Goal: Obtain resource: Download file/media

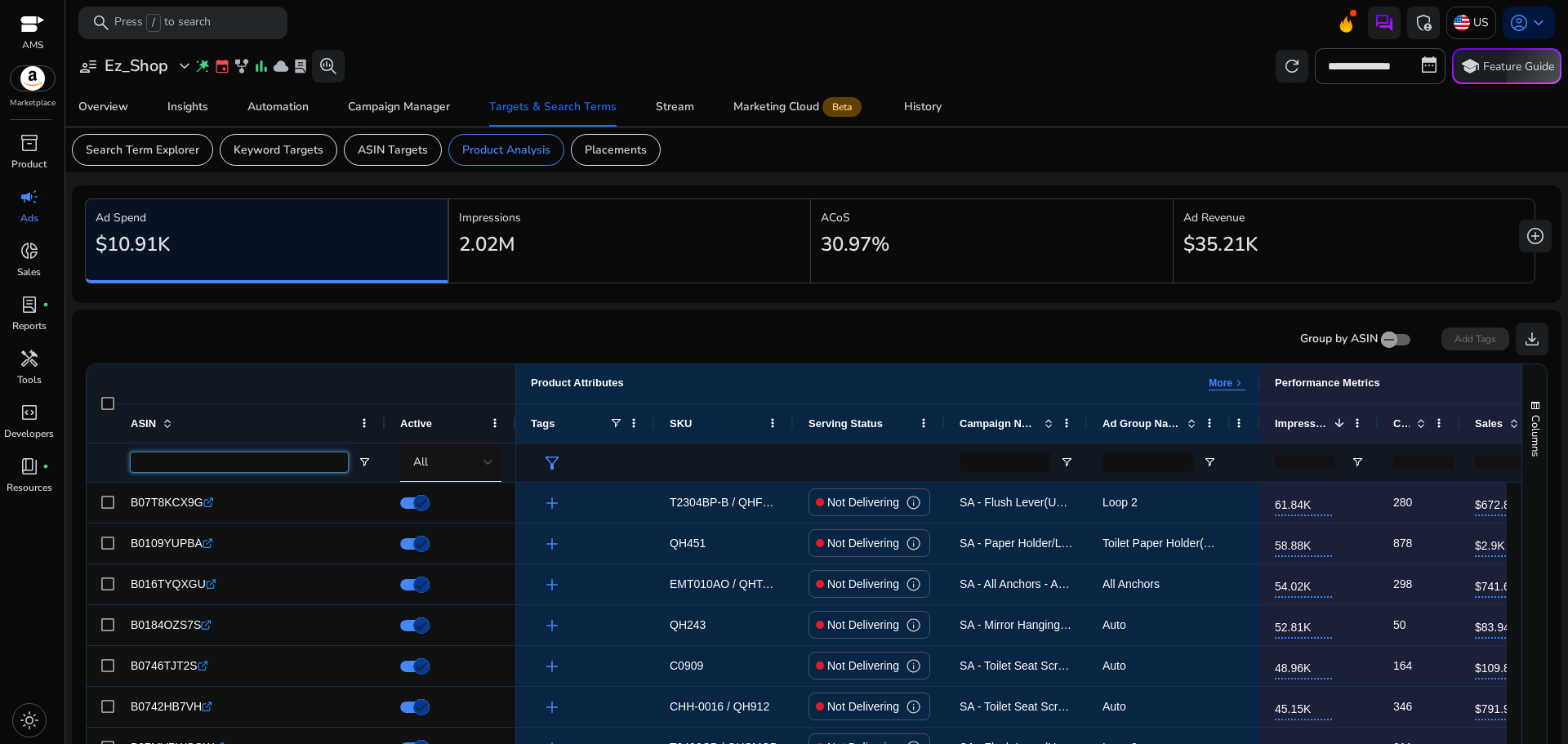
click at [236, 463] on input "ASIN Filter Input" at bounding box center [239, 462] width 217 height 20
paste input "**********"
type input "**********"
click at [185, 456] on input "ASIN Filter Input" at bounding box center [239, 462] width 217 height 20
paste input "**********"
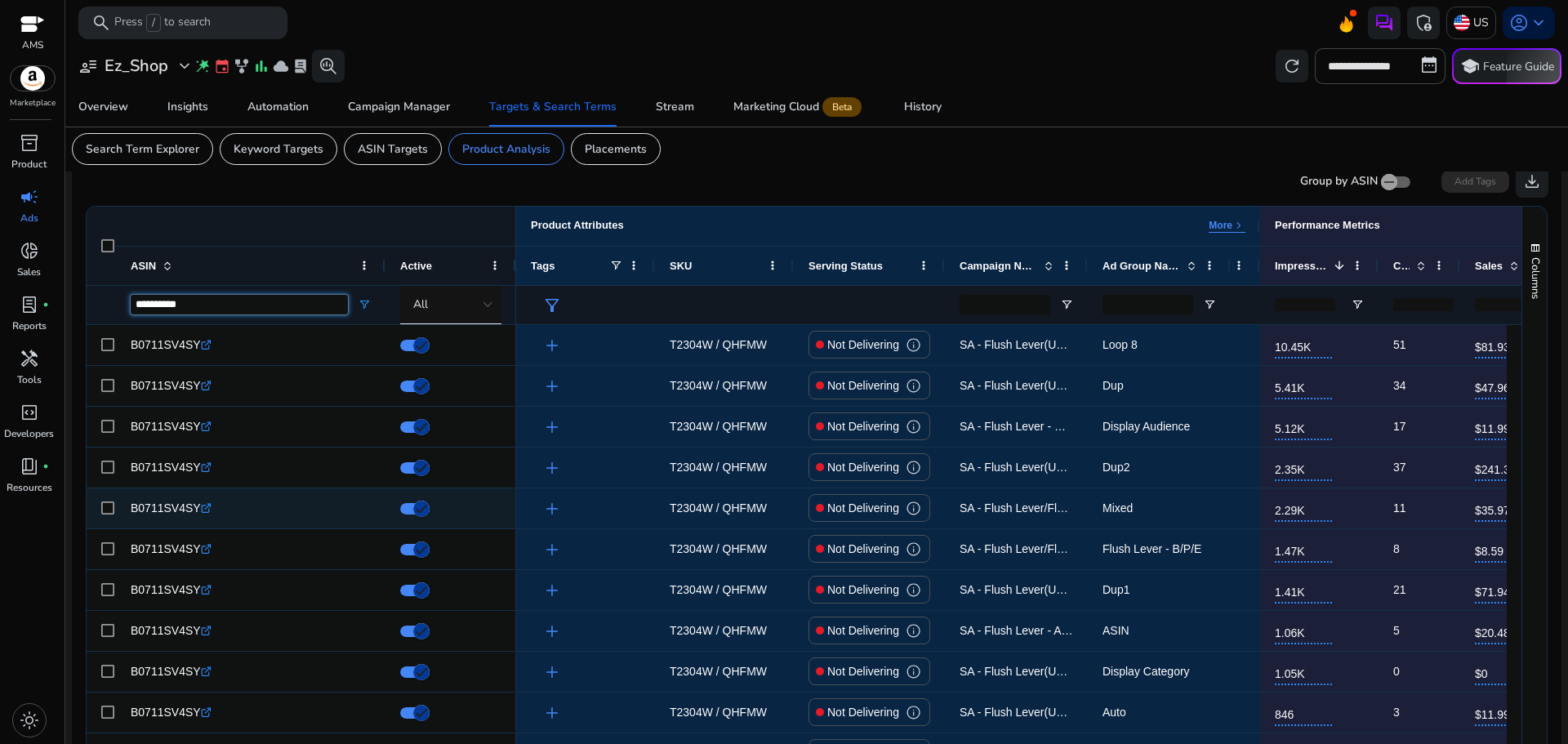
scroll to position [143, 0]
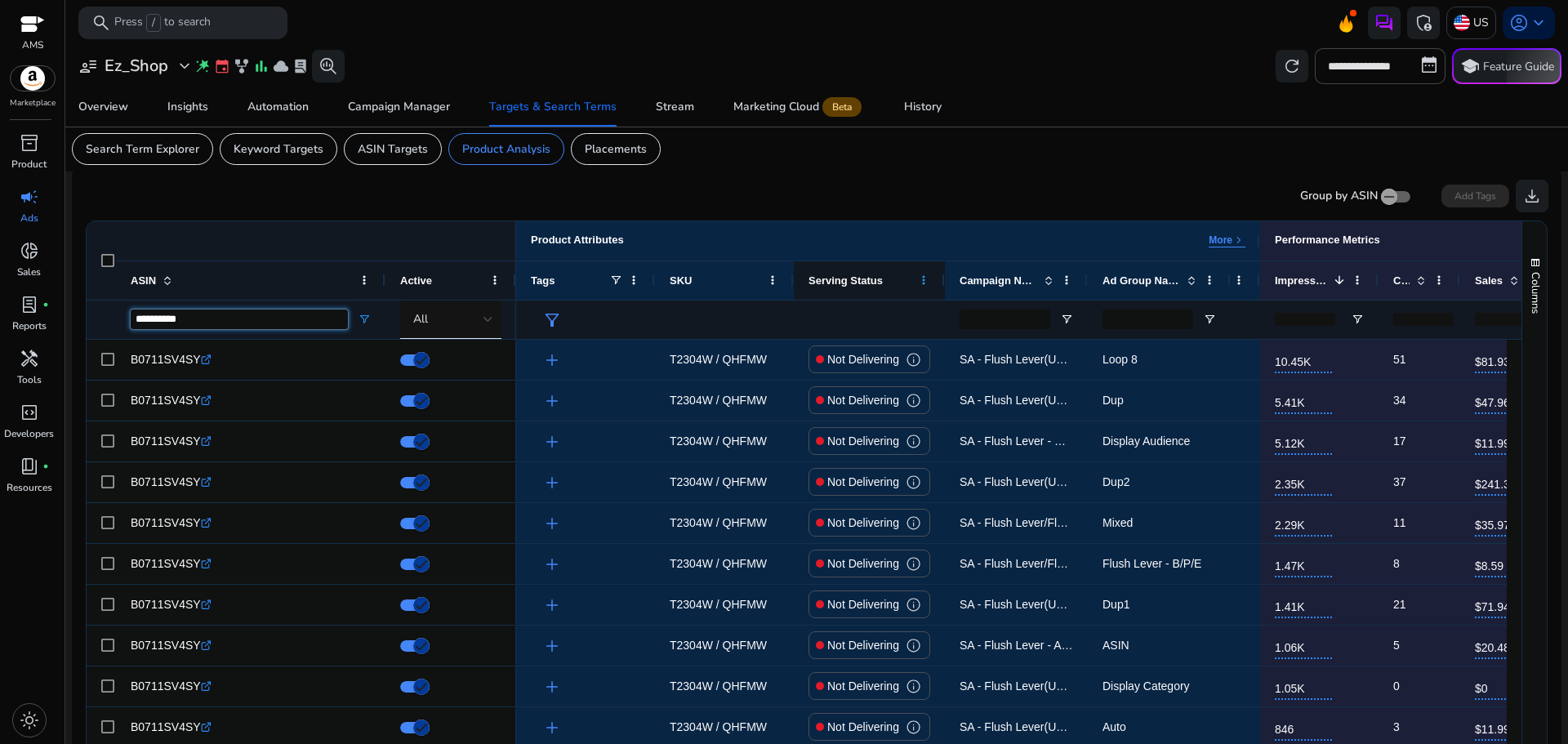
type input "**********"
click at [929, 282] on span at bounding box center [923, 279] width 13 height 13
click at [843, 209] on div "Group by ASIN Add Tags download" at bounding box center [816, 196] width 1464 height 32
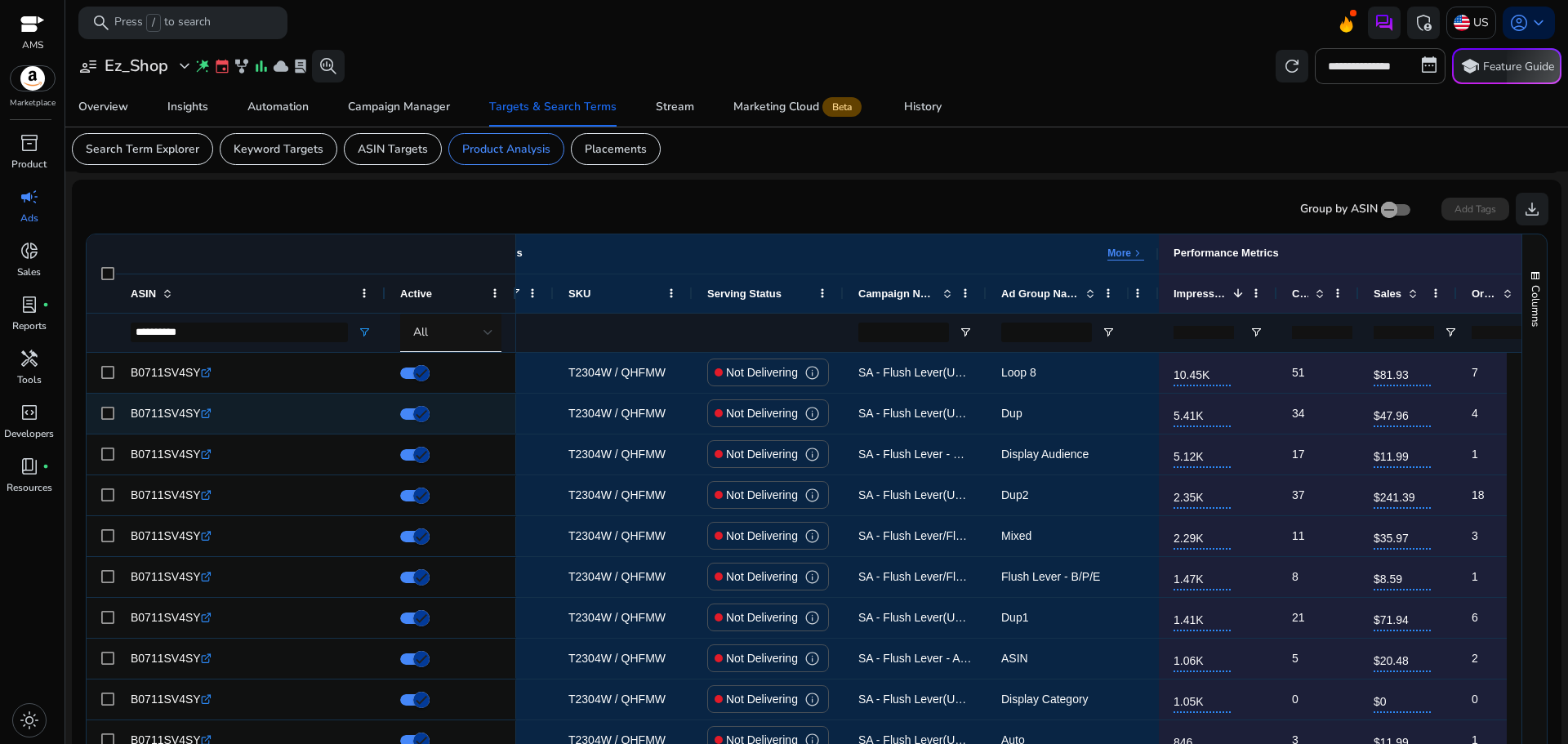
scroll to position [0, 0]
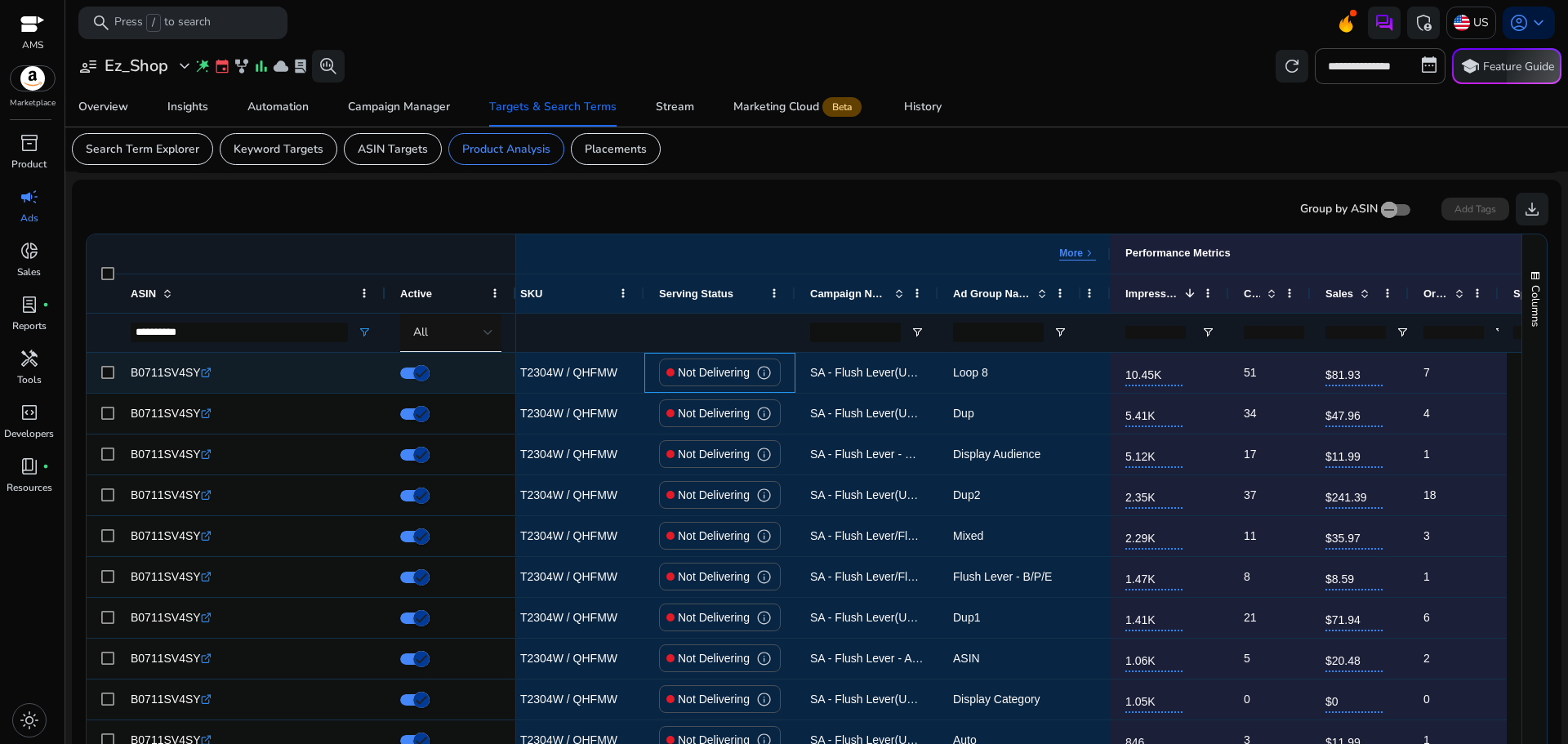
click at [767, 372] on span "info" at bounding box center [764, 372] width 16 height 16
click at [665, 379] on div "Not Delivering info" at bounding box center [720, 372] width 122 height 28
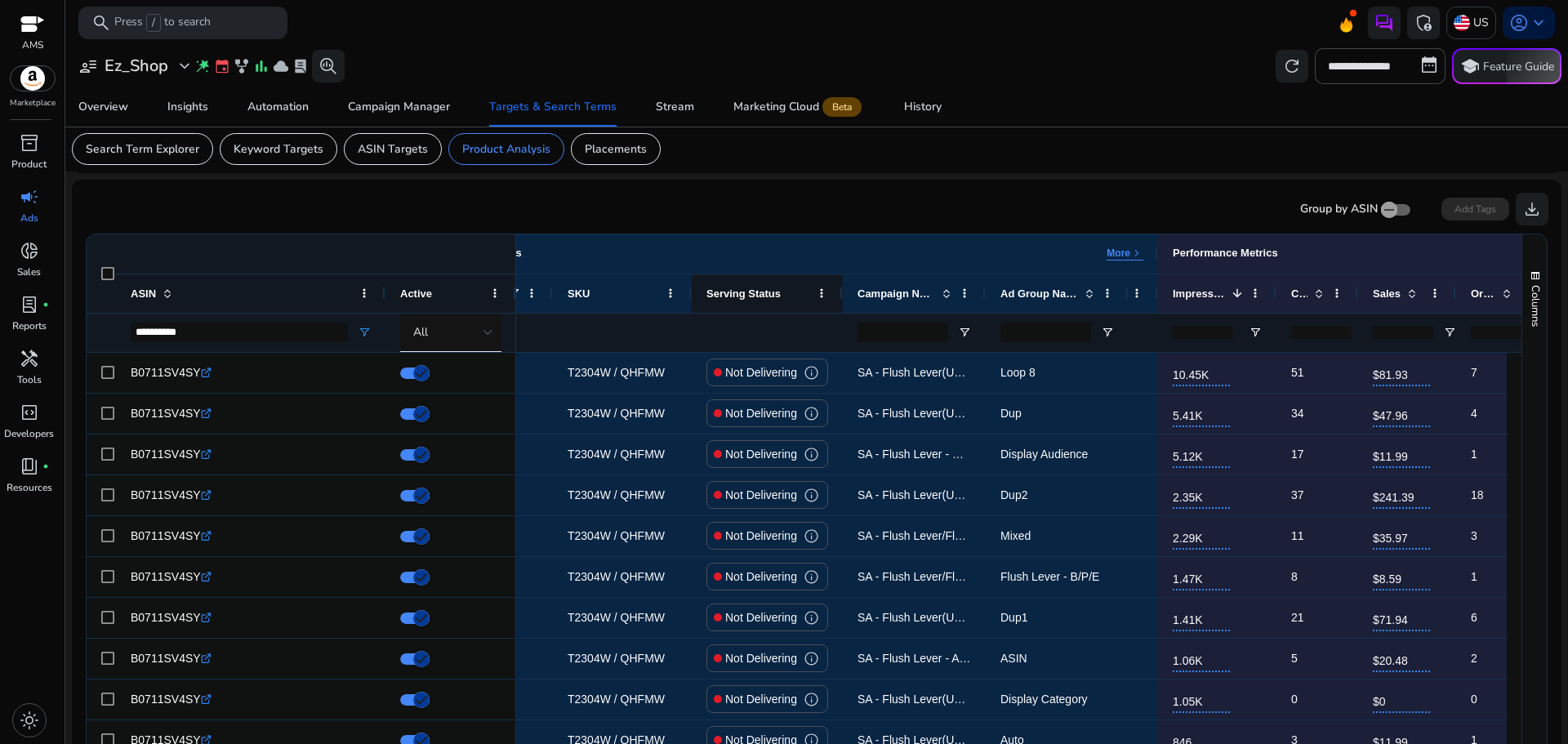
click at [752, 301] on div "Serving Status" at bounding box center [758, 293] width 103 height 30
click at [818, 292] on span at bounding box center [821, 293] width 13 height 13
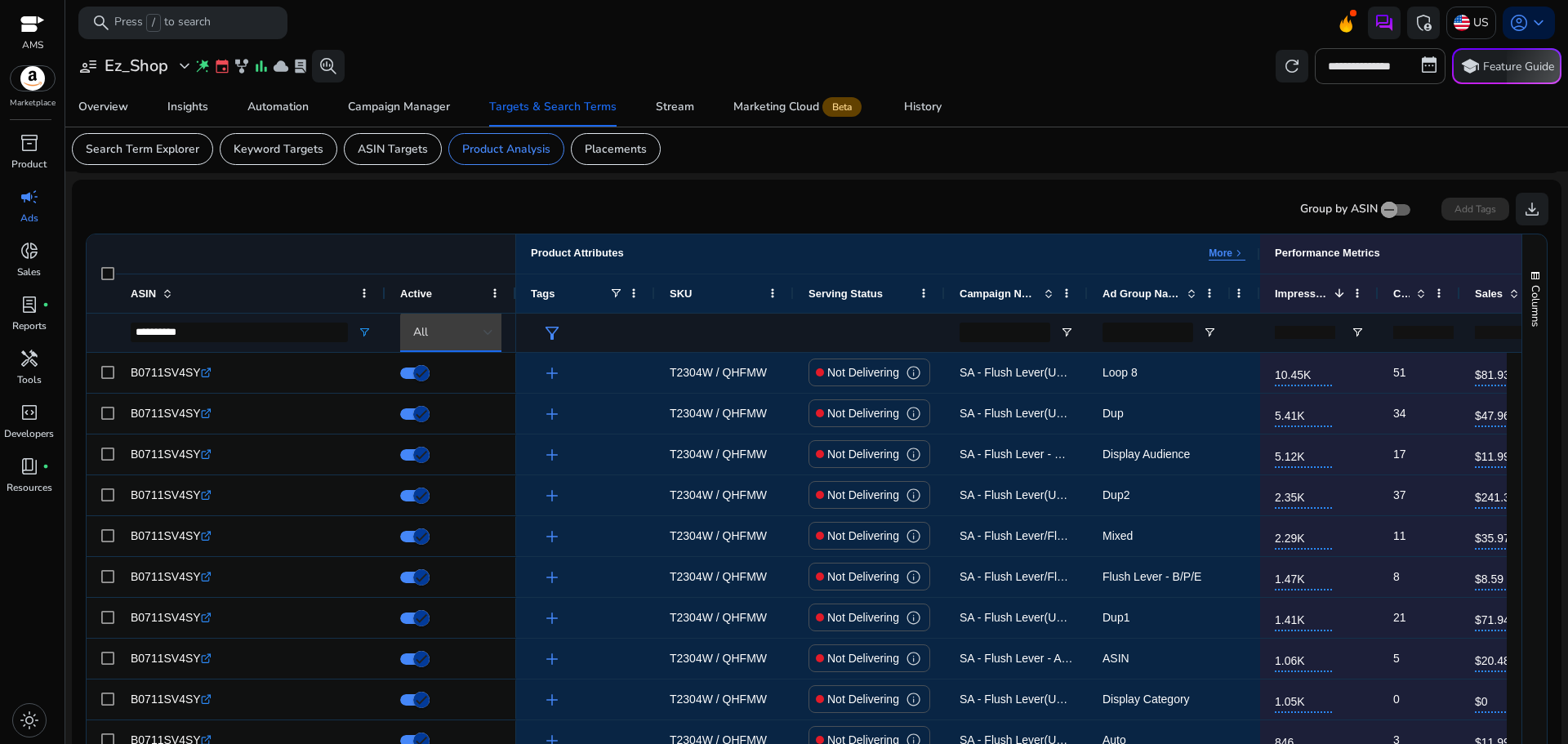
click at [472, 339] on div "All" at bounding box center [447, 332] width 70 height 18
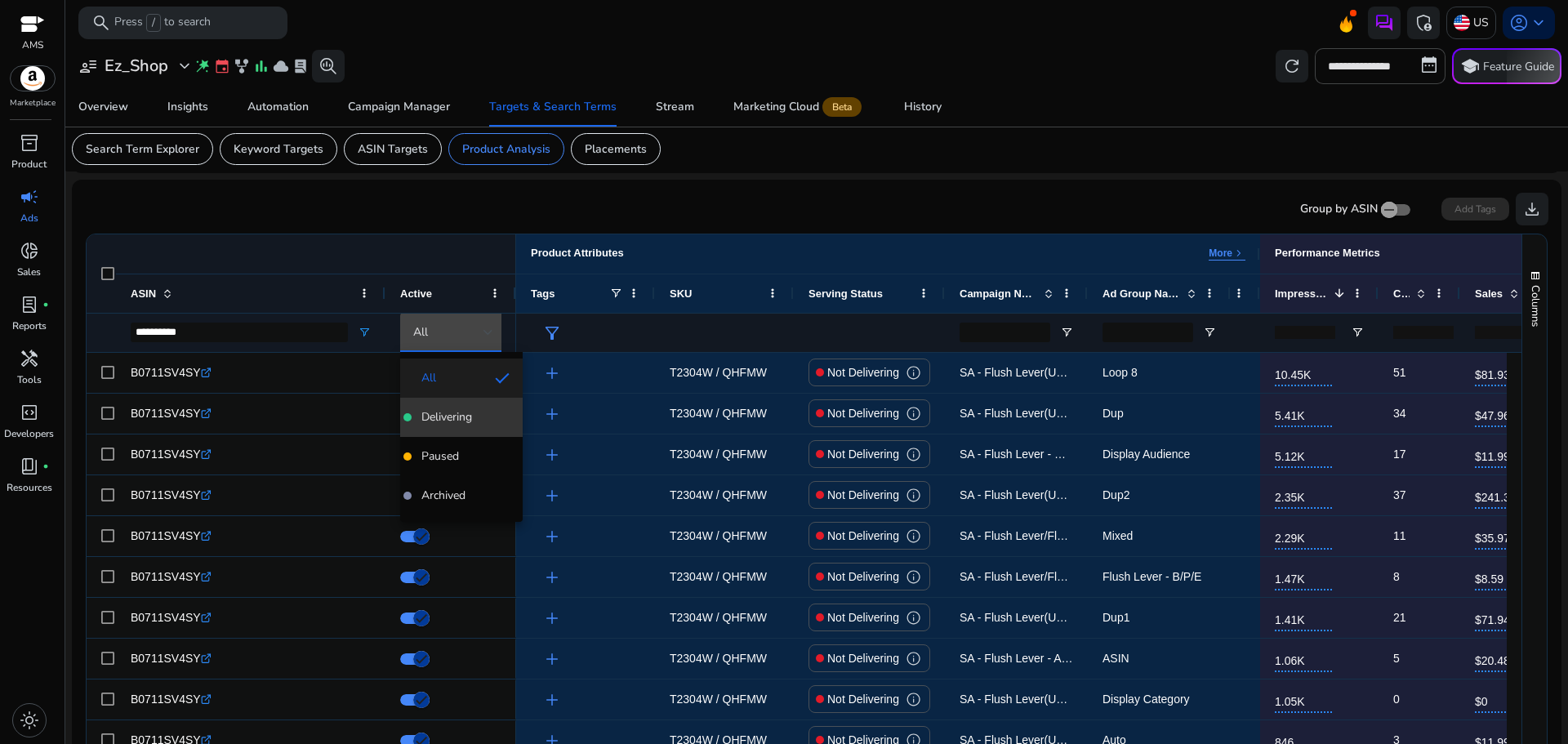
click at [472, 427] on mat-option "Delivering" at bounding box center [461, 418] width 123 height 39
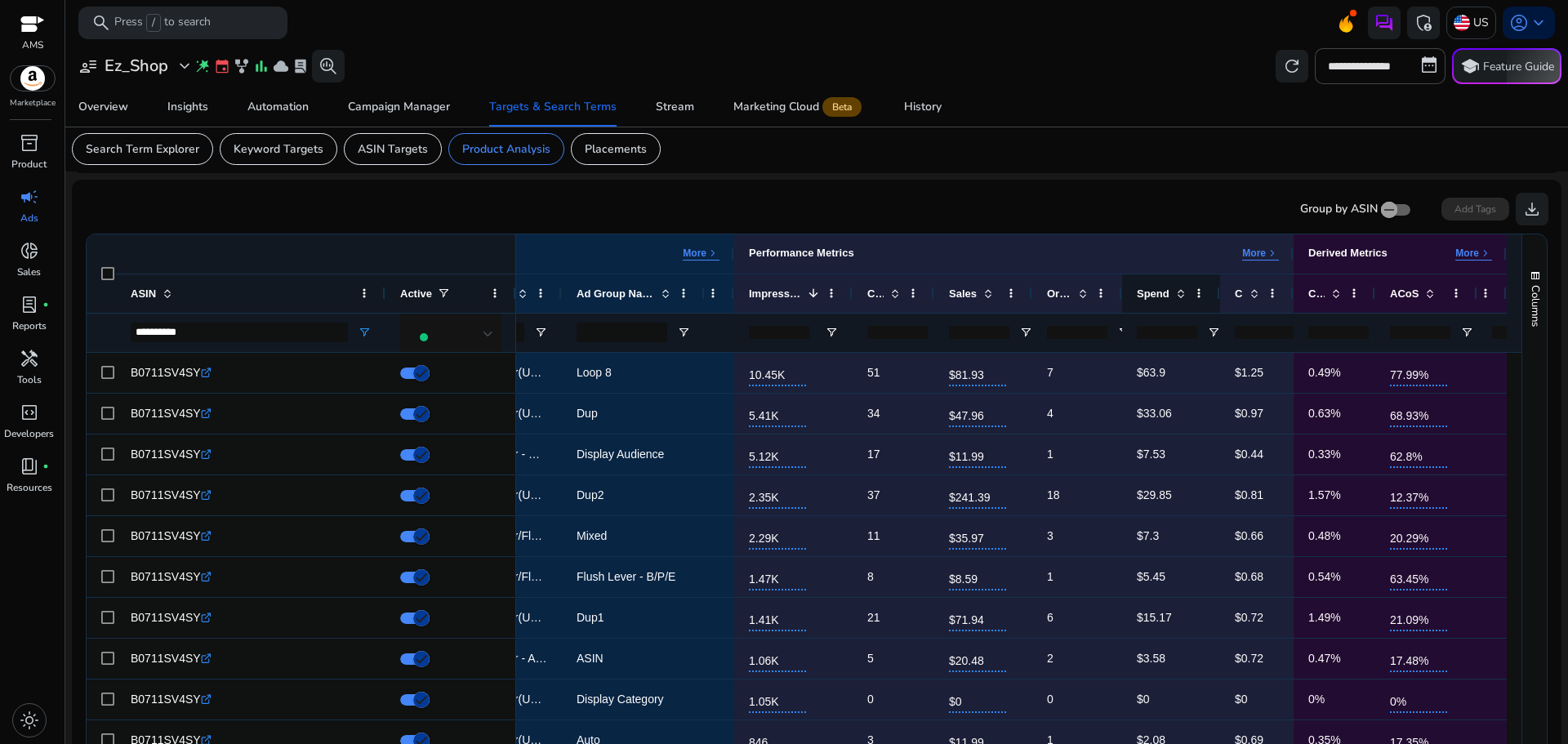
click at [1175, 294] on span at bounding box center [1181, 293] width 13 height 13
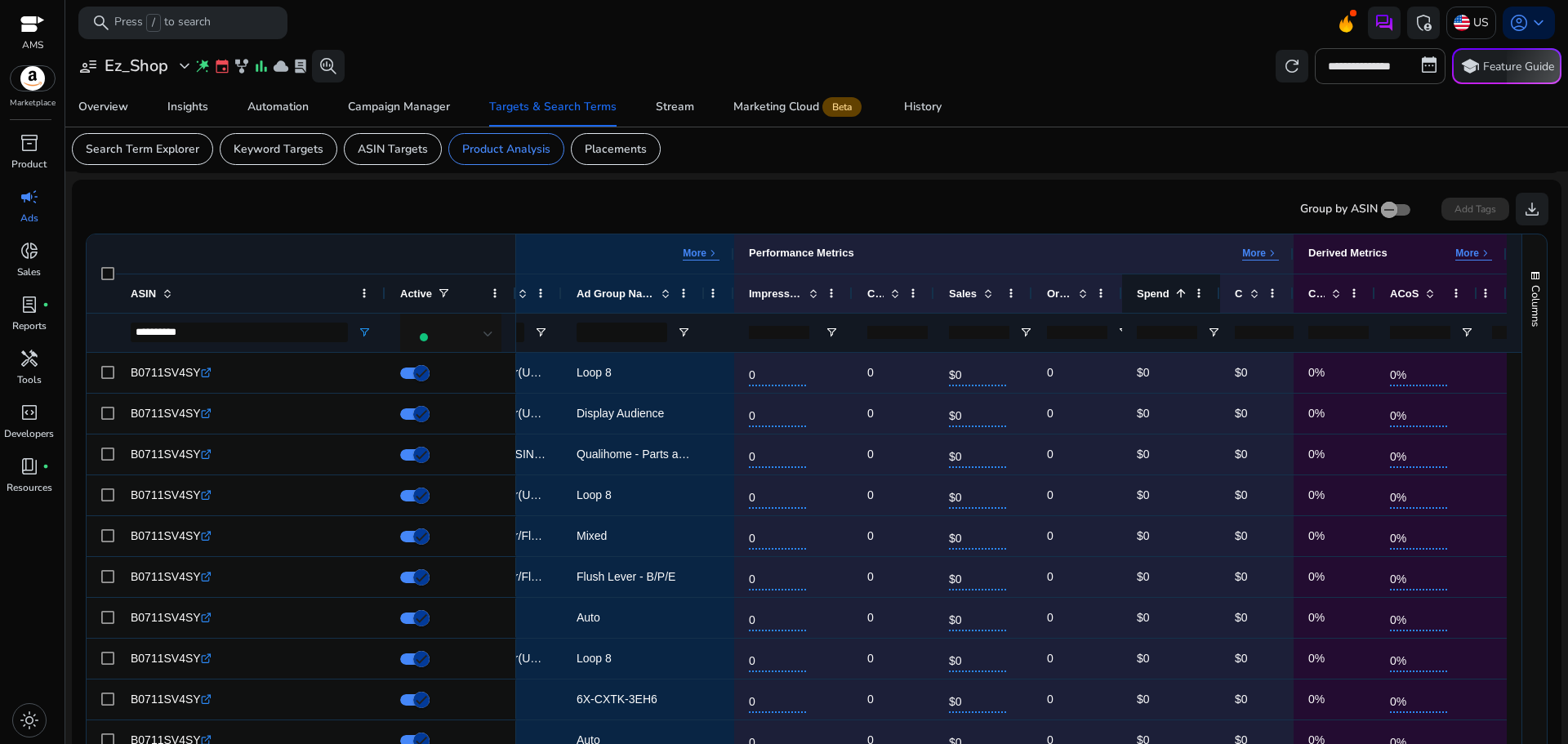
click at [1175, 294] on span at bounding box center [1181, 293] width 13 height 13
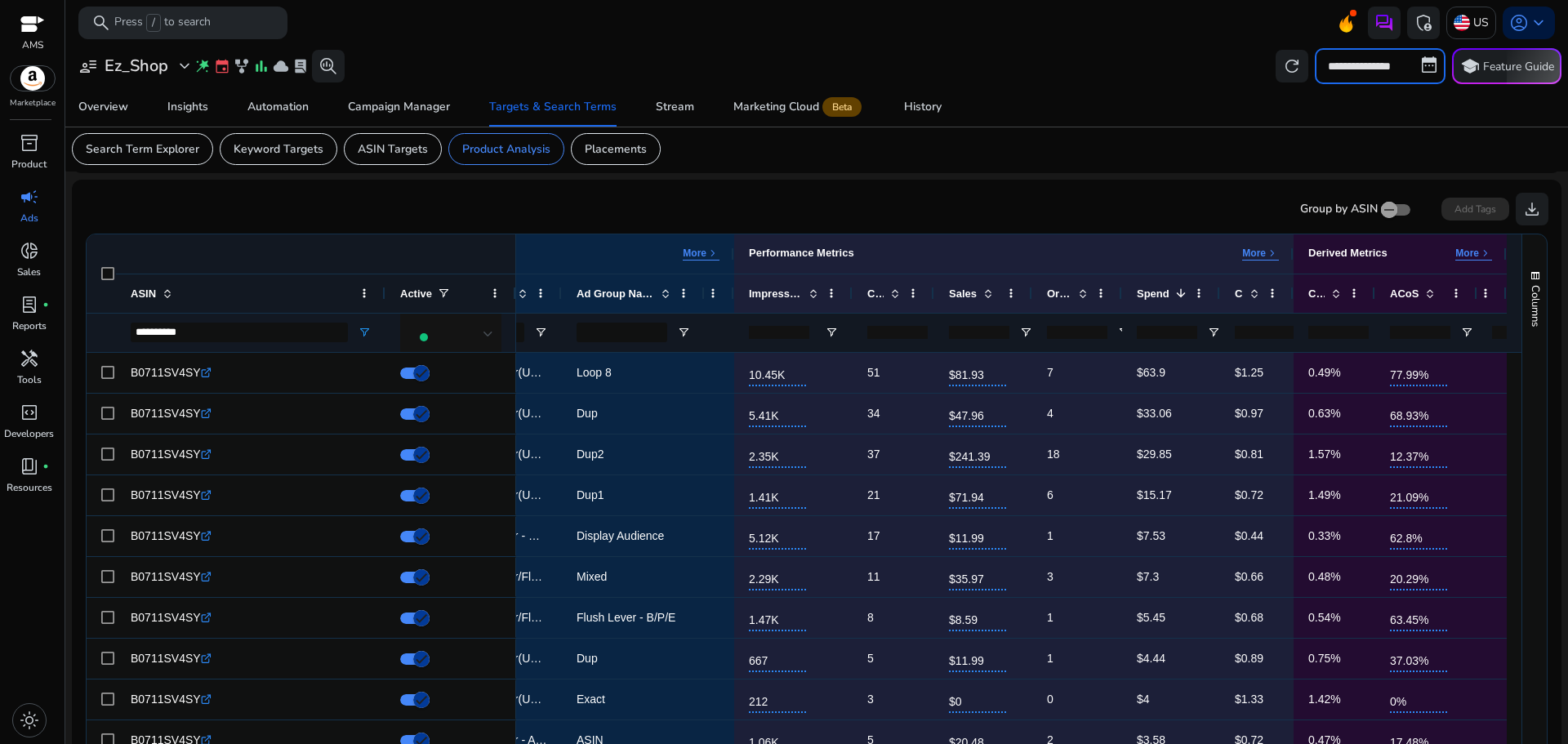
click at [1358, 66] on input "**********" at bounding box center [1379, 66] width 131 height 36
select select "*"
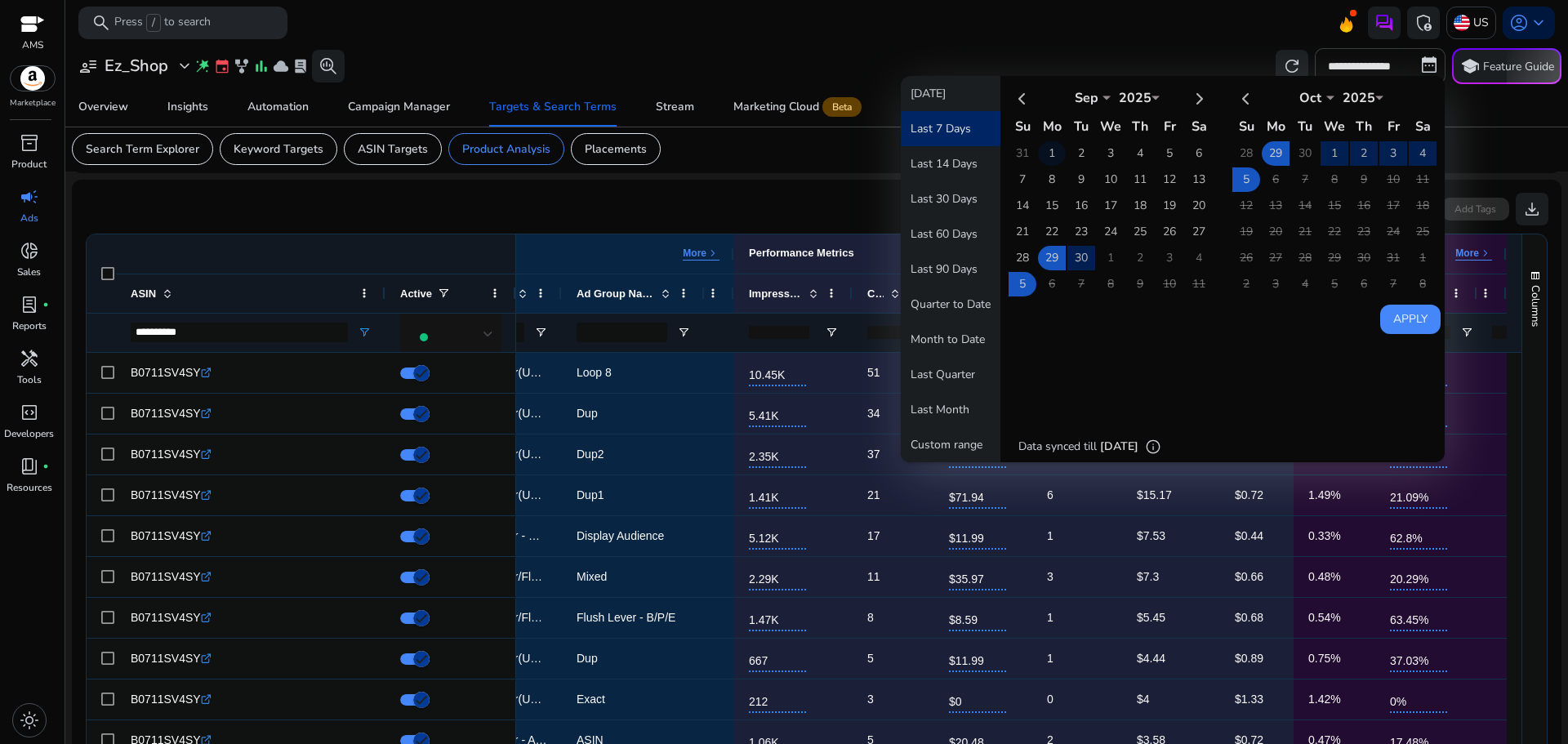
click at [1053, 158] on td "1" at bounding box center [1052, 153] width 28 height 25
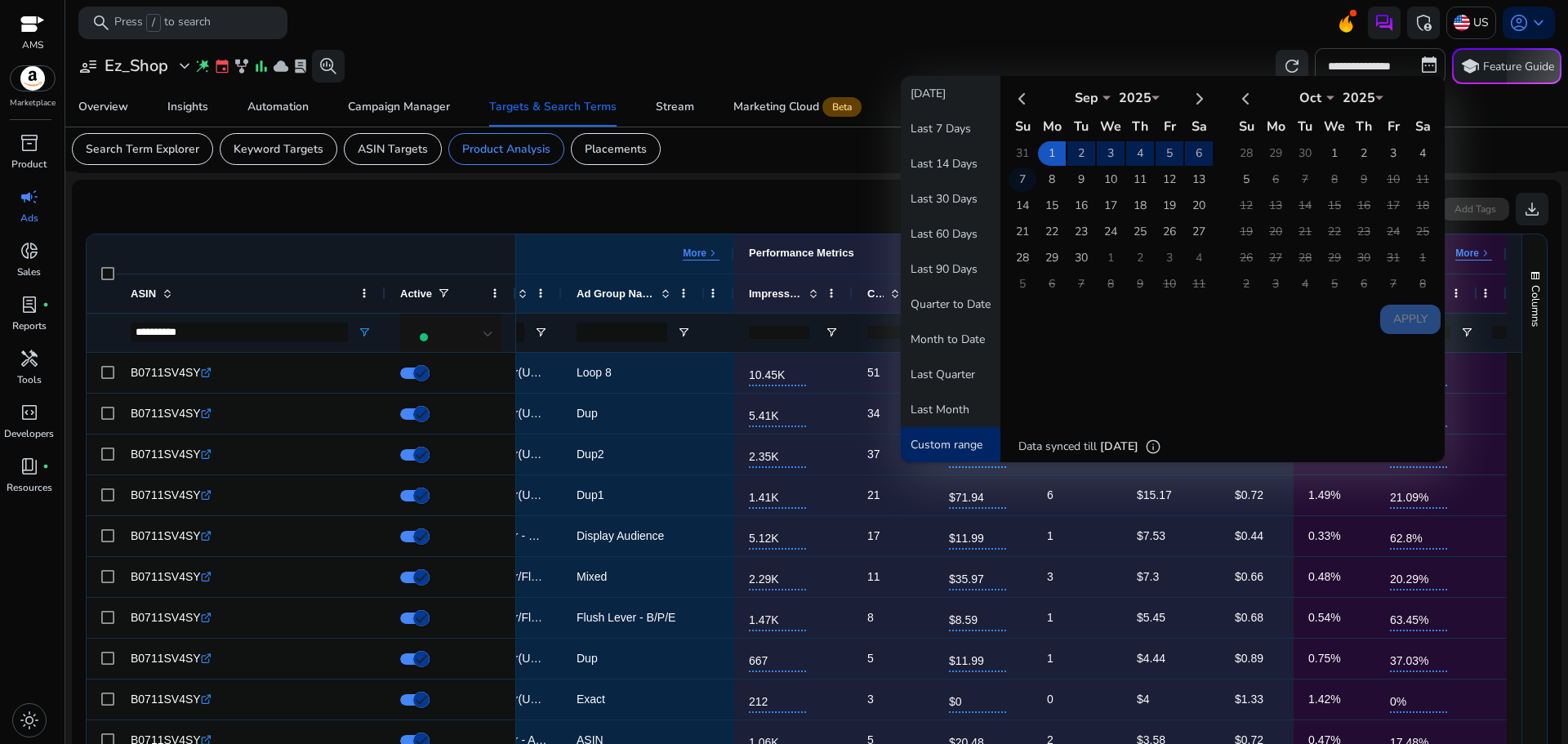
click at [1015, 178] on td "7" at bounding box center [1022, 179] width 28 height 25
click at [1402, 314] on button "Apply" at bounding box center [1410, 319] width 60 height 29
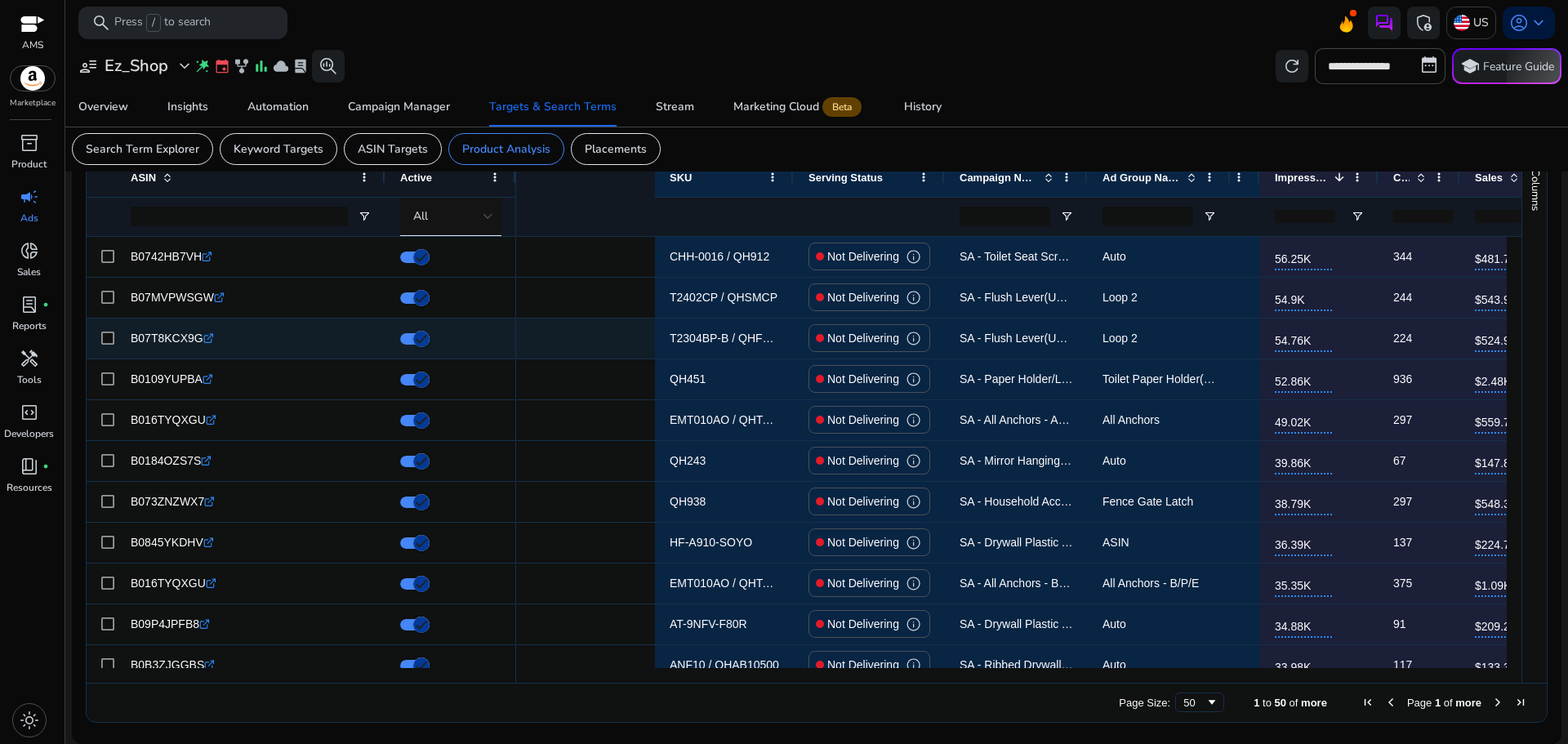
scroll to position [0, 451]
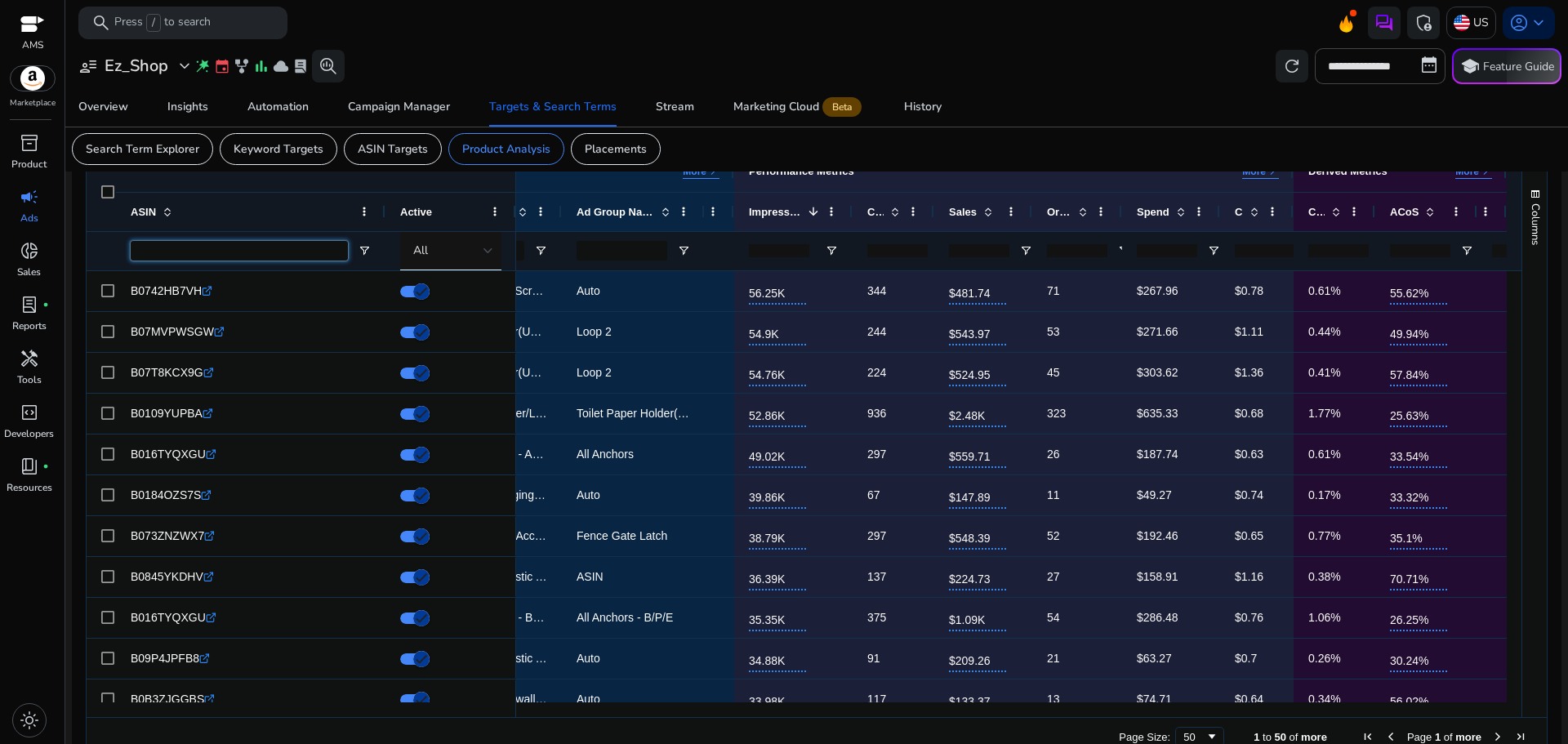
click at [201, 243] on input "ASIN Filter Input" at bounding box center [239, 251] width 217 height 20
paste input "**********"
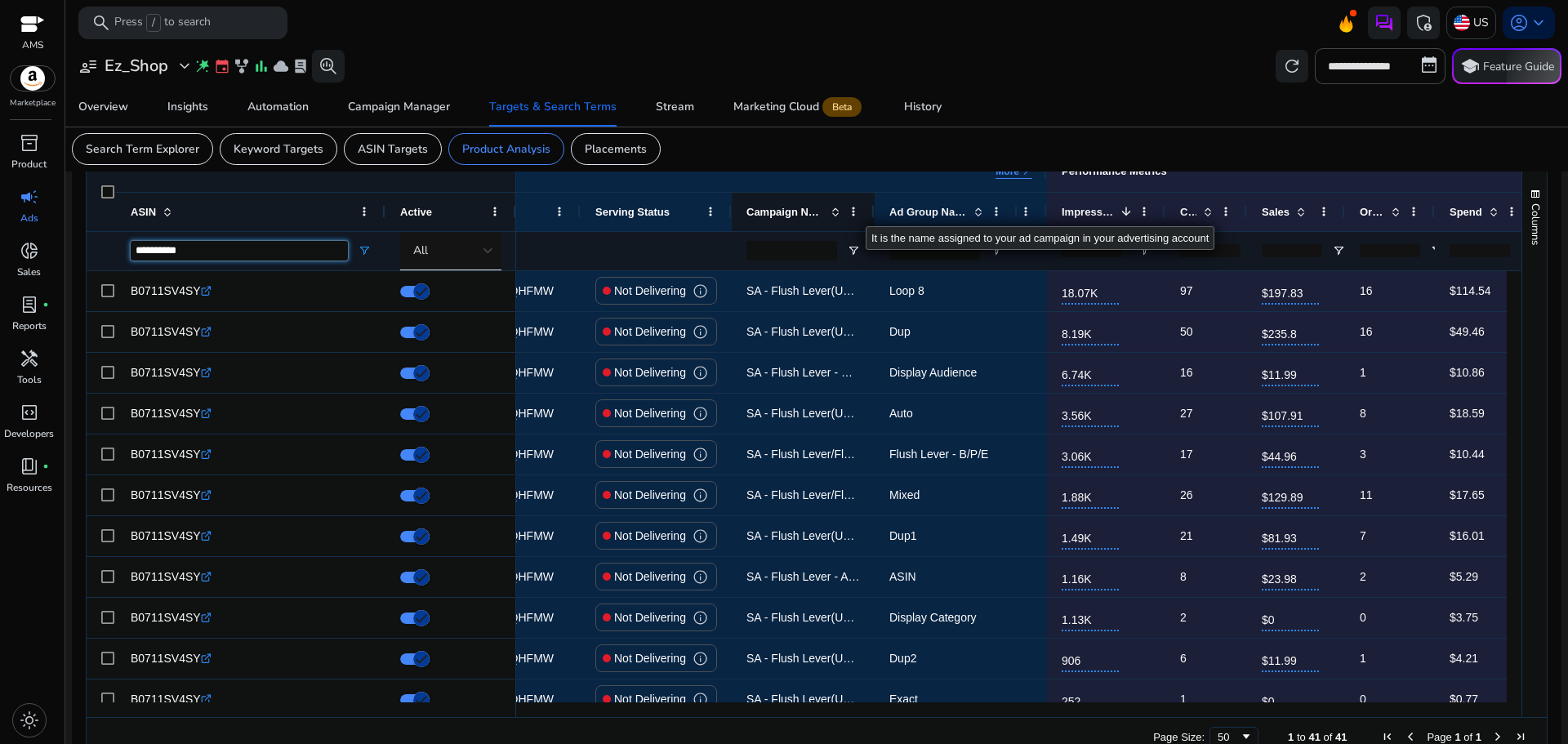
type input "**********"
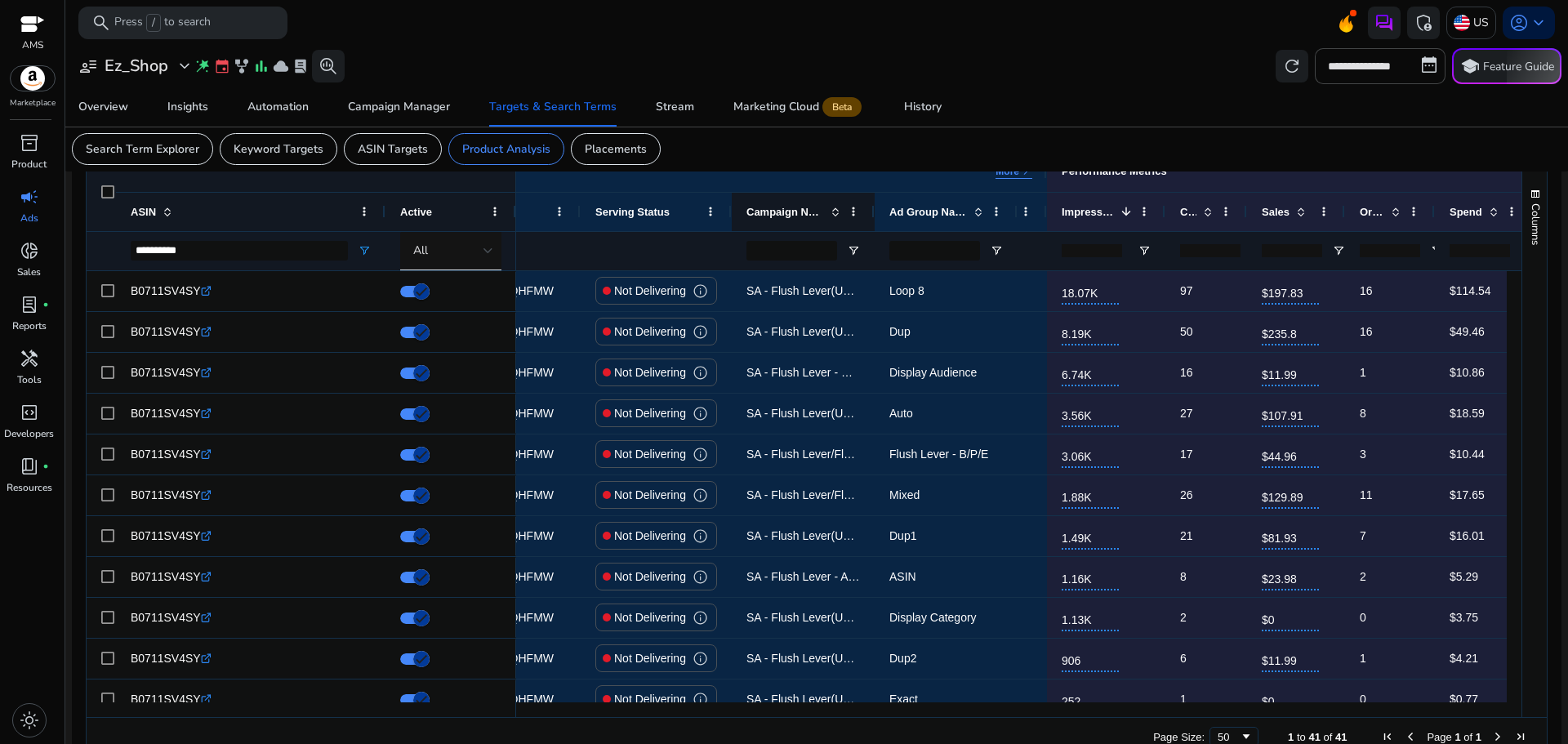
drag, startPoint x: 873, startPoint y: 211, endPoint x: 1011, endPoint y: 219, distance: 138.2
click at [877, 219] on div at bounding box center [874, 211] width 7 height 38
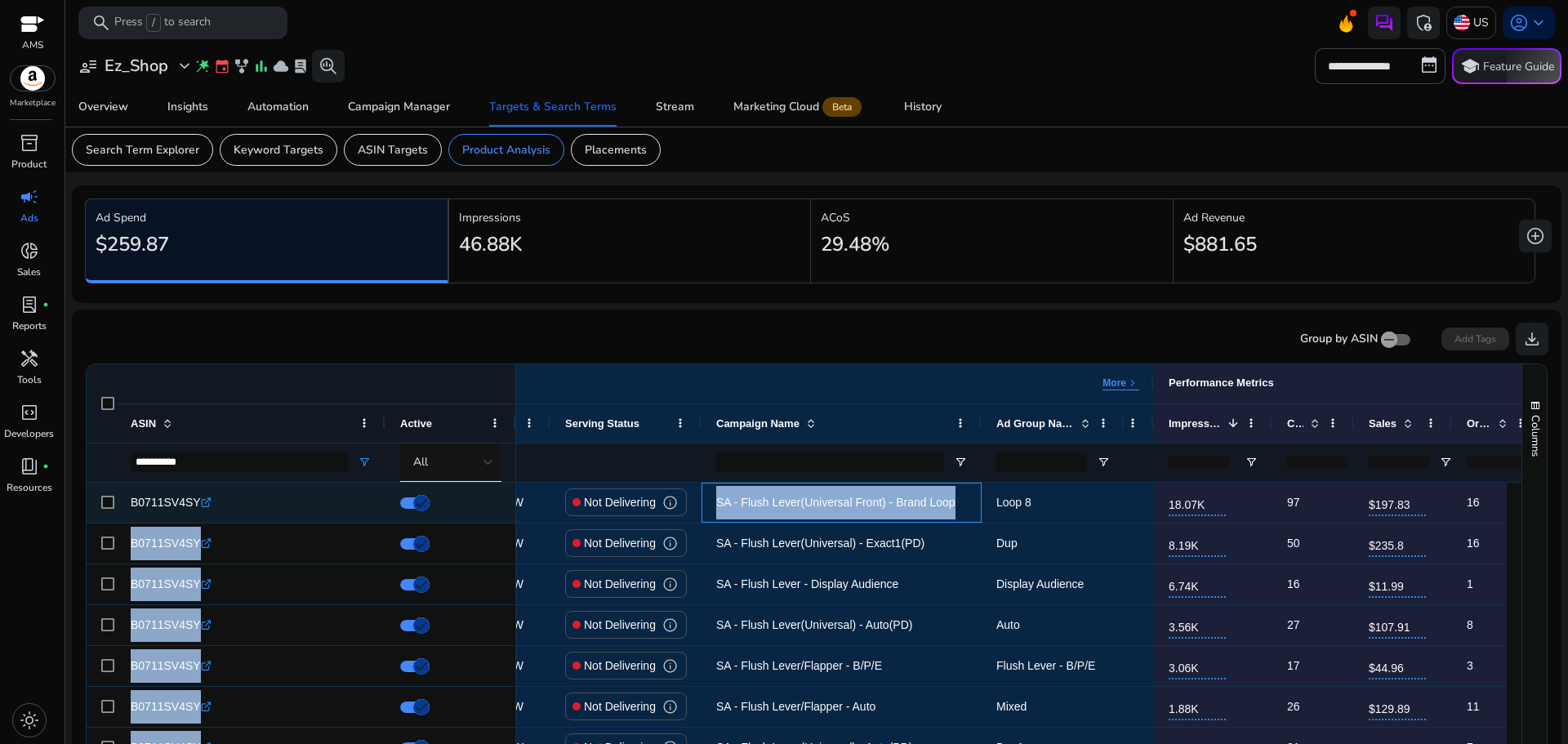
scroll to position [0, 77]
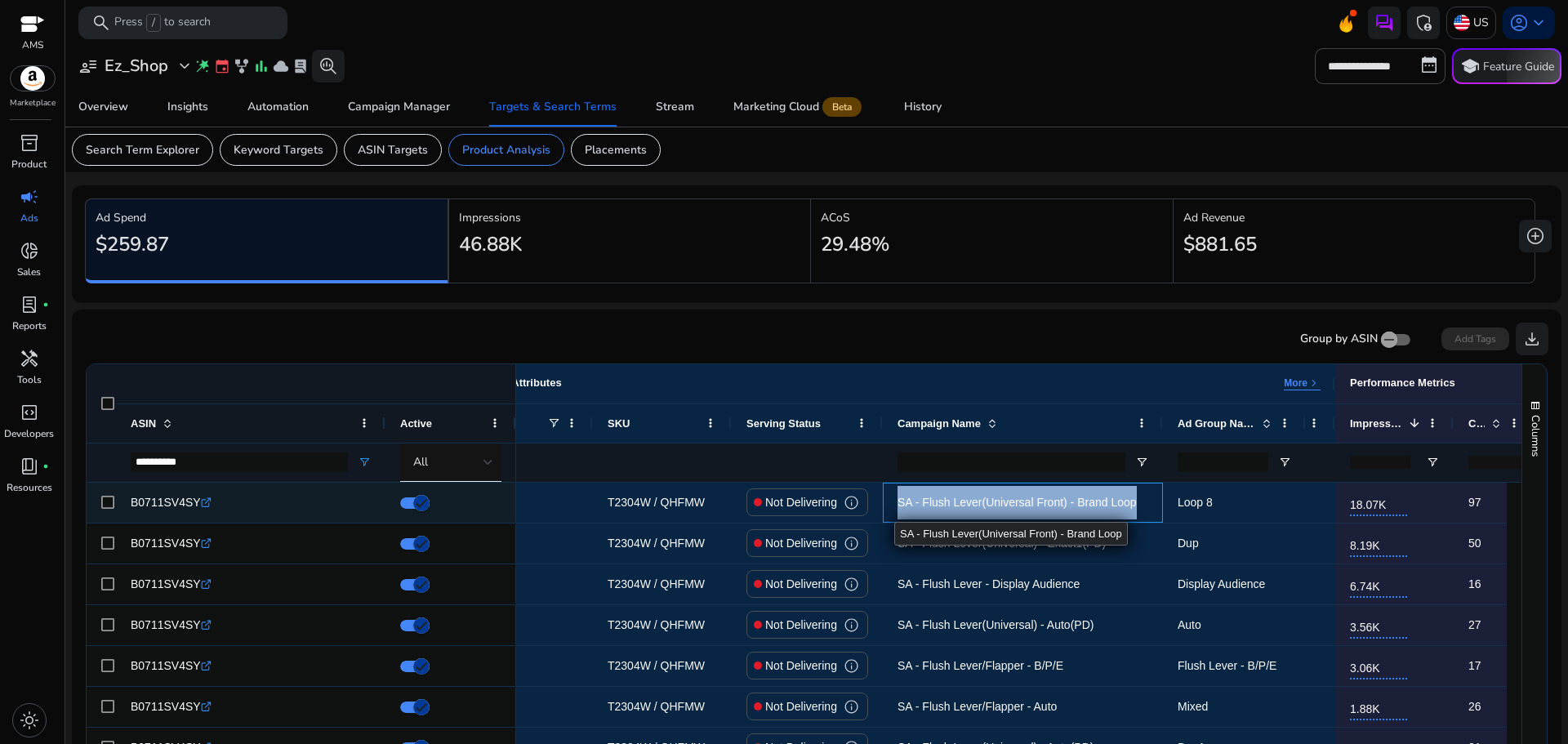
drag, startPoint x: 677, startPoint y: 508, endPoint x: 892, endPoint y: 507, distance: 215.0
click at [892, 507] on div "SA - Flush Lever(Universal Front) - Brand Loop" at bounding box center [1022, 502] width 280 height 40
copy span "SA - Flush Lever(Universal Front) - Brand Loop"
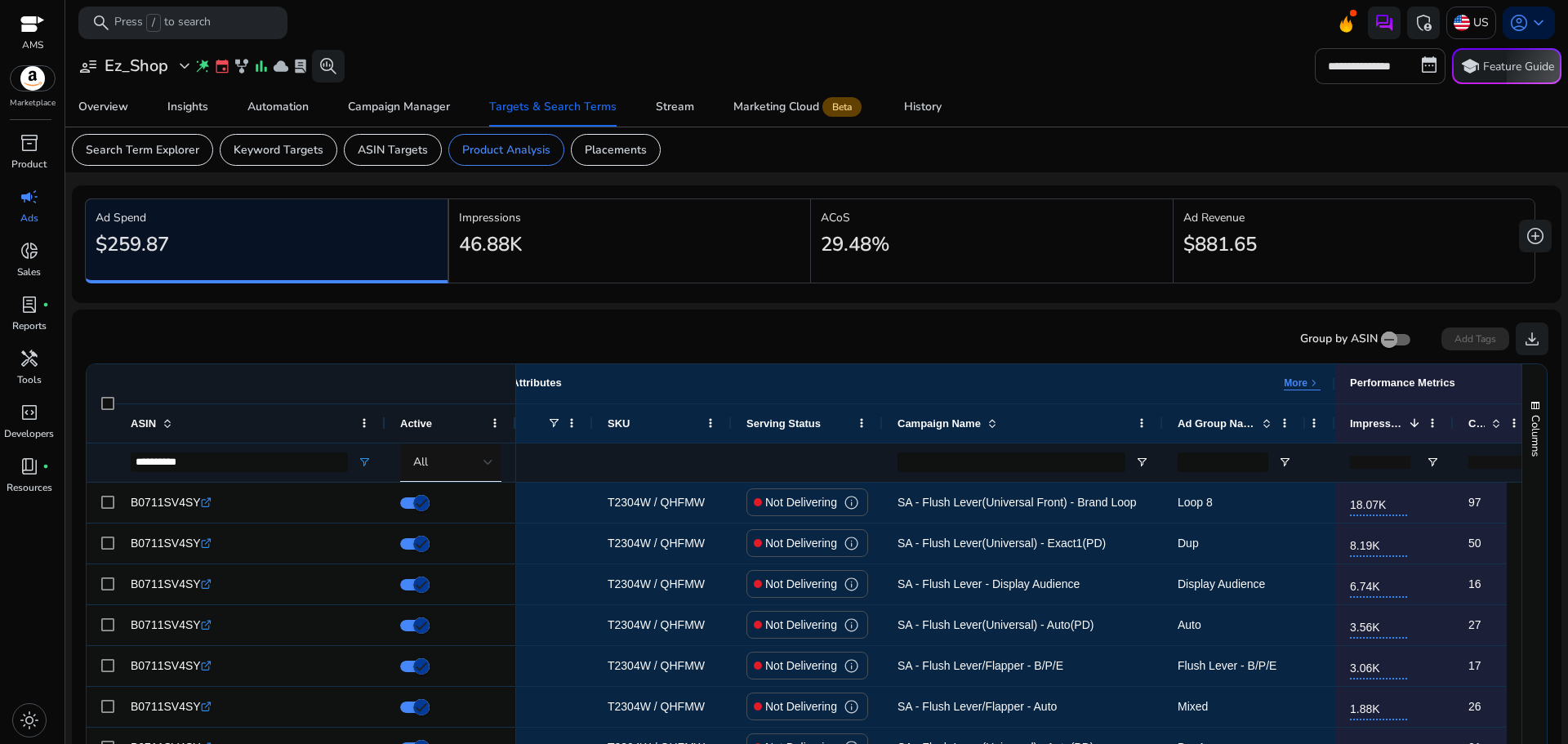
click at [1352, 55] on input "**********" at bounding box center [1379, 66] width 131 height 36
select select "*"
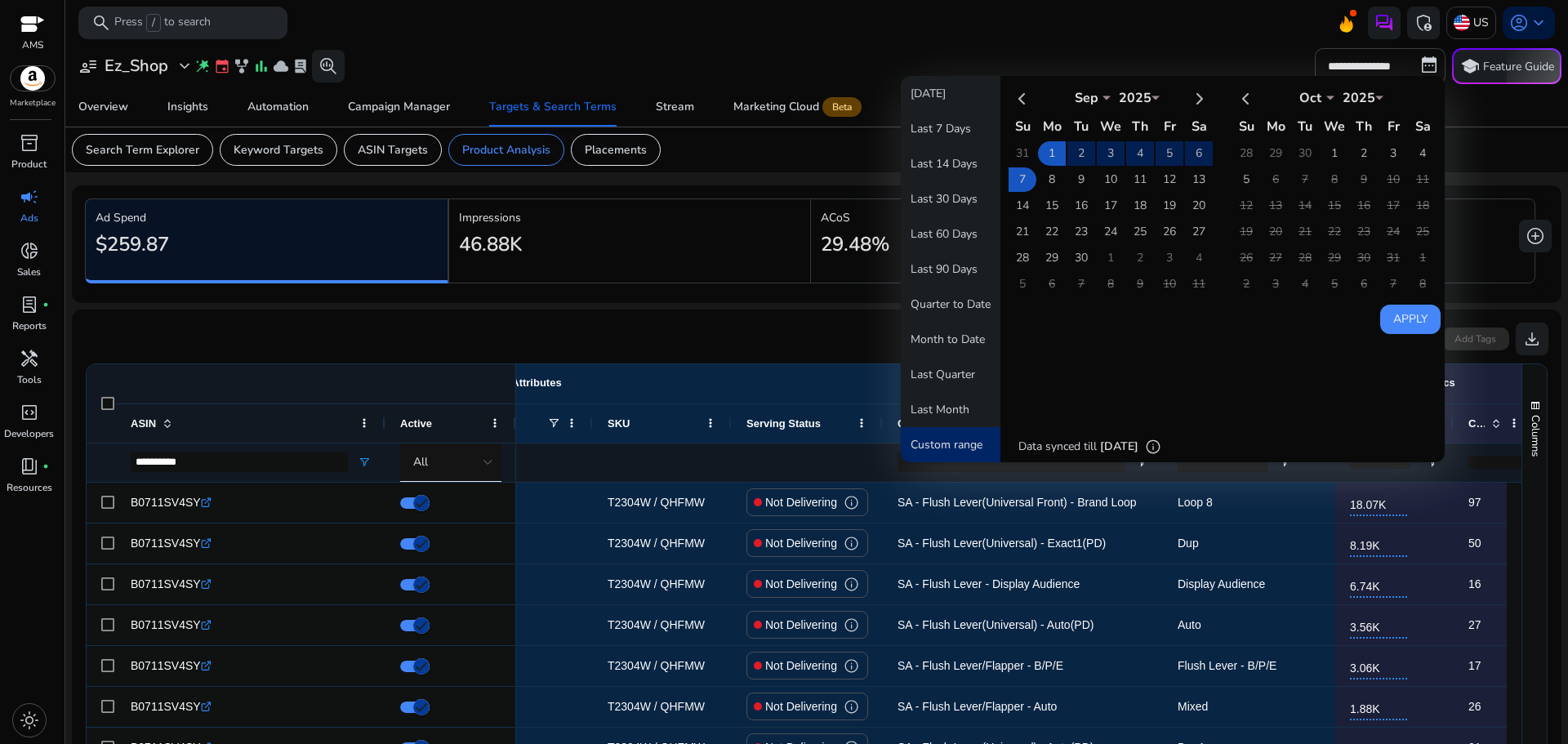
click at [1027, 107] on tr "Sep *** *** *** *** *** *** *** *** *** *** *** *** 2025 ****" at bounding box center [1111, 97] width 204 height 27
click at [1017, 100] on th at bounding box center [1022, 97] width 28 height 27
click at [1162, 158] on td "1" at bounding box center [1169, 153] width 28 height 25
click at [1193, 103] on th at bounding box center [1198, 97] width 28 height 27
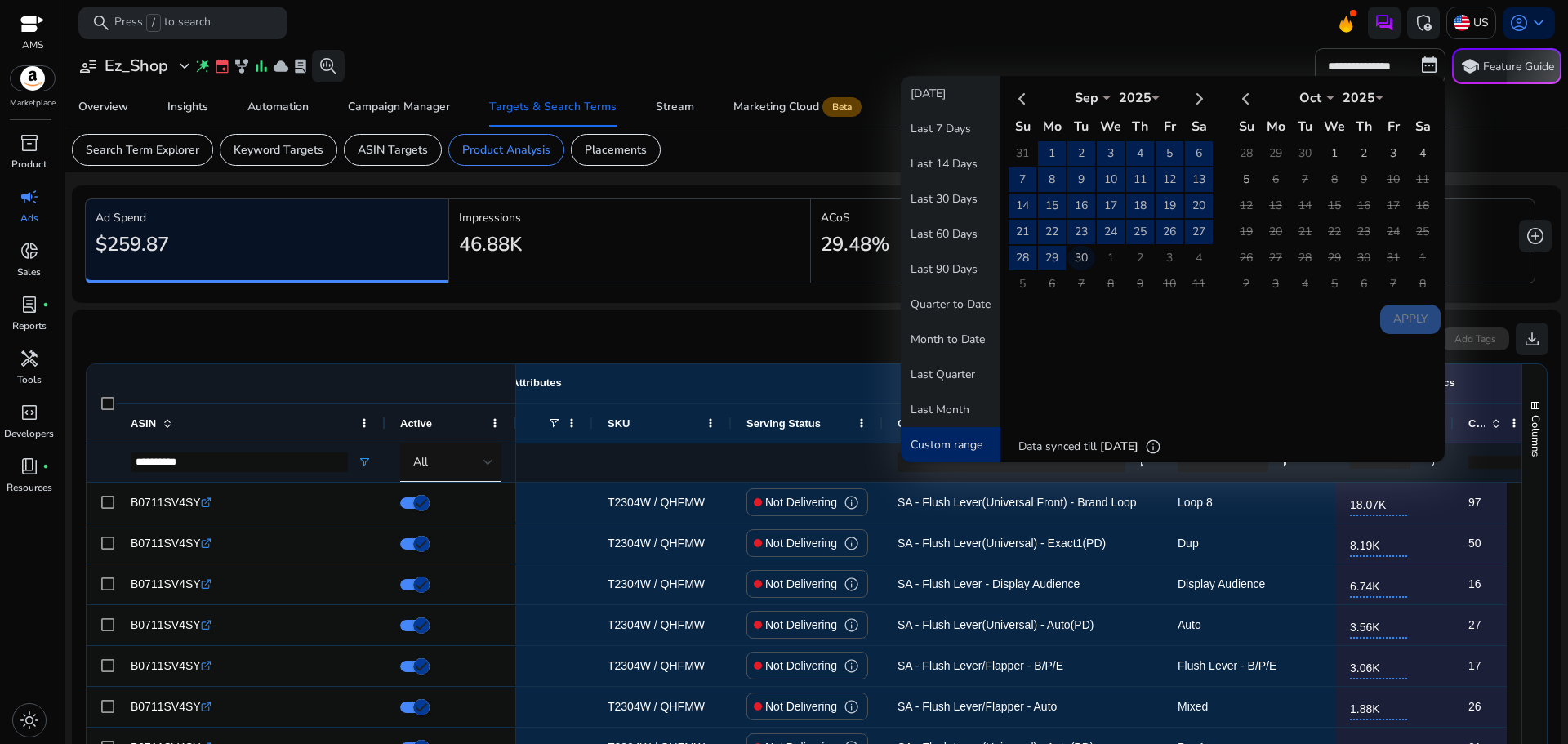
click at [1068, 256] on td "30" at bounding box center [1081, 258] width 28 height 25
select select "*"
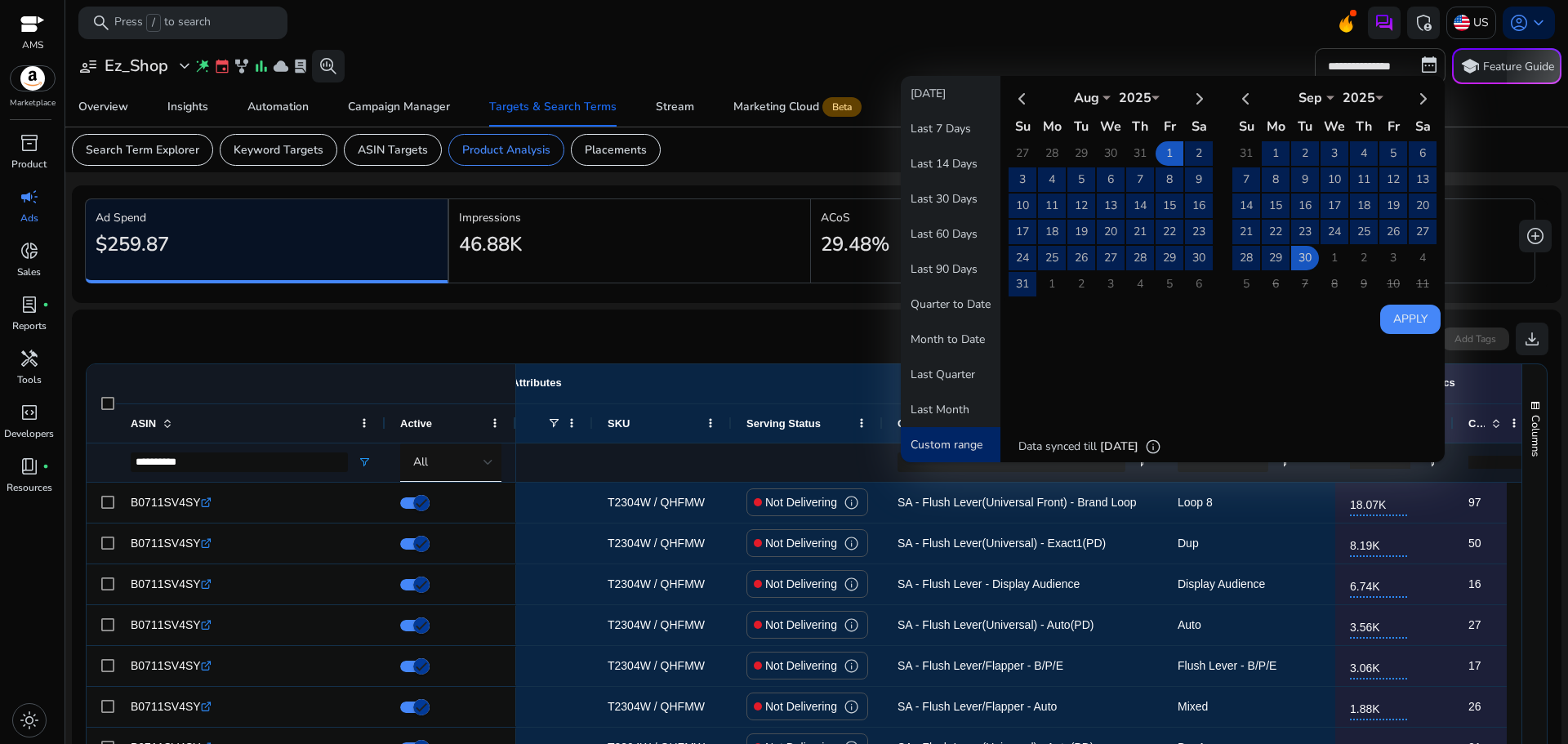
click at [1409, 322] on button "Apply" at bounding box center [1410, 319] width 60 height 29
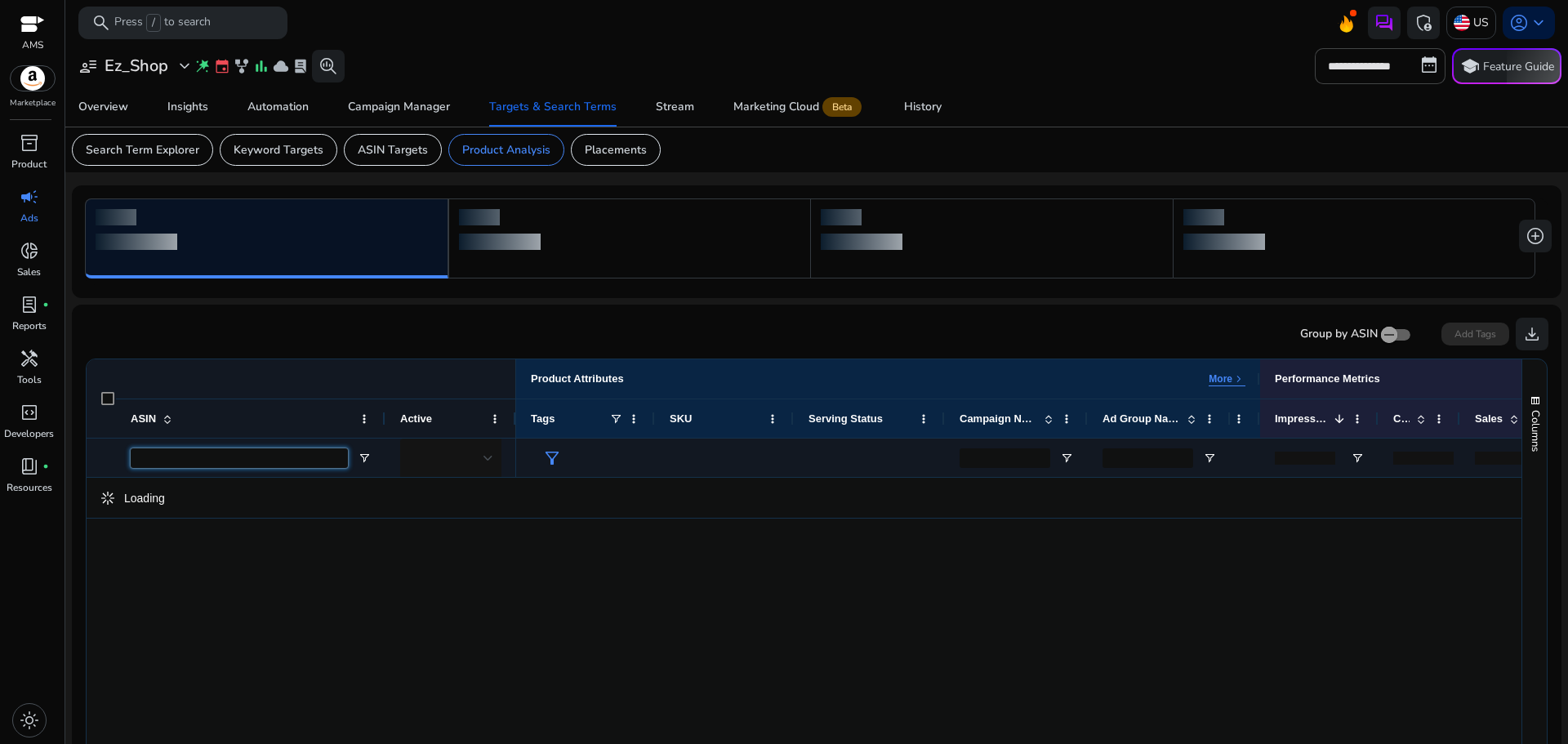
click at [232, 462] on input "ASIN Filter Input" at bounding box center [239, 458] width 217 height 20
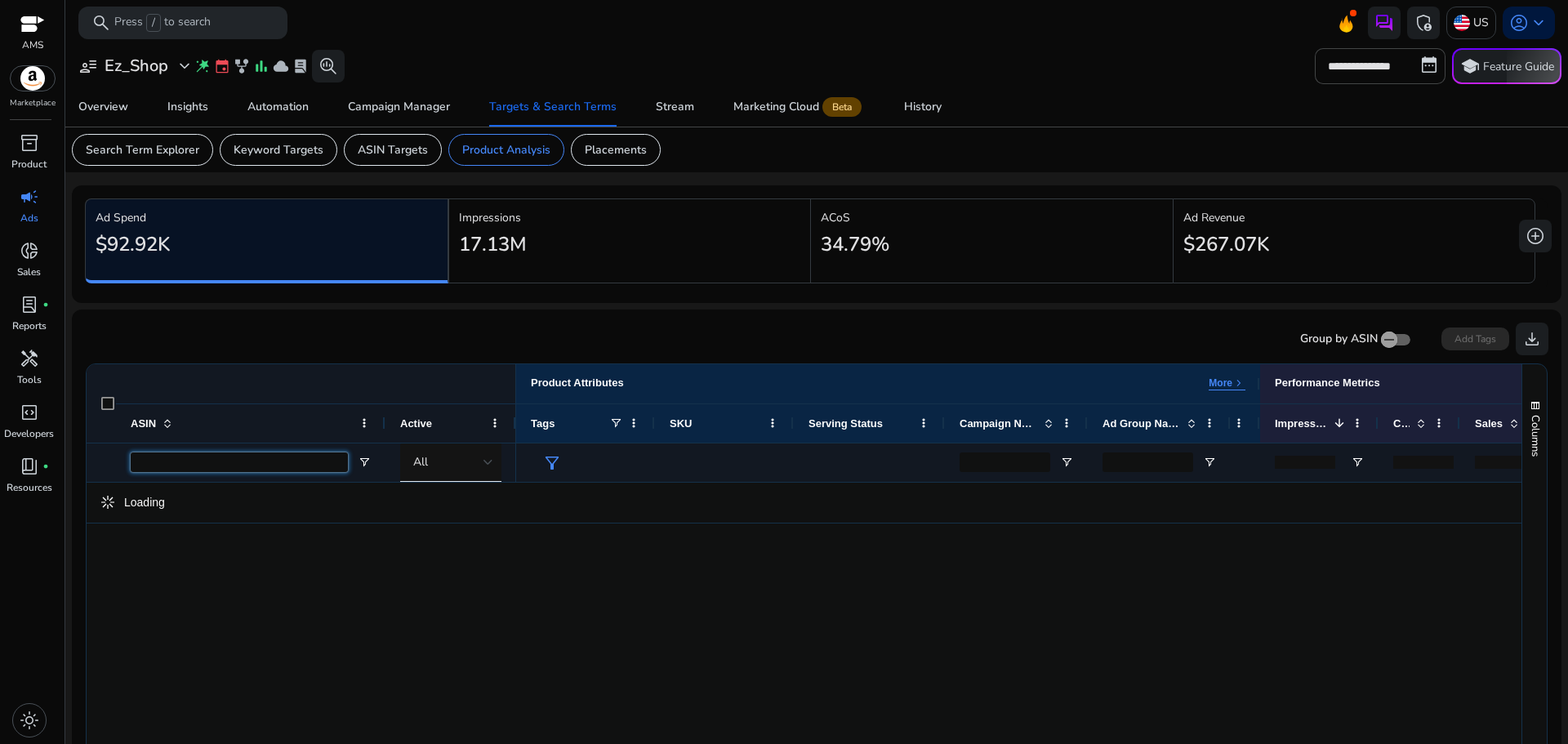
paste input "**********"
type input "**********"
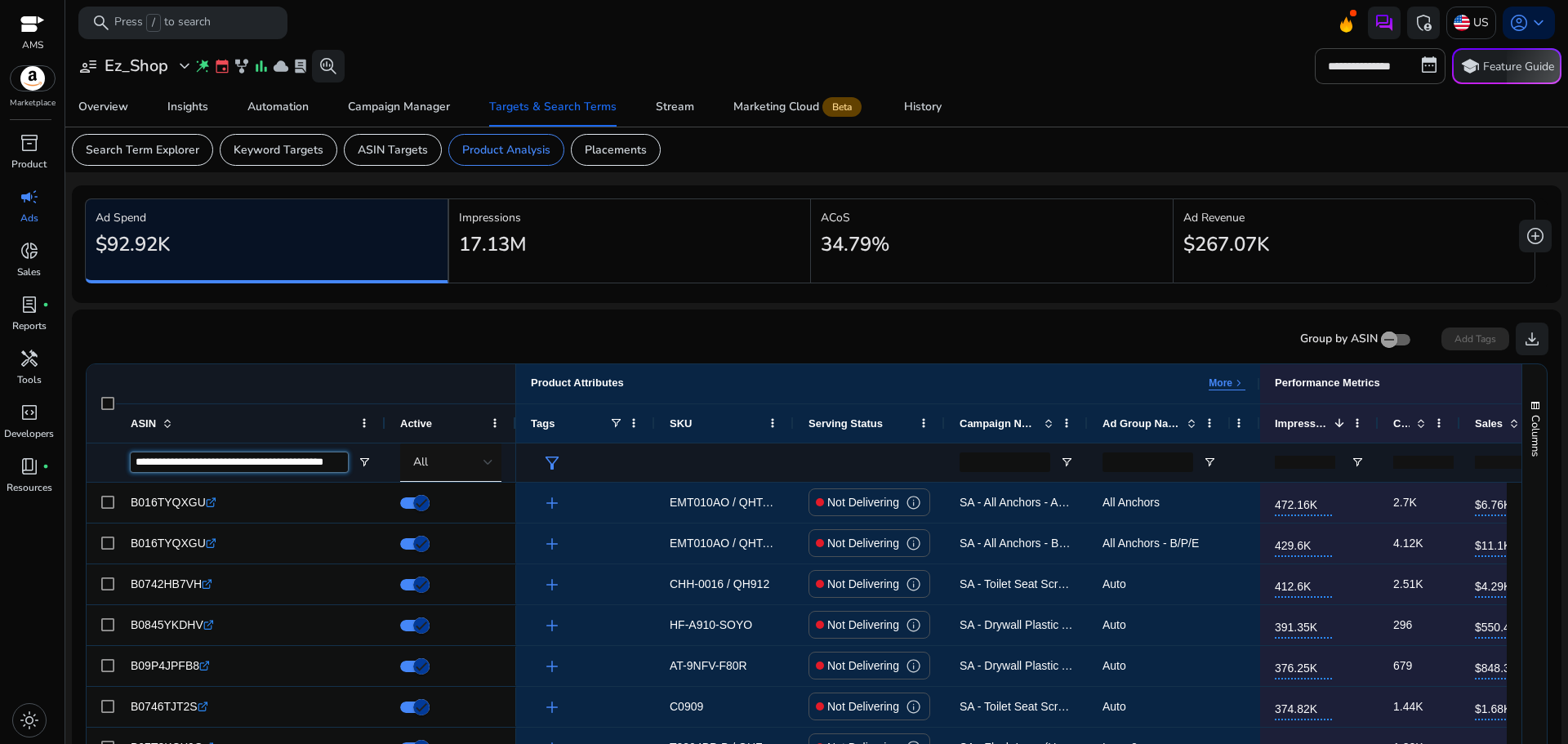
scroll to position [0, 4]
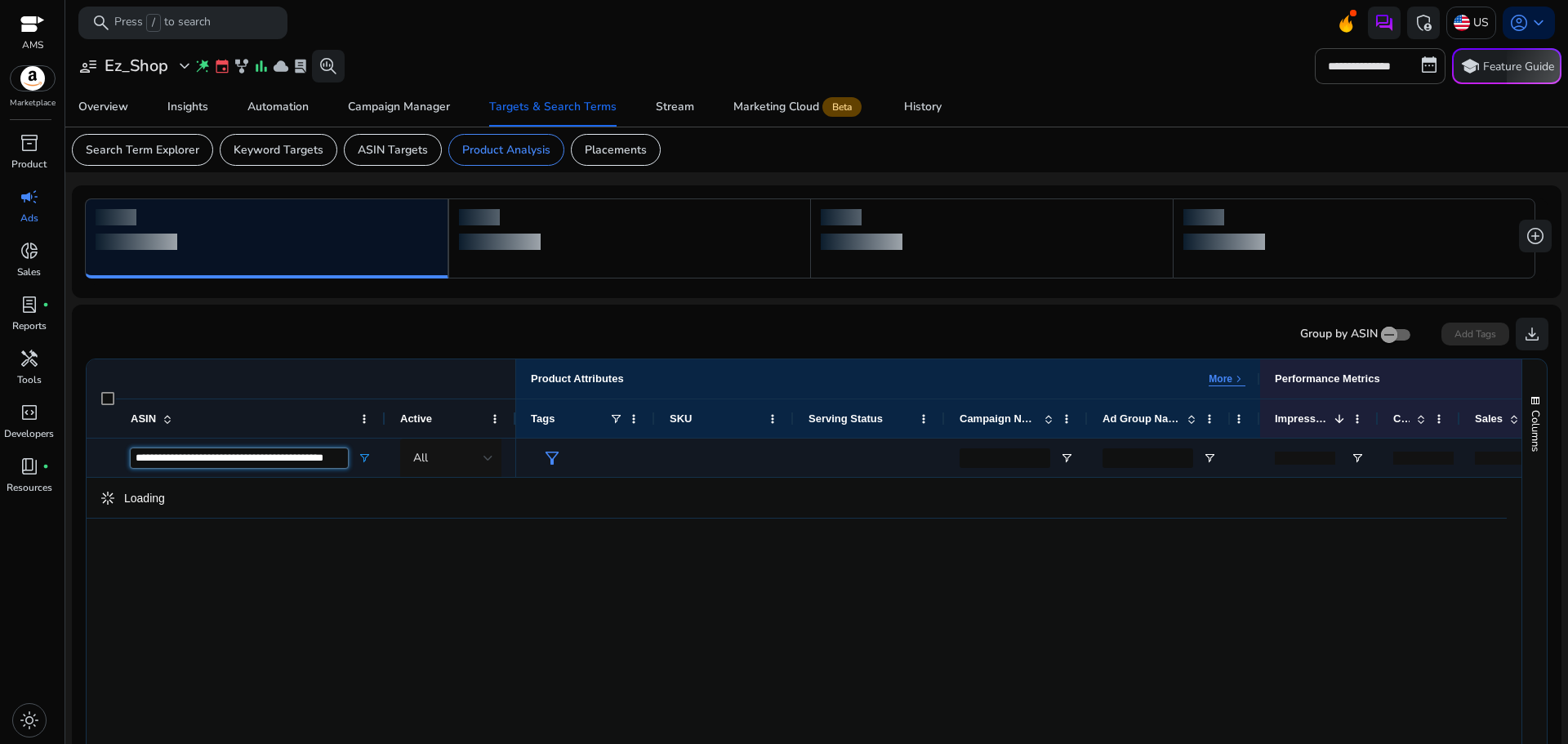
click at [232, 462] on input "**********" at bounding box center [239, 458] width 217 height 20
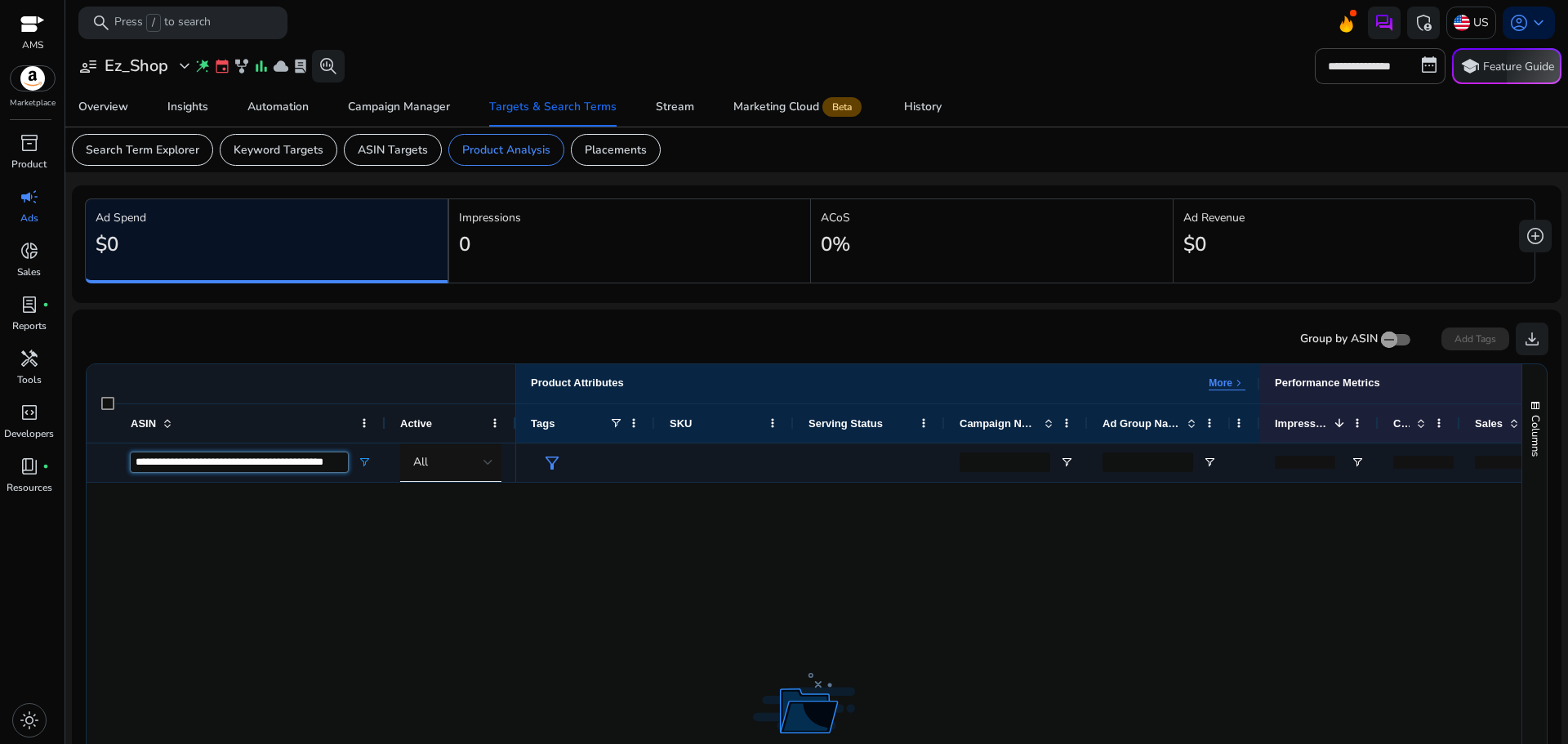
click at [232, 462] on input "**********" at bounding box center [239, 462] width 217 height 20
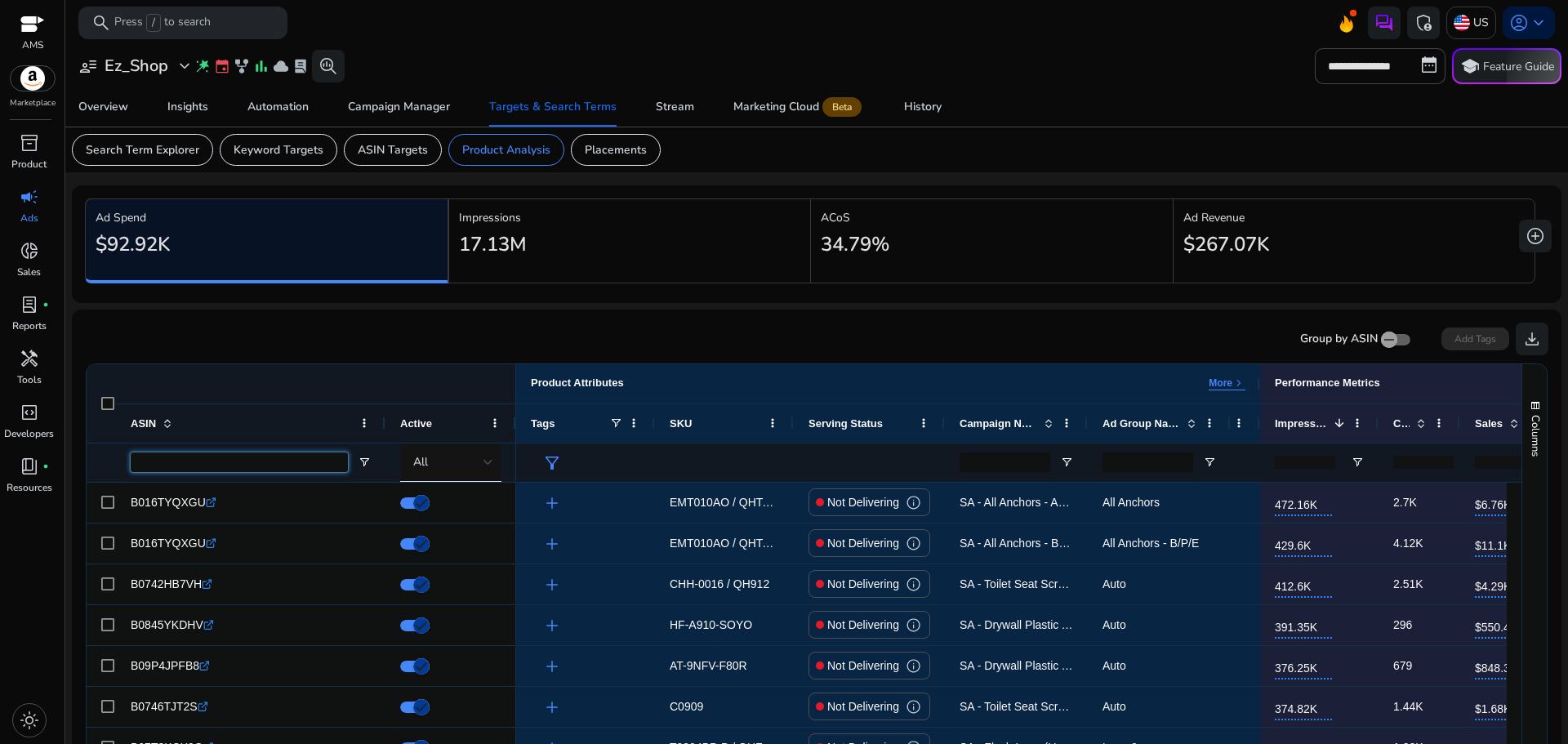
paste input "**********"
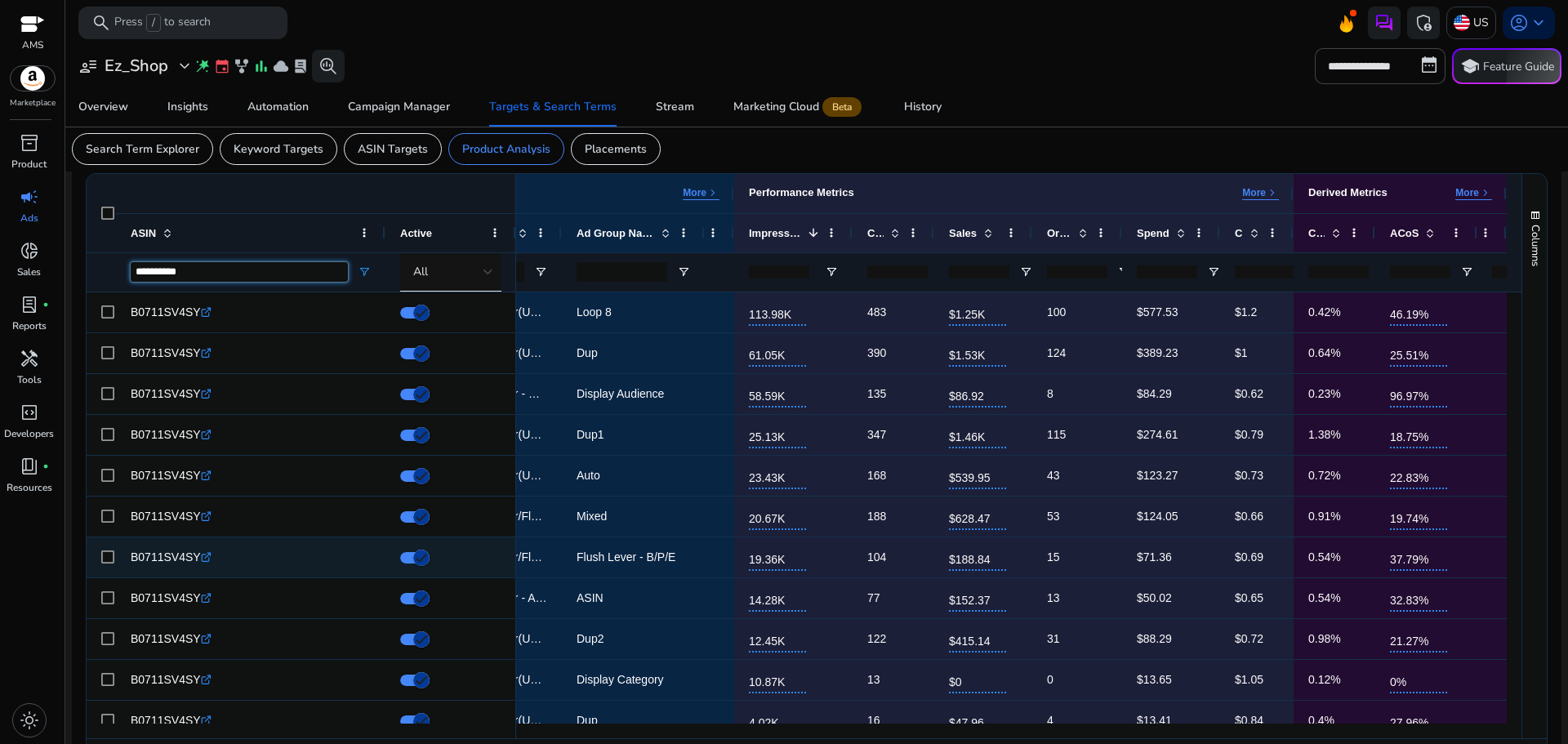
scroll to position [190, 0]
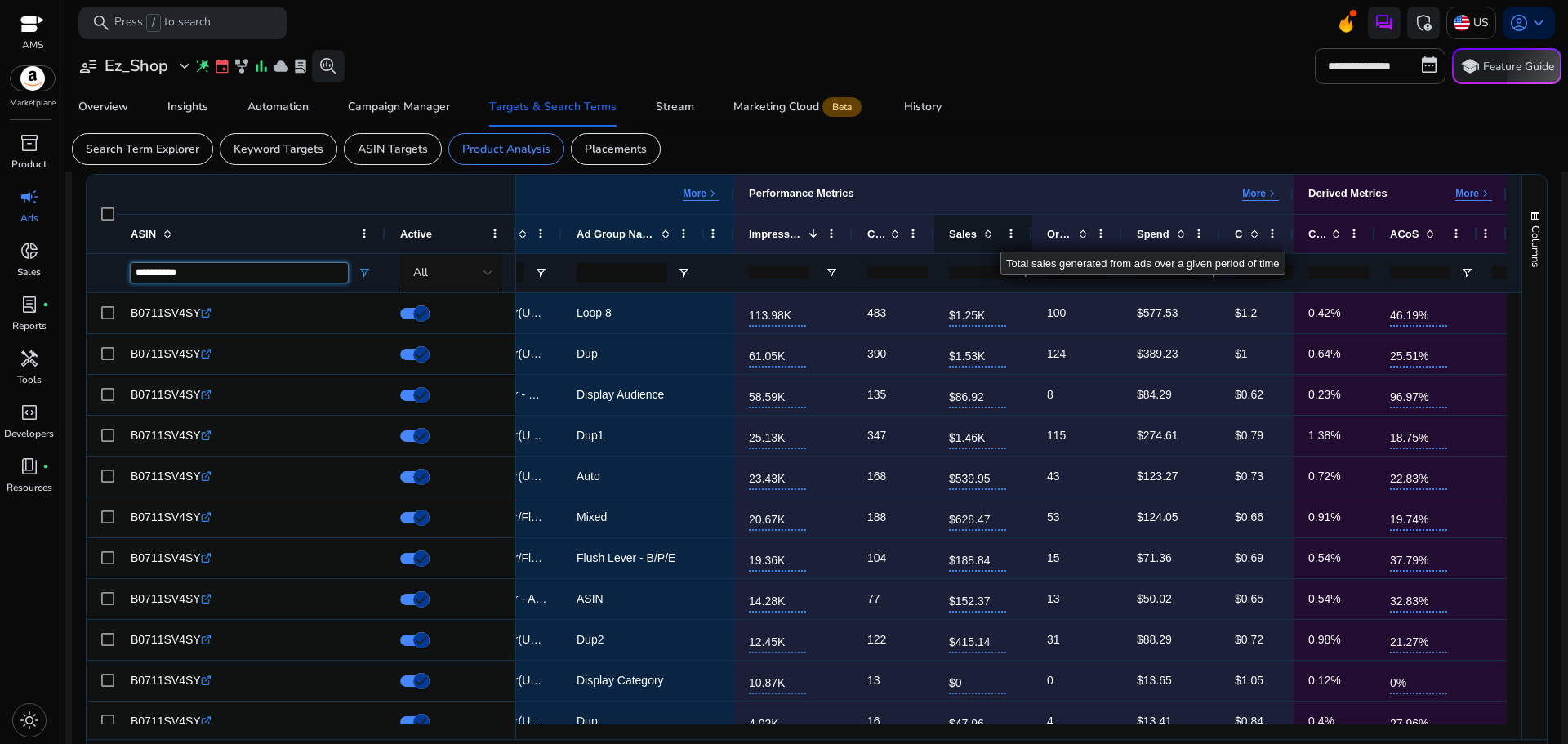
type input "**********"
click at [982, 238] on span at bounding box center [988, 233] width 13 height 13
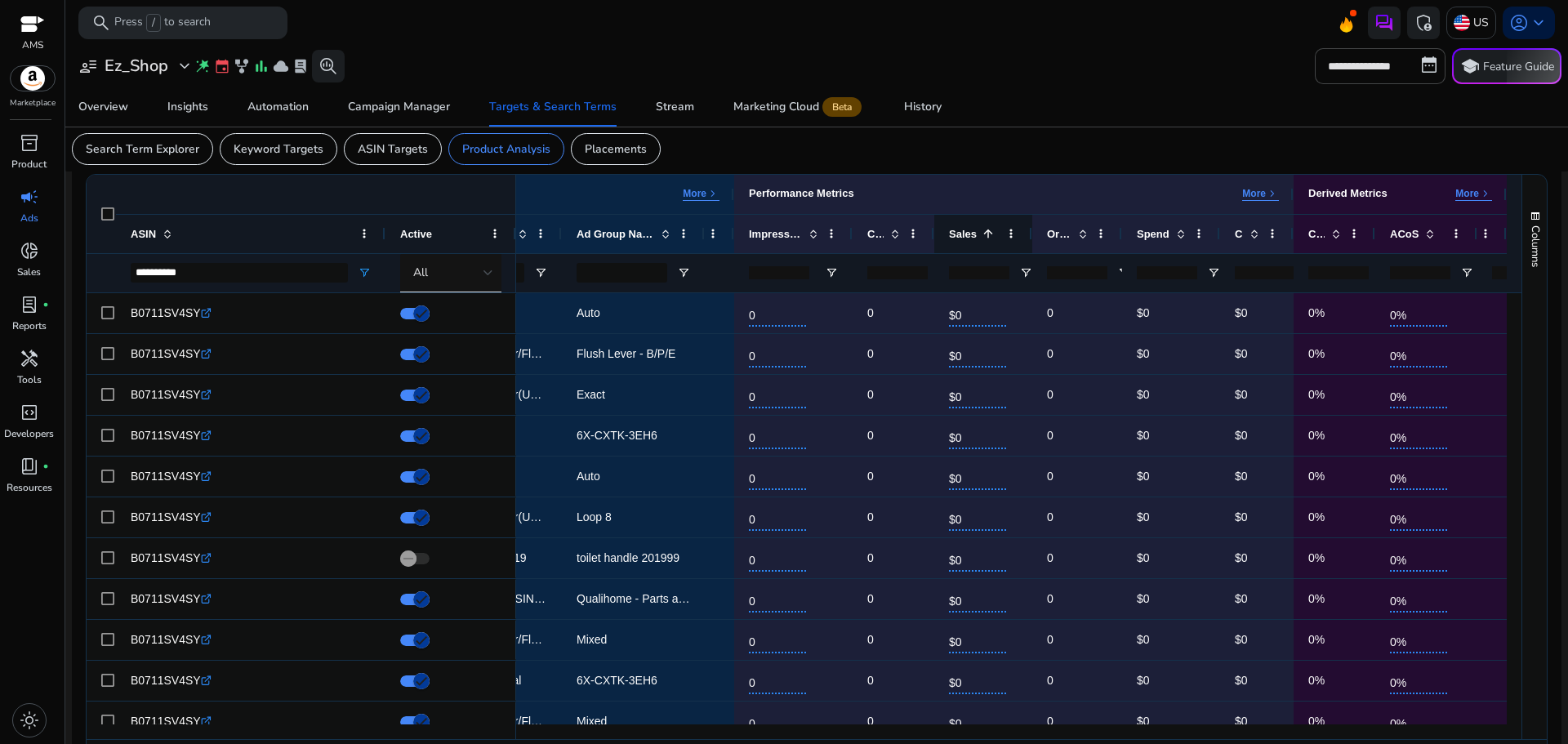
click at [982, 238] on span at bounding box center [988, 233] width 13 height 13
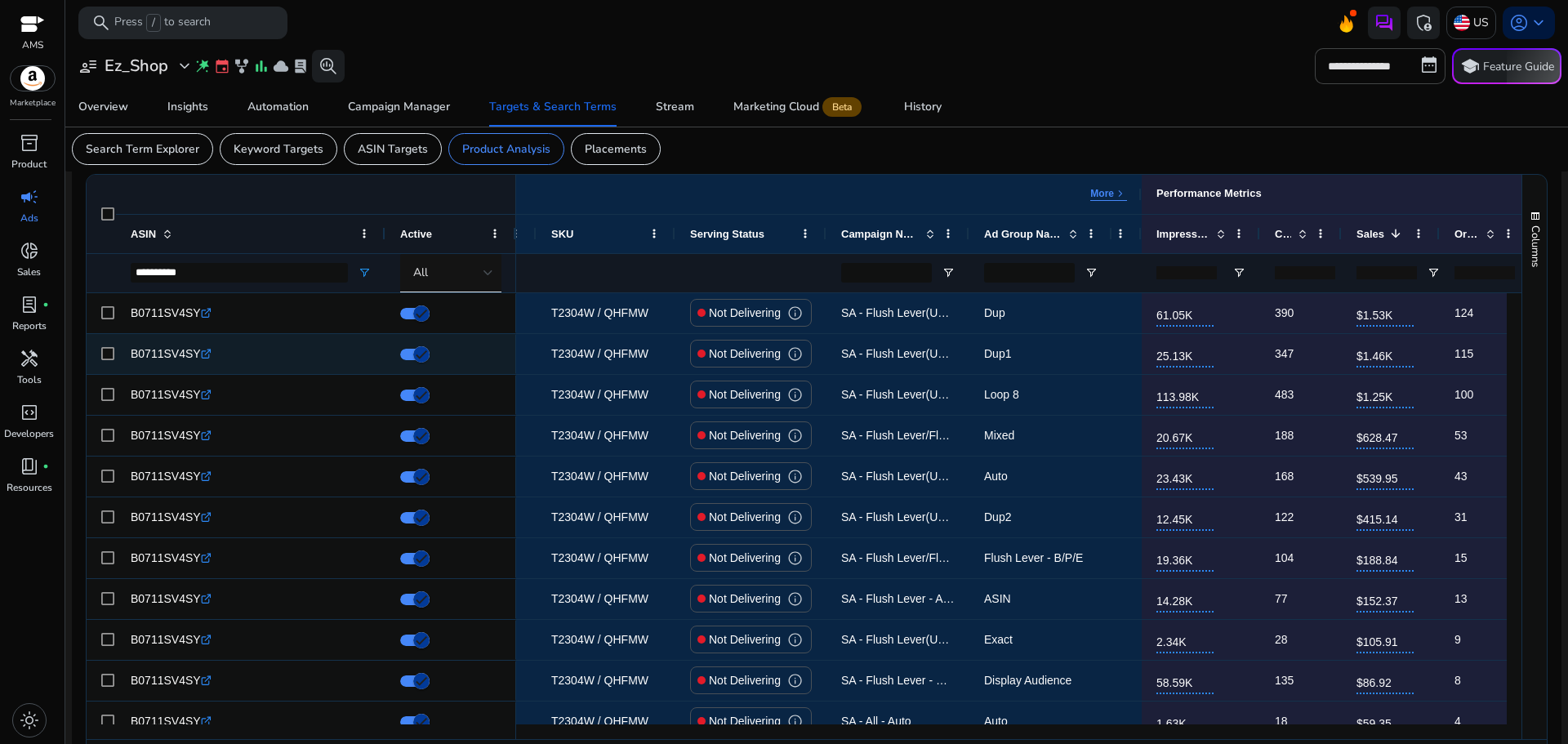
scroll to position [0, 111]
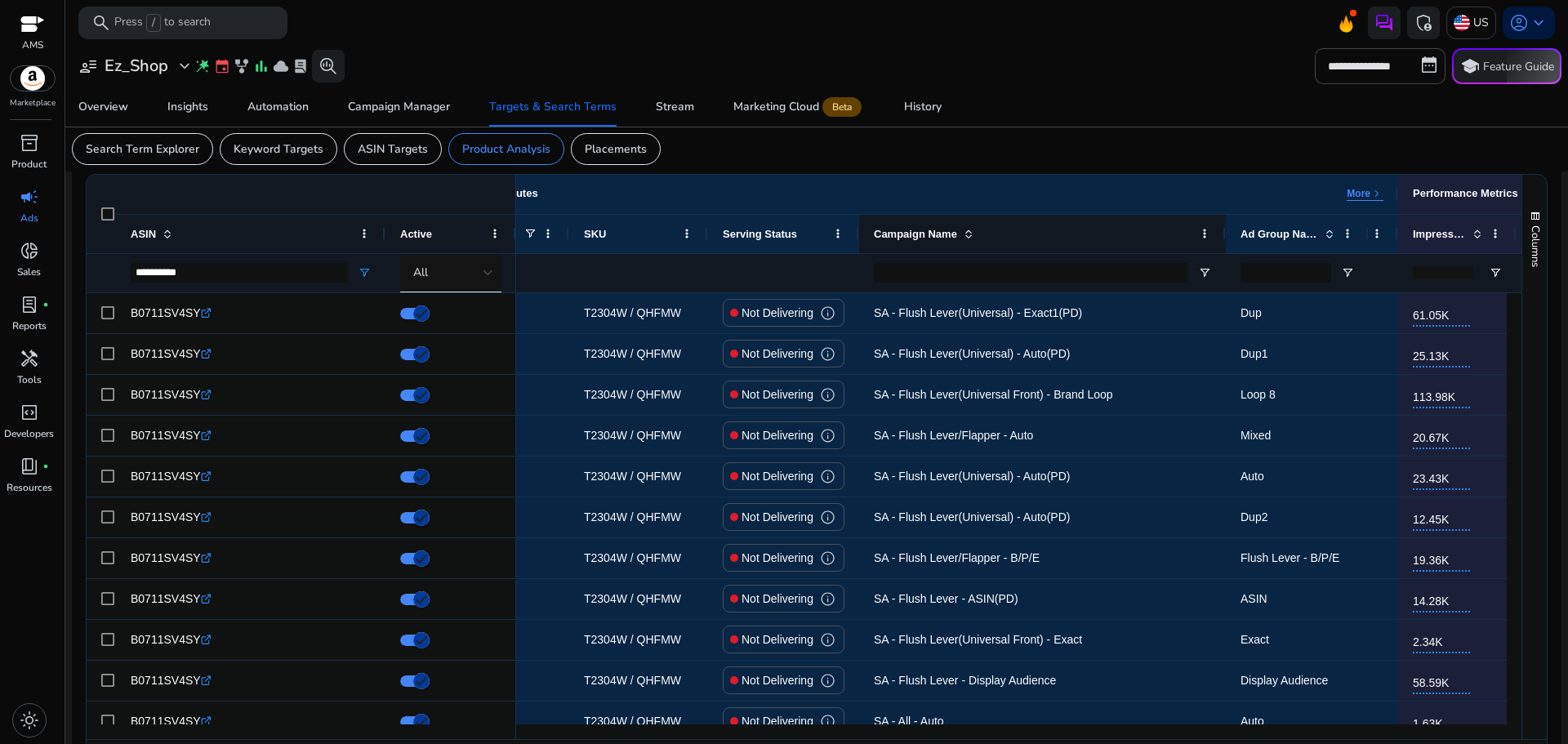
drag, startPoint x: 1001, startPoint y: 237, endPoint x: 1229, endPoint y: 228, distance: 228.2
click at [1228, 228] on div at bounding box center [1225, 233] width 7 height 38
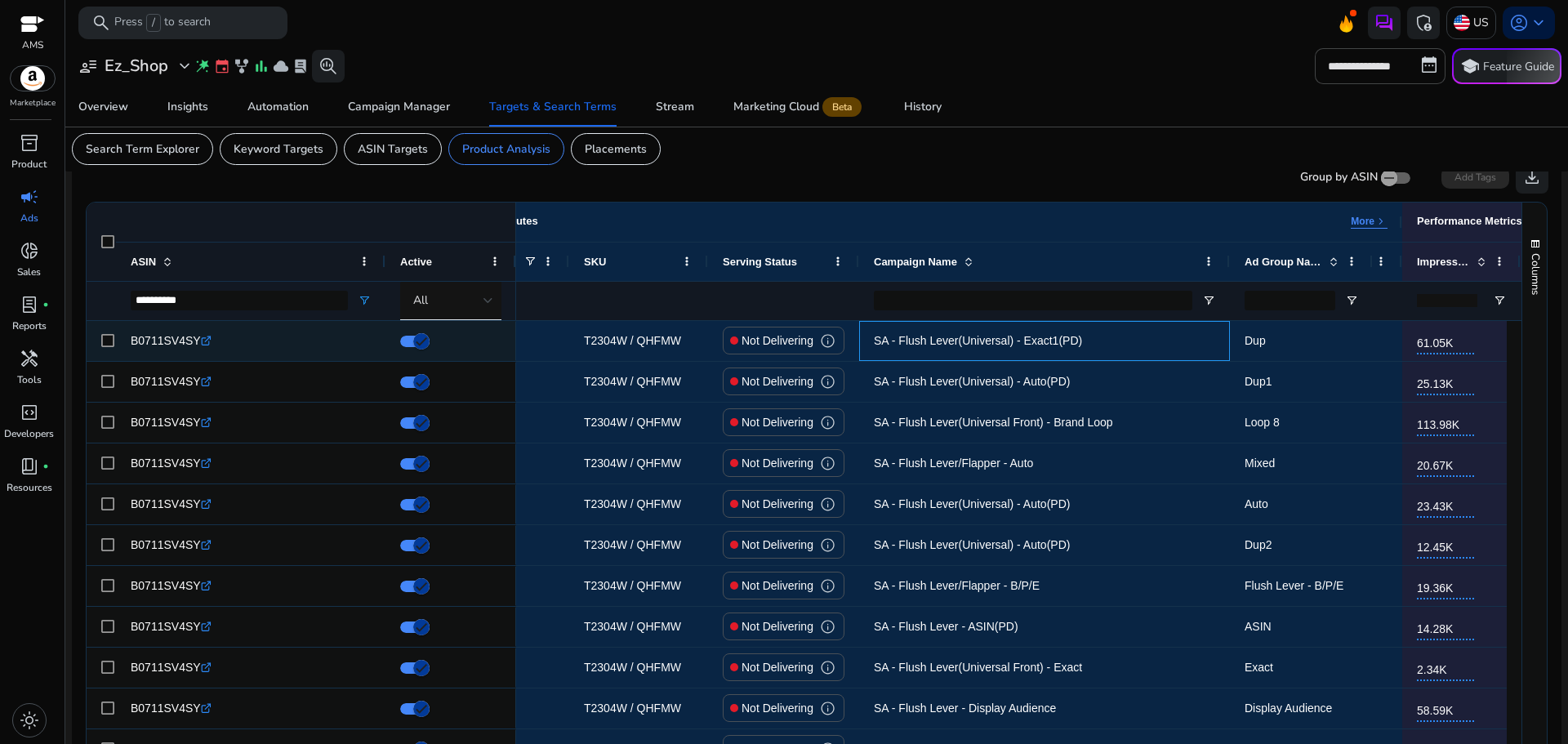
drag, startPoint x: 1091, startPoint y: 339, endPoint x: 851, endPoint y: 354, distance: 240.5
click at [851, 354] on div "Not Delivering info SA - Flush Lever(Universal) - Exact1(PD) Dup SP 61.05K 390 …" at bounding box center [1303, 341] width 1744 height 41
copy div "SA - Flush Lever(Universal) - Exact1(PD)"
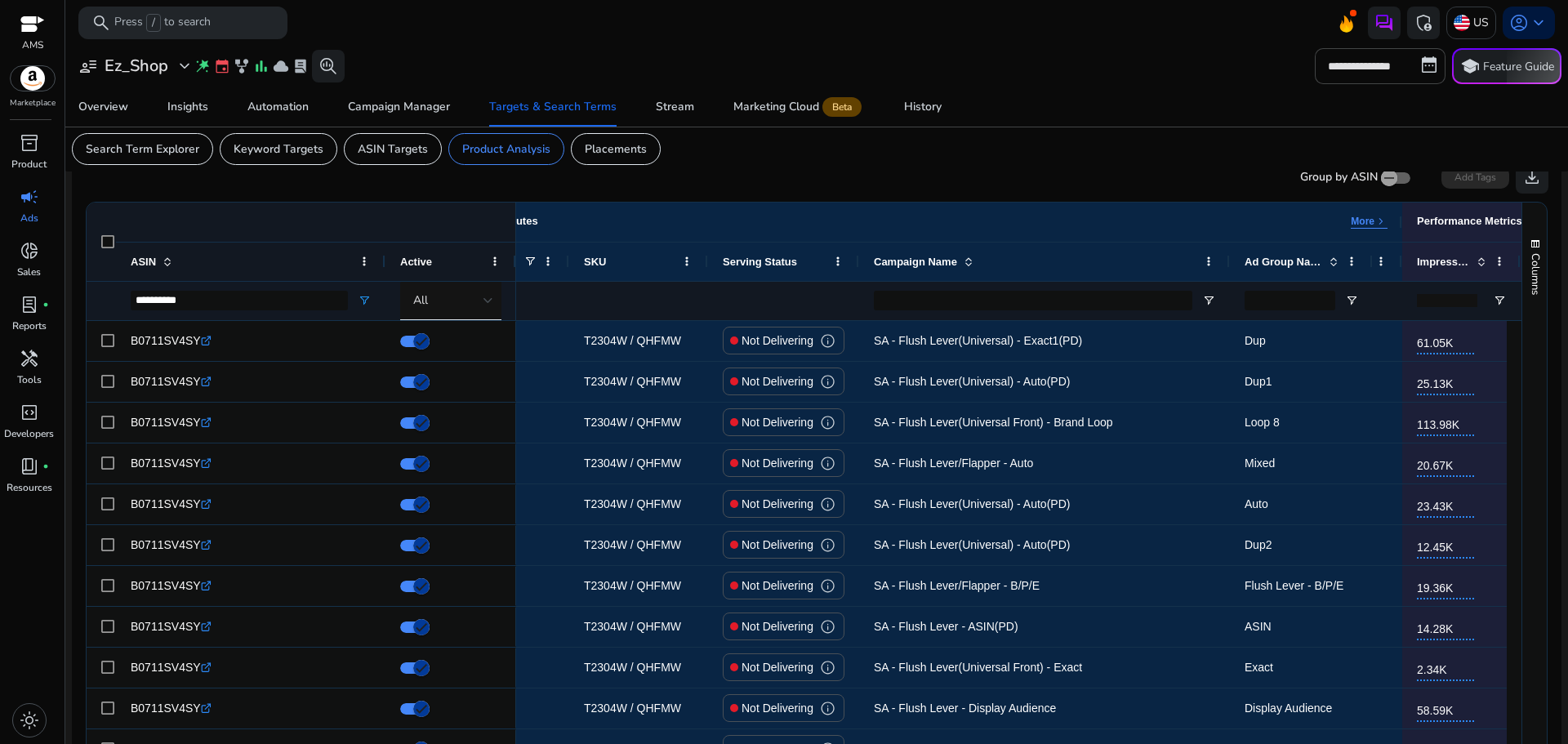
click at [929, 195] on ag-grid-angular "Press SPACE to select this row. Drag here to set row groups Drag here to set co…" at bounding box center [817, 504] width 1488 height 621
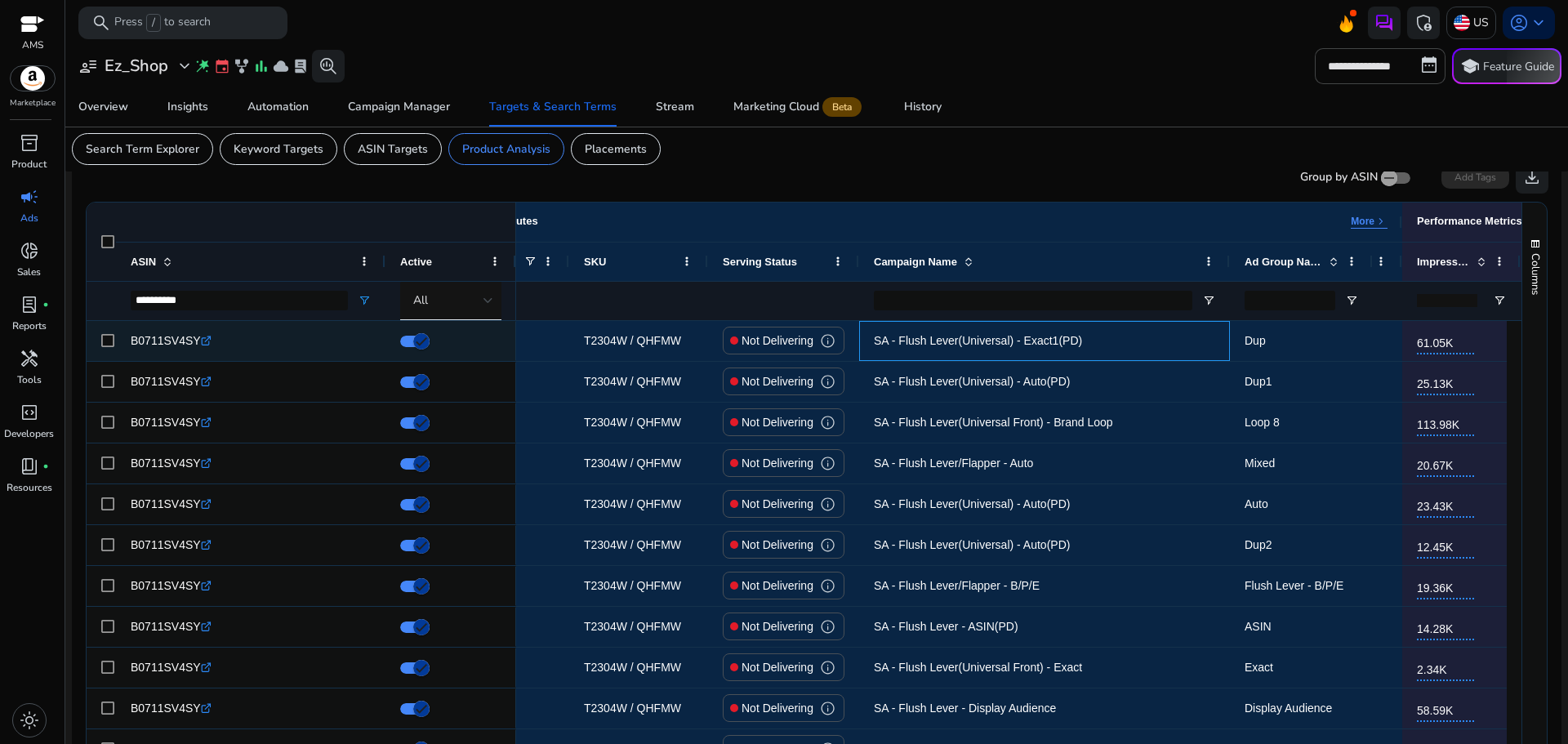
drag, startPoint x: 1114, startPoint y: 334, endPoint x: 857, endPoint y: 353, distance: 257.7
click at [857, 353] on div "Not Delivering info SA - Flush Lever(Universal) - Exact1(PD) Dup SP 61.05K 390 …" at bounding box center [1303, 341] width 1744 height 41
copy div "SA - Flush Lever(Universal) - Exact1(PD)"
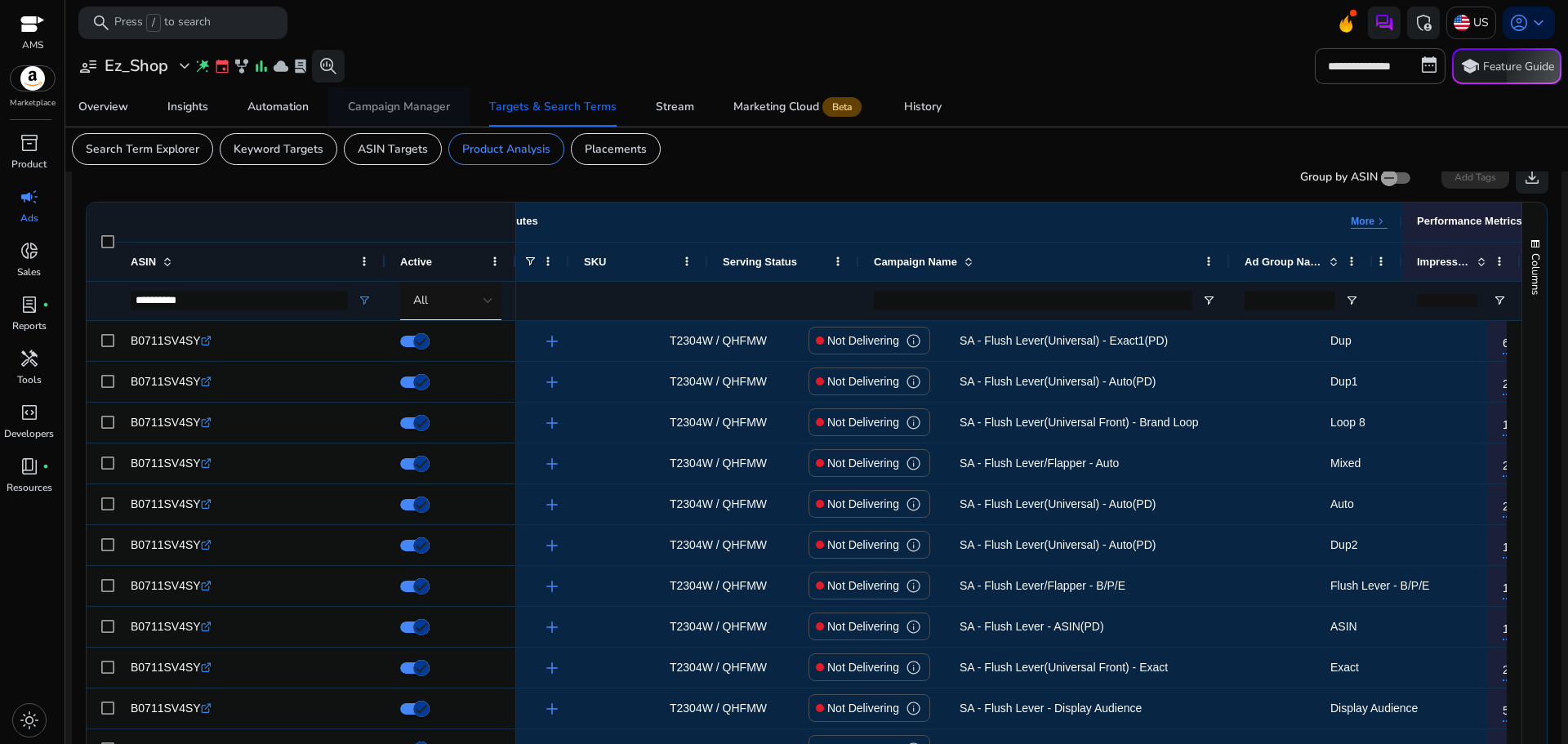
scroll to position [0, 86]
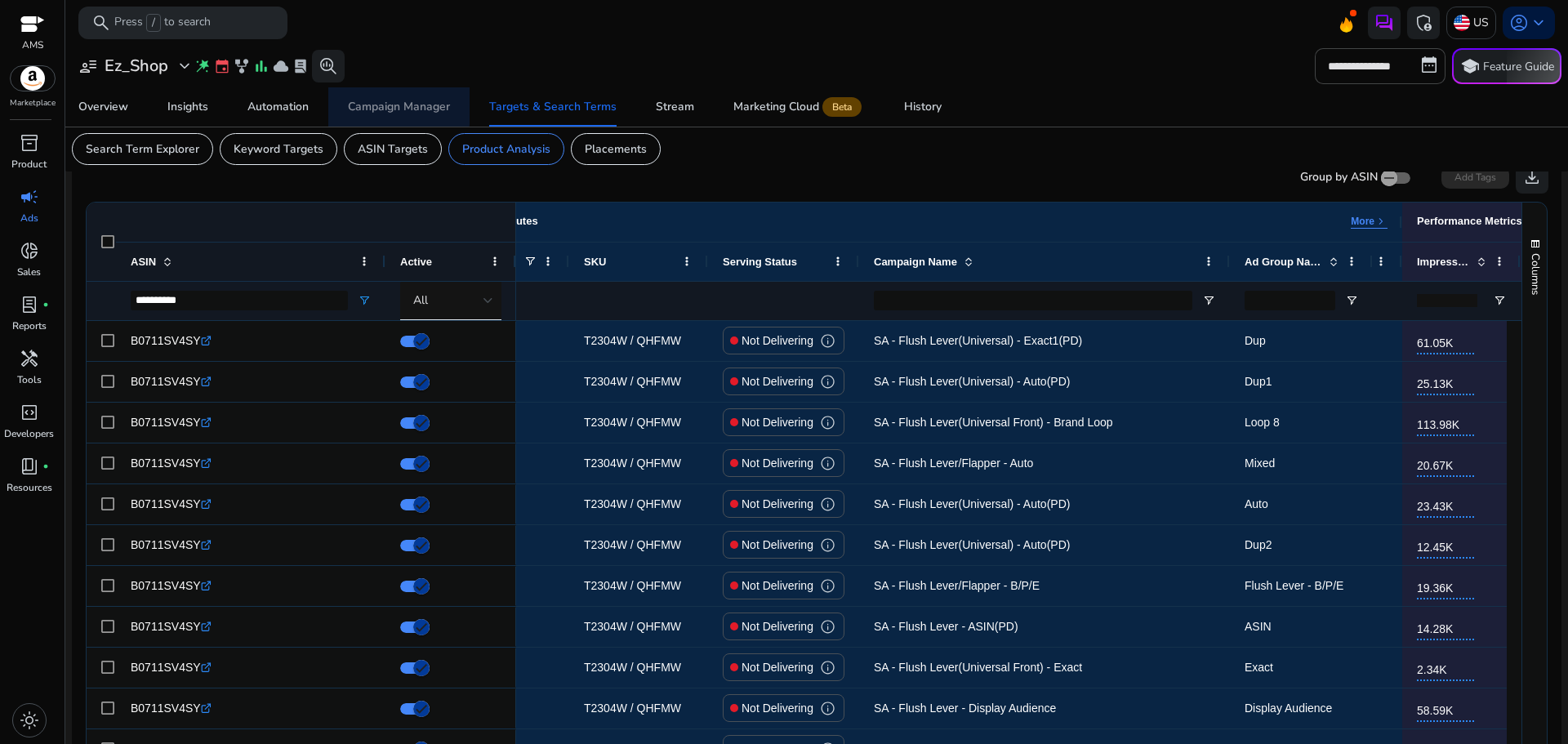
click at [397, 98] on span "Campaign Manager" at bounding box center [399, 107] width 102 height 39
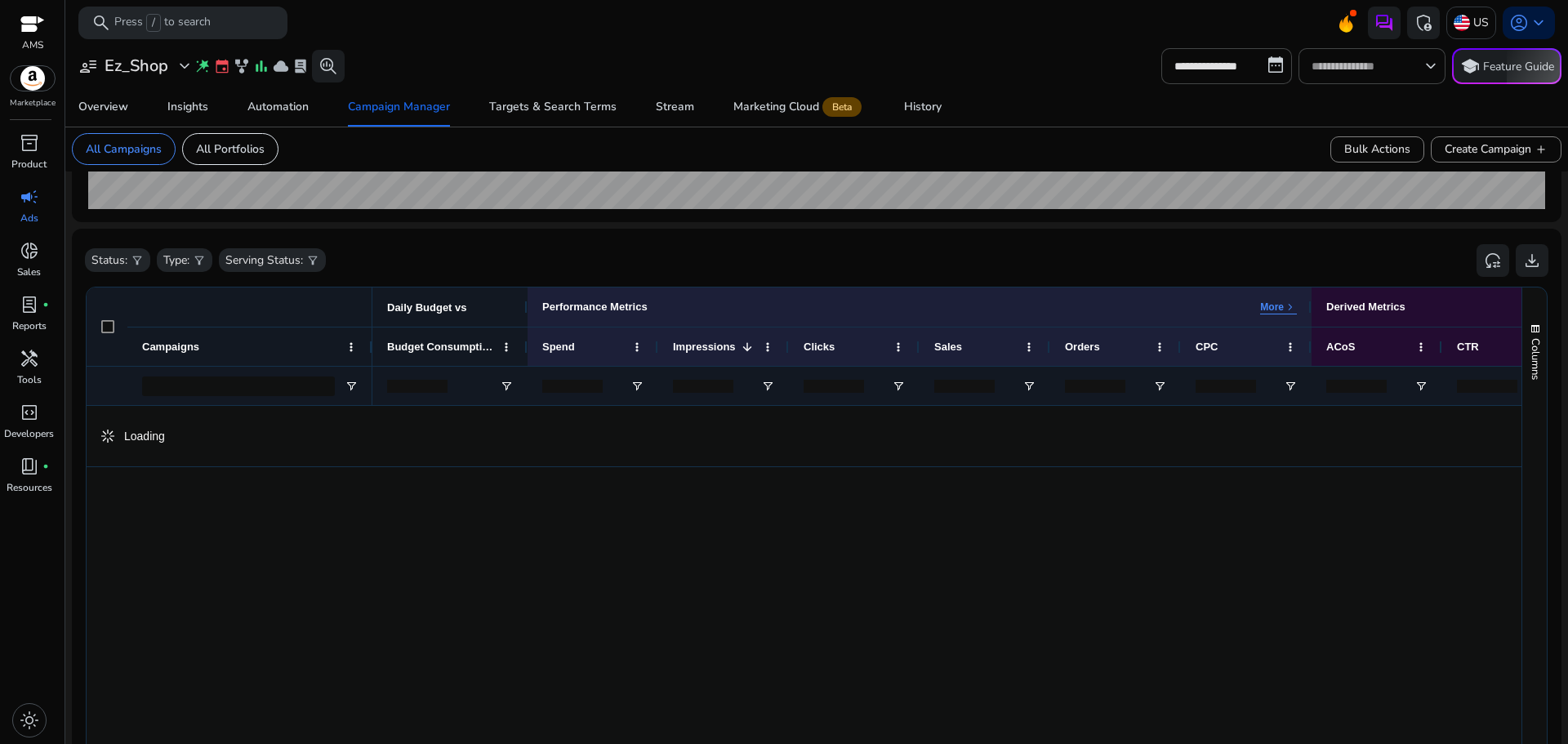
scroll to position [427, 0]
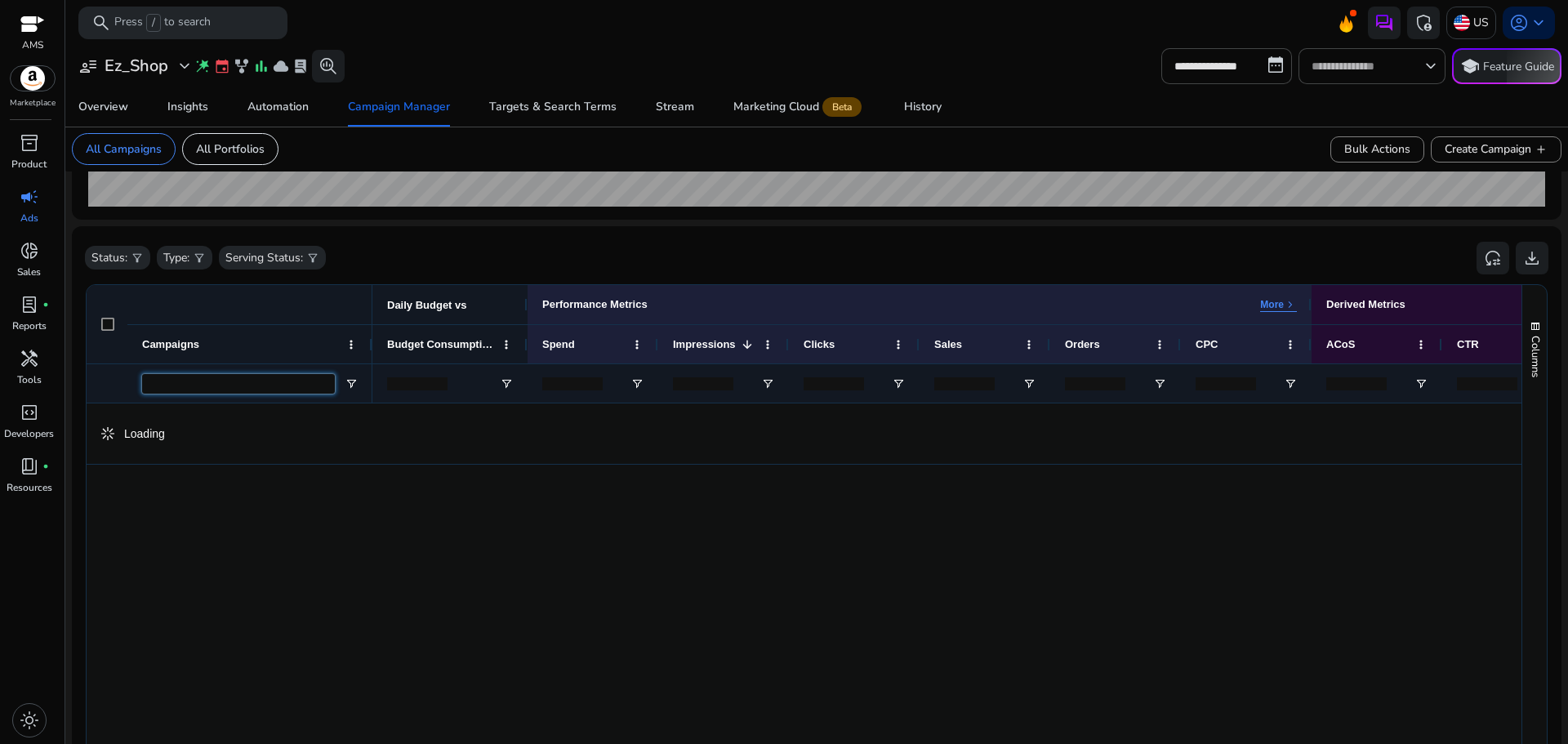
click at [237, 388] on input "Campaigns Filter Input" at bounding box center [239, 383] width 193 height 20
paste input "**********"
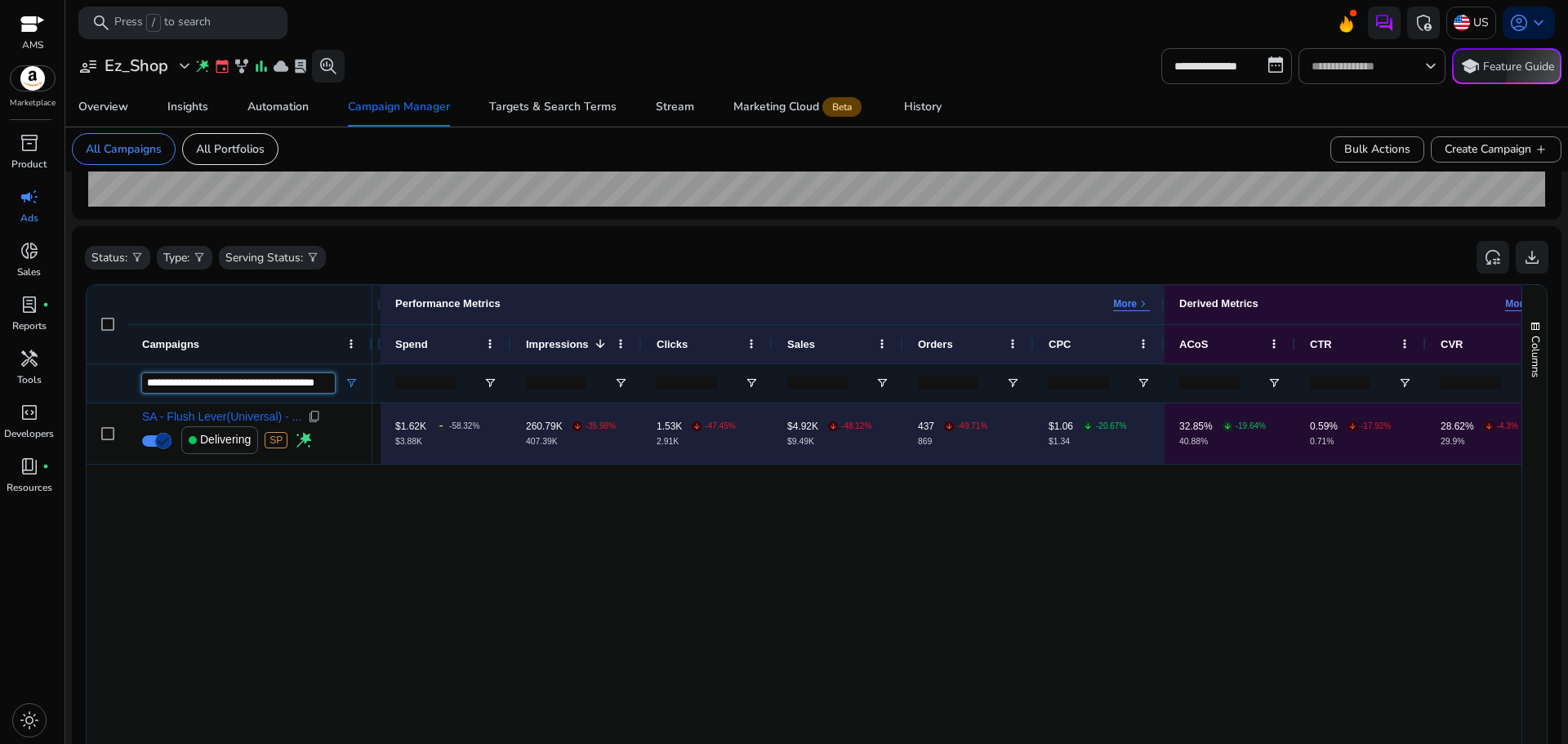
scroll to position [0, 0]
type input "**********"
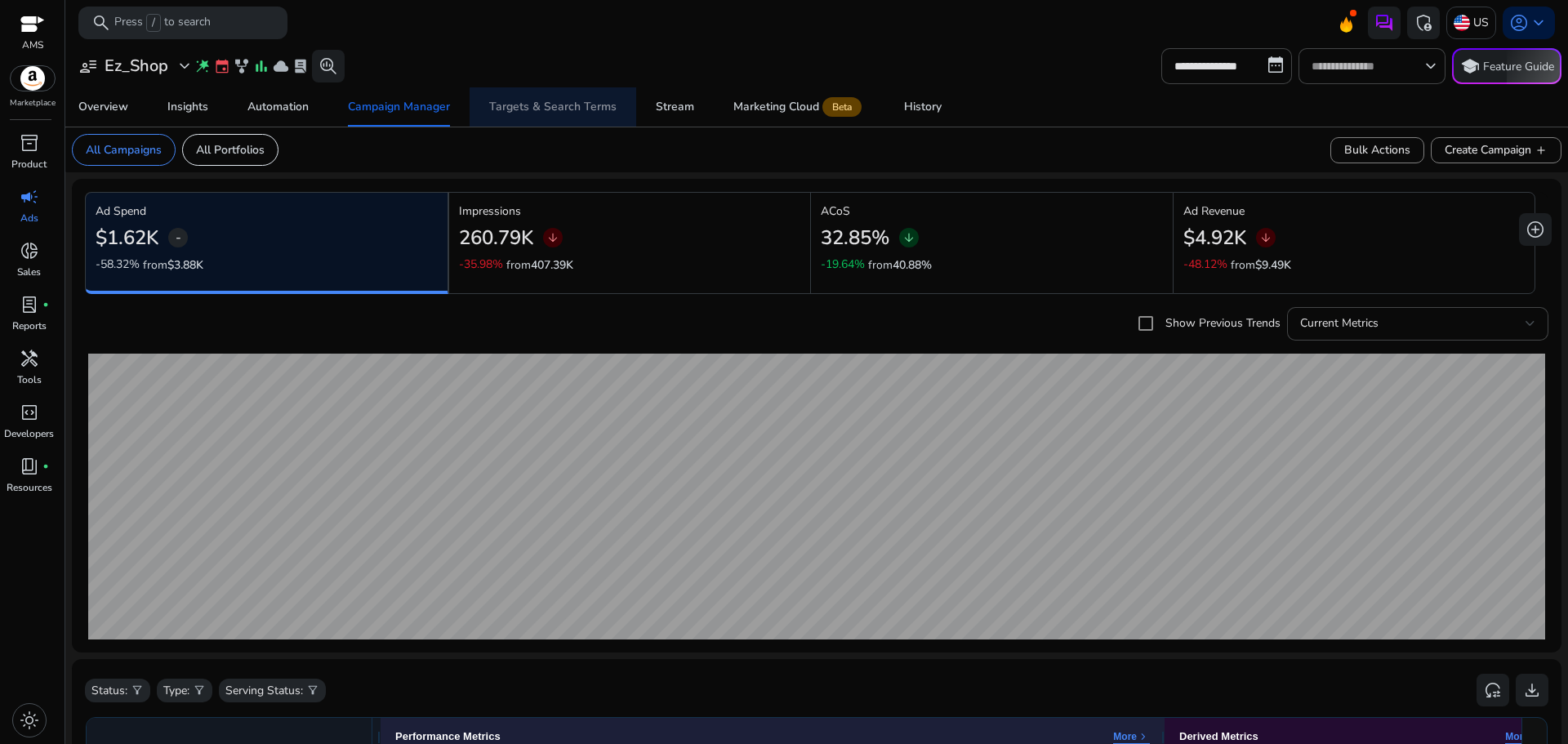
click at [560, 109] on div "Targets & Search Terms" at bounding box center [553, 107] width 128 height 12
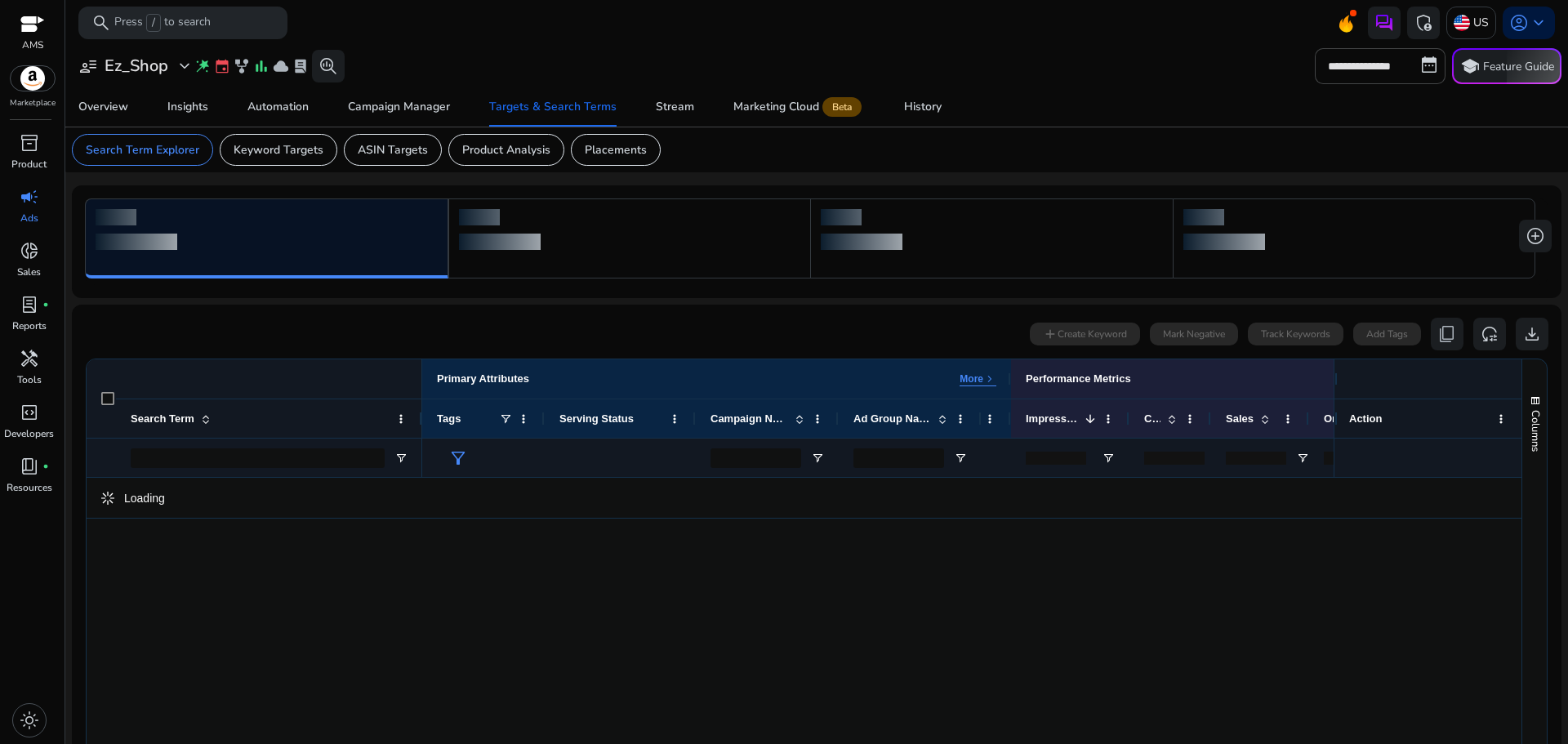
click at [482, 170] on mat-card "Search Term Explorer Keyword Targets ASIN Targets Product Analysis Placements" at bounding box center [817, 150] width 1516 height 45
click at [492, 163] on div "Product Analysis" at bounding box center [506, 149] width 116 height 31
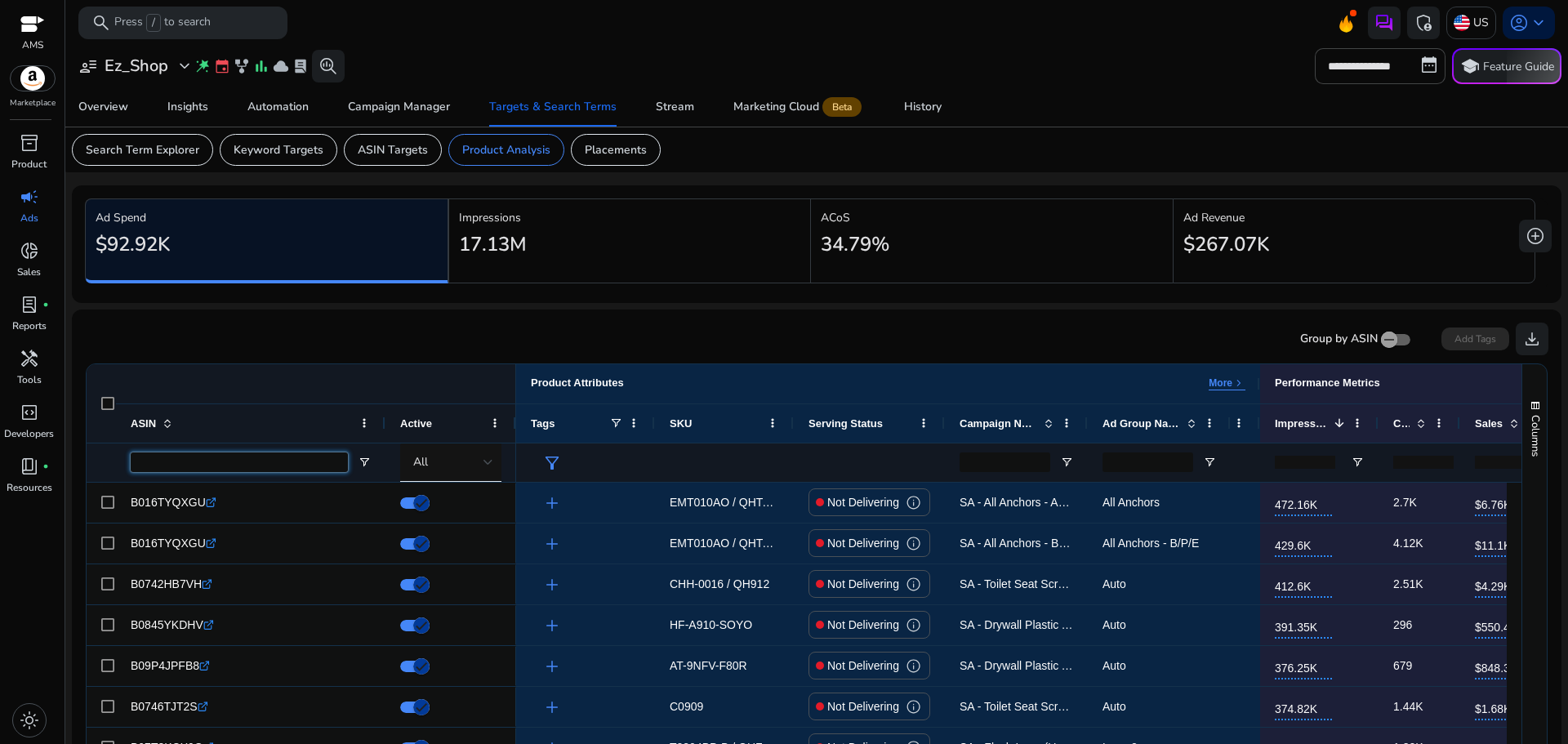
click at [262, 456] on input "ASIN Filter Input" at bounding box center [239, 462] width 217 height 20
paste input "**********"
type input "**********"
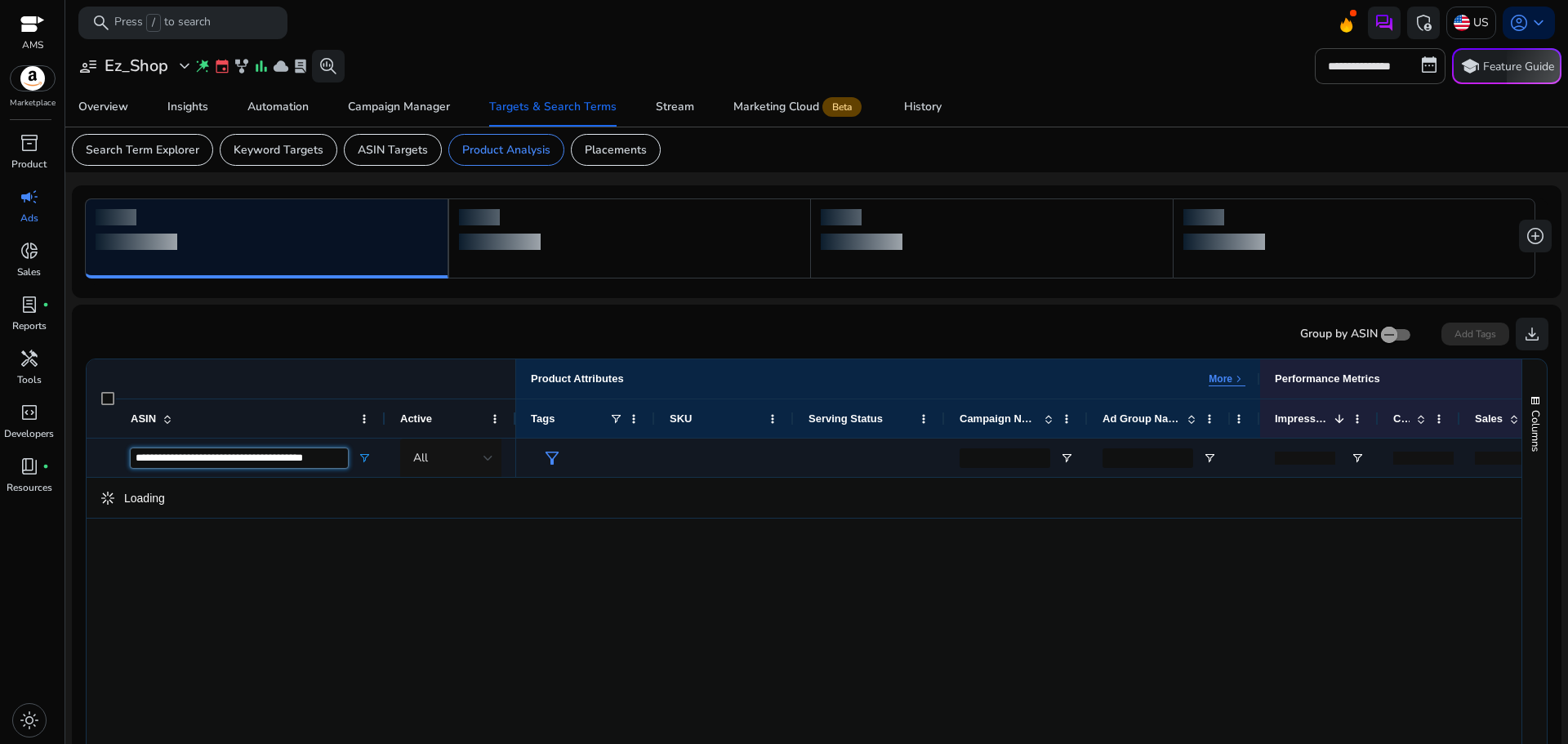
click at [262, 456] on input "**********" at bounding box center [239, 458] width 217 height 20
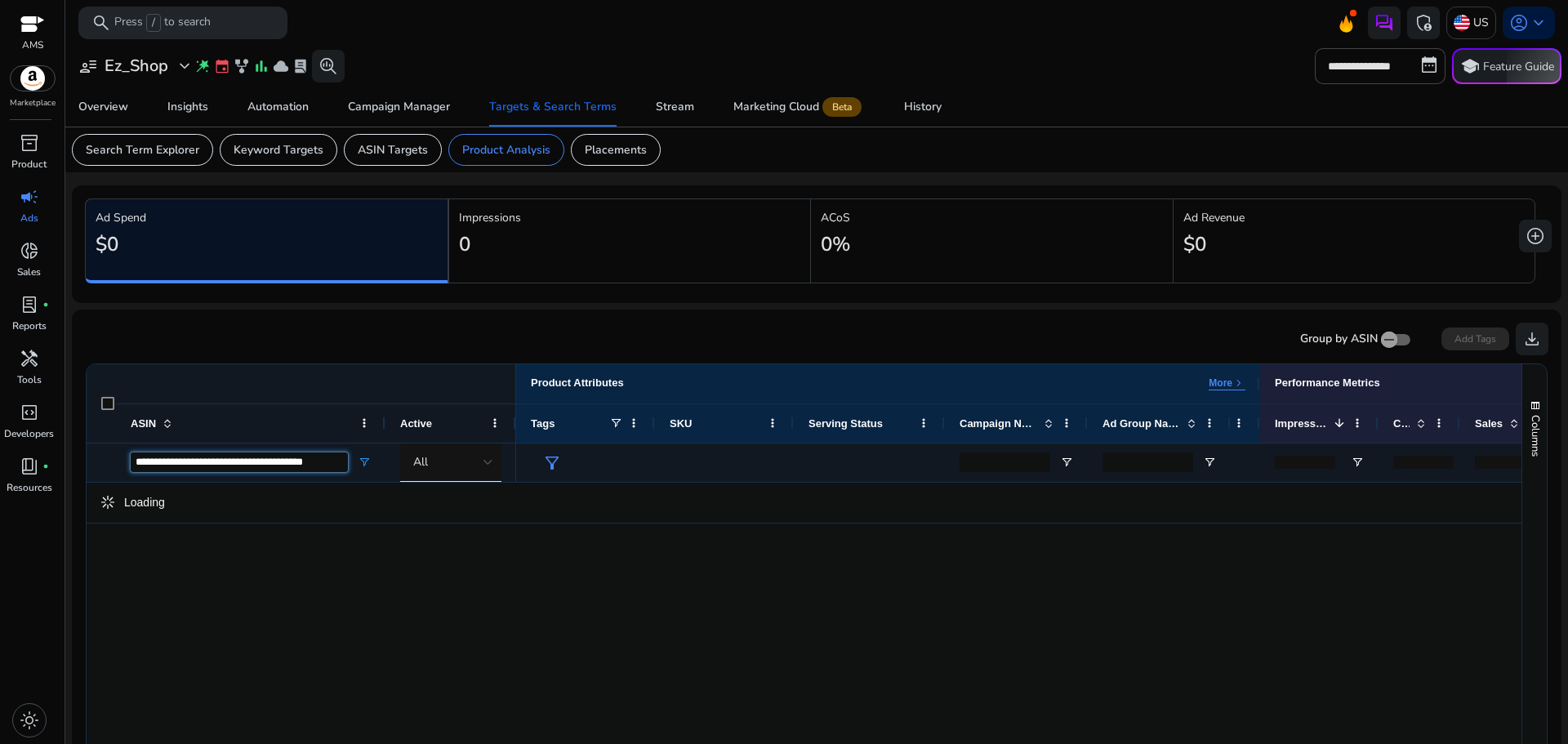
click at [262, 456] on input "**********" at bounding box center [239, 462] width 217 height 20
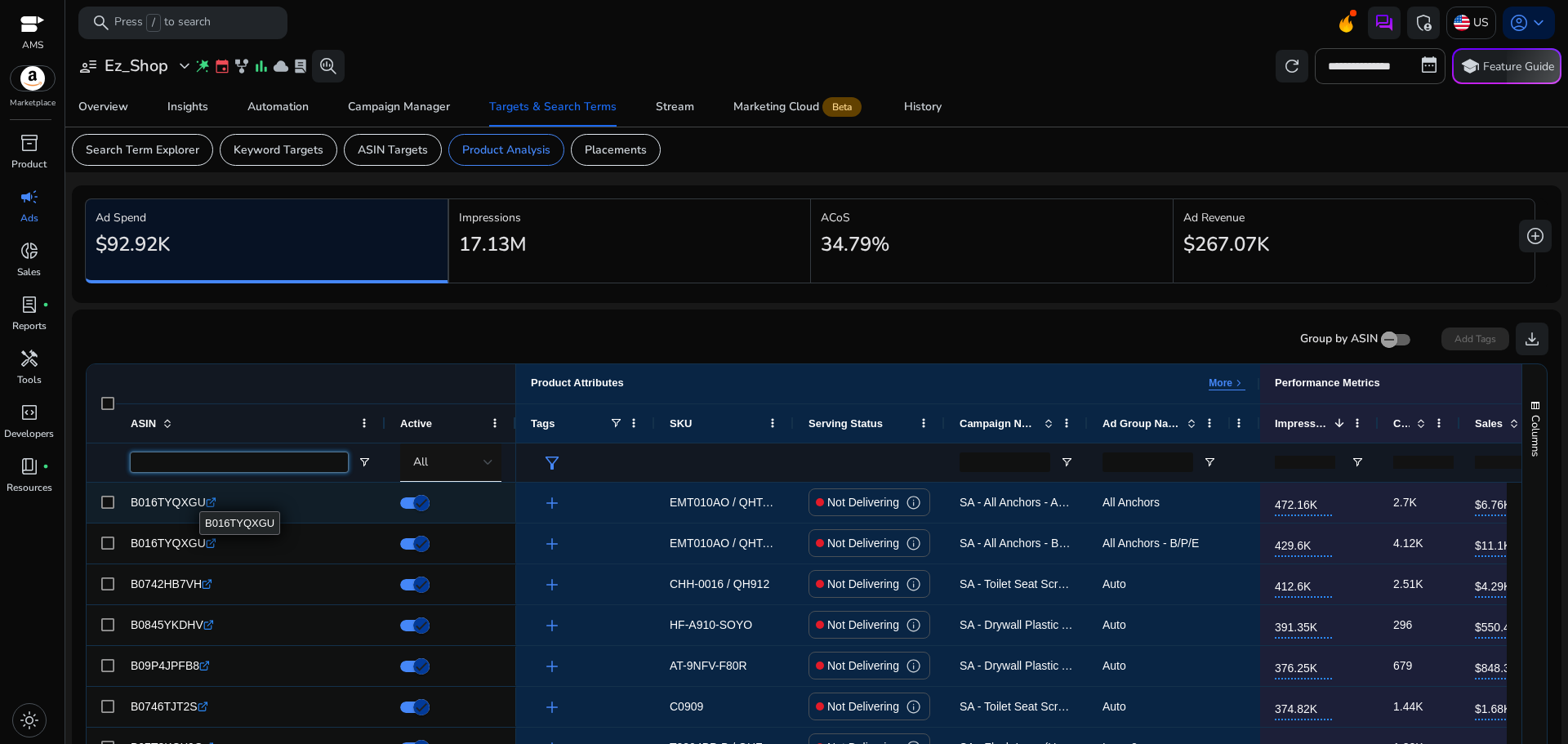
paste input "**********"
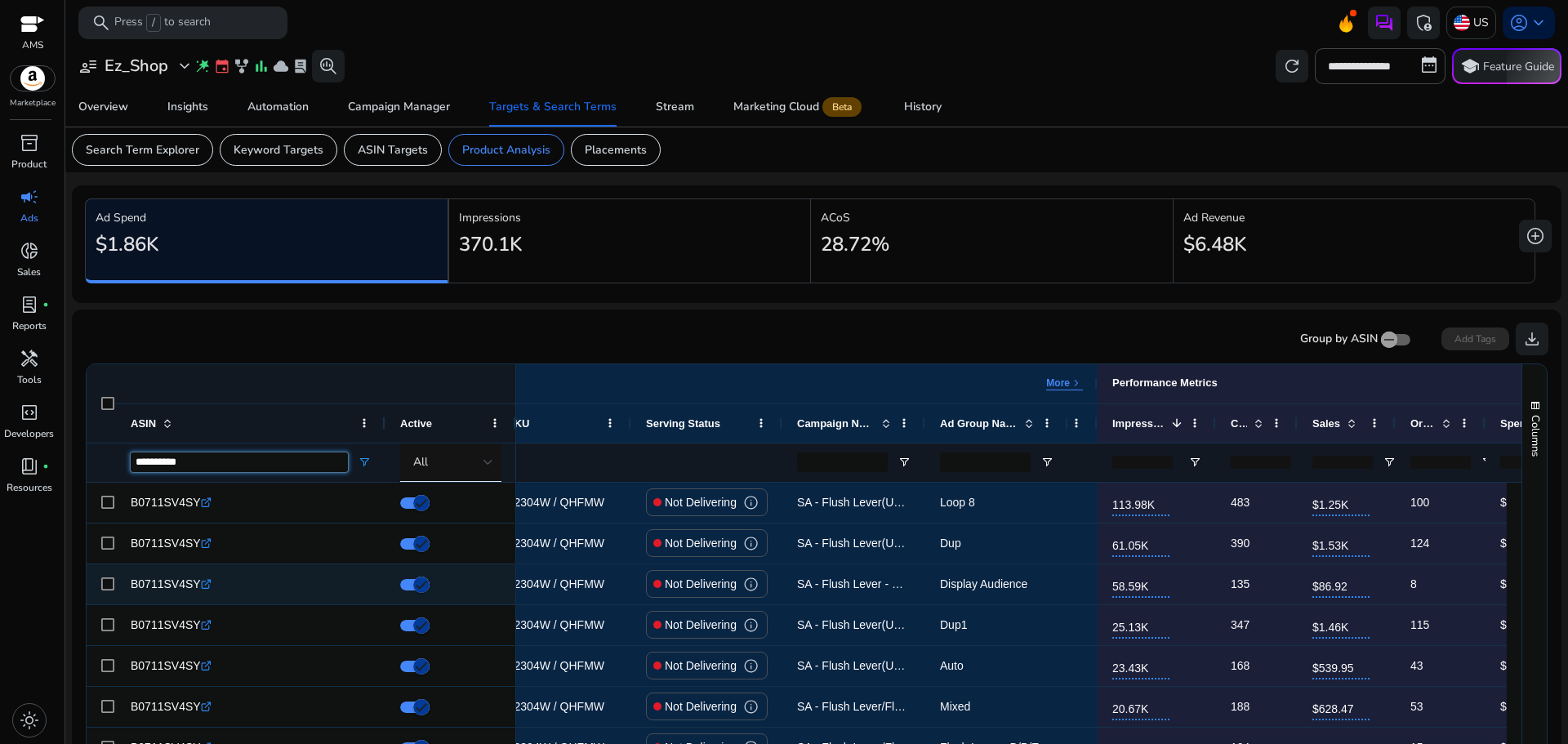
scroll to position [0, 133]
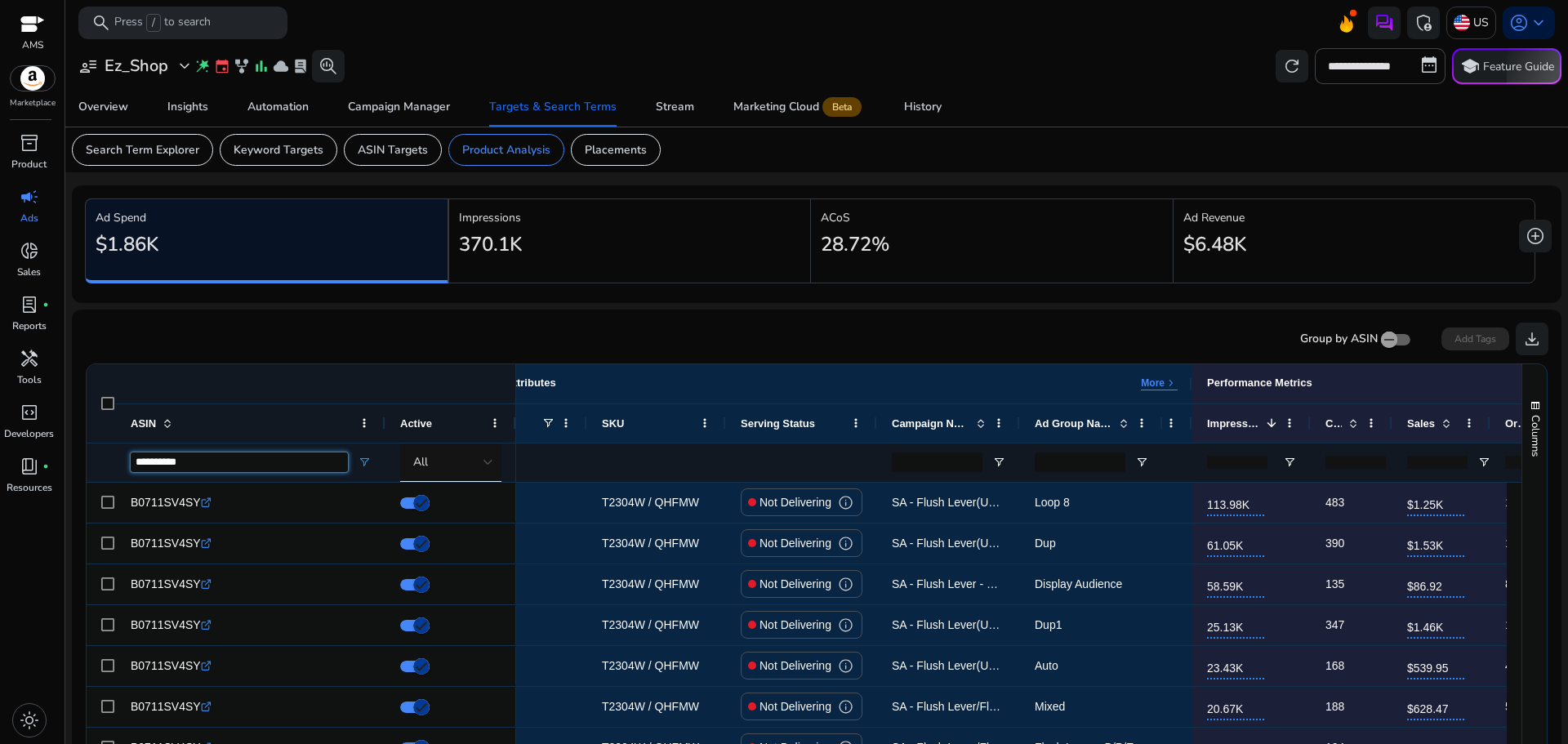
type input "**********"
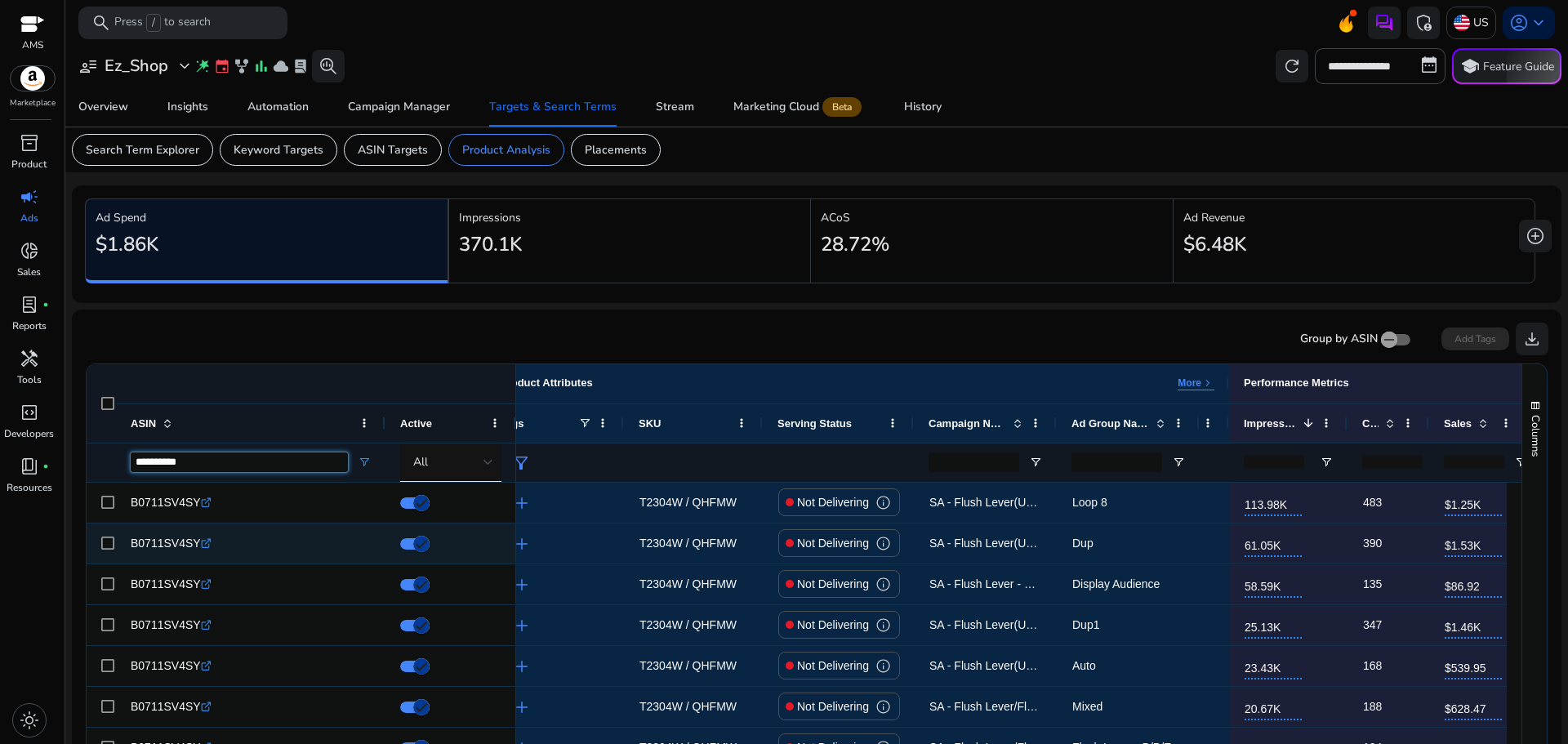
scroll to position [0, 30]
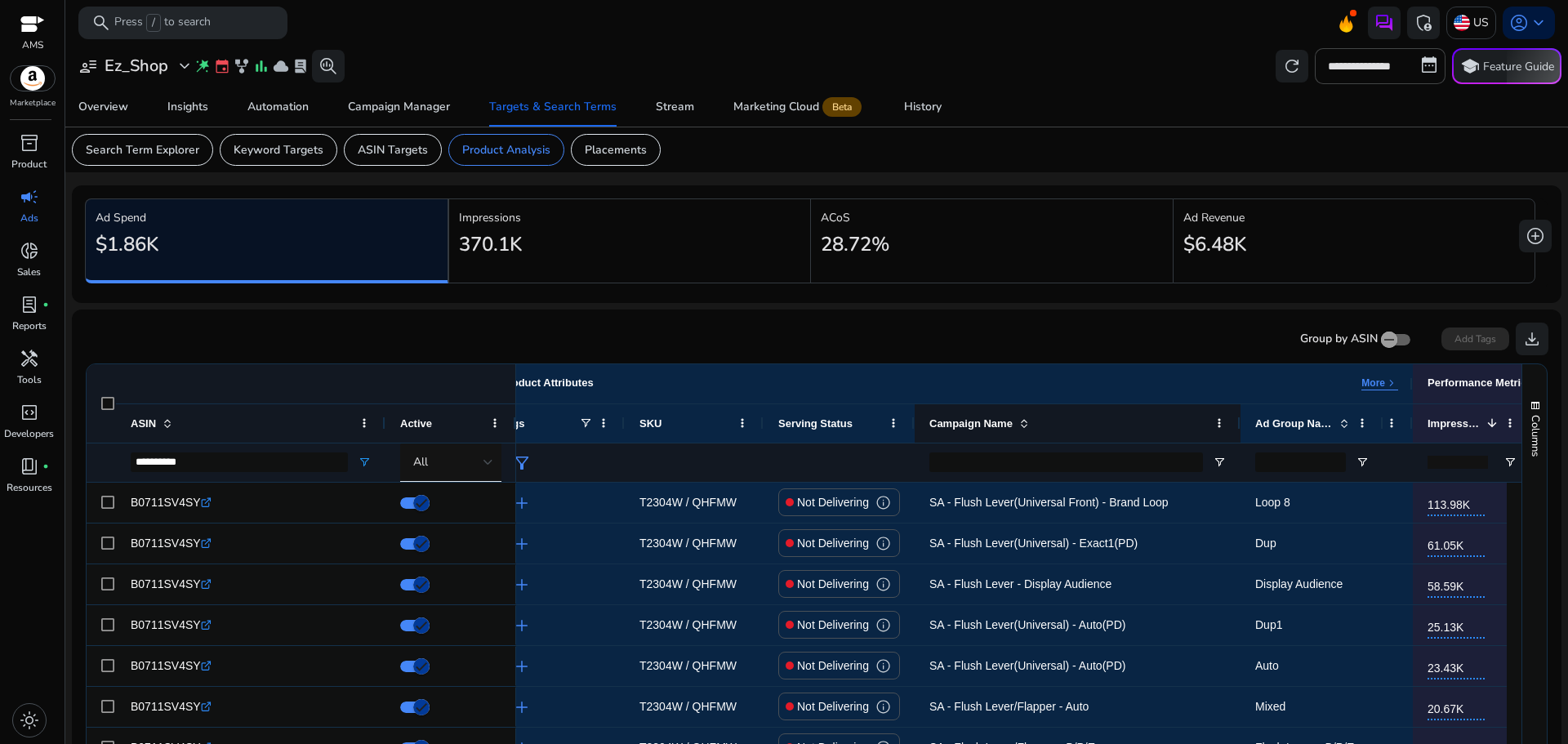
drag, startPoint x: 1055, startPoint y: 426, endPoint x: 1245, endPoint y: 419, distance: 190.1
click at [1243, 419] on div at bounding box center [1240, 423] width 7 height 38
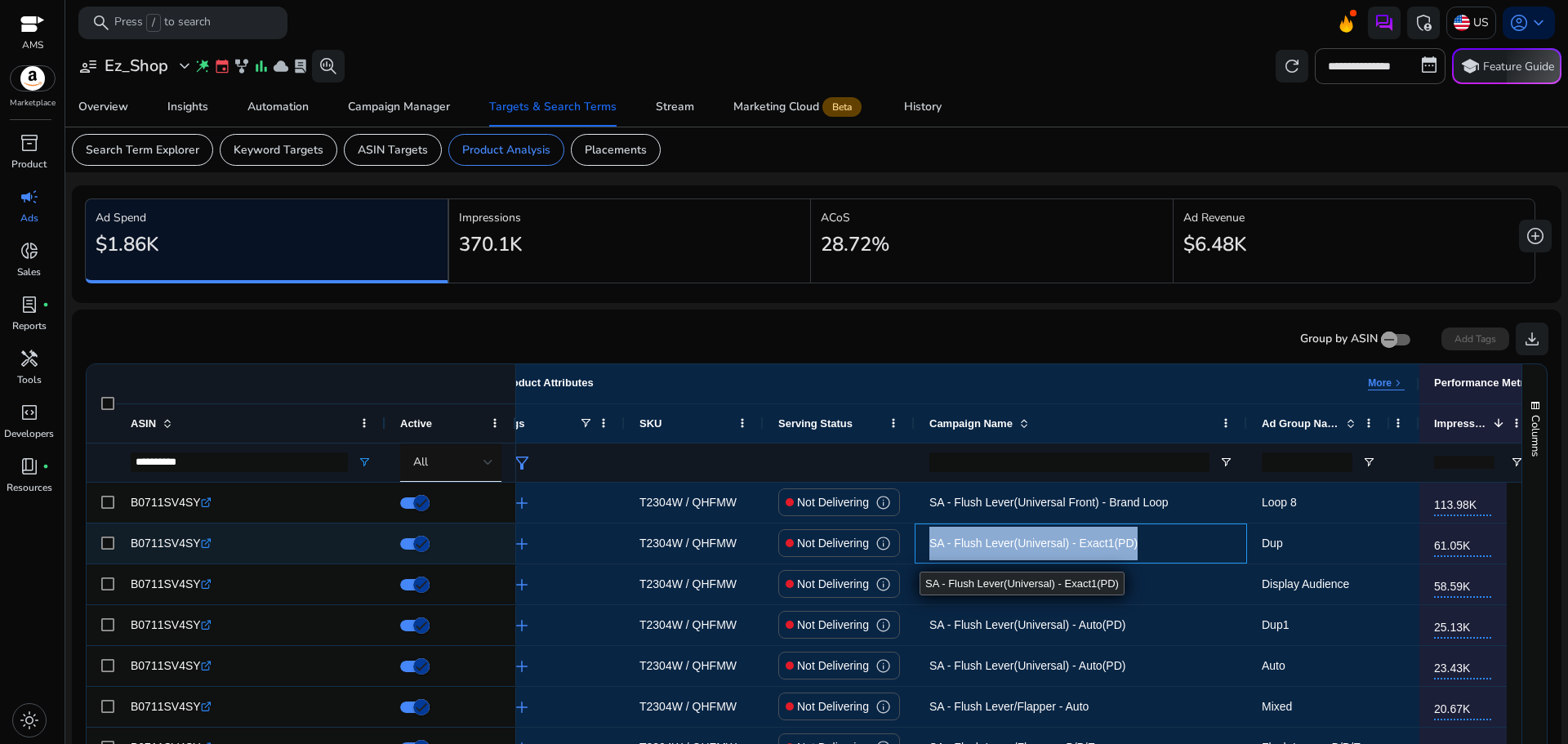
drag, startPoint x: 1150, startPoint y: 548, endPoint x: 921, endPoint y: 552, distance: 229.0
click at [921, 552] on div "SA - Flush Lever(Universal) - Exact1(PD)" at bounding box center [1080, 543] width 332 height 40
copy span "SA - Flush Lever(Universal) - Exact1(PD)"
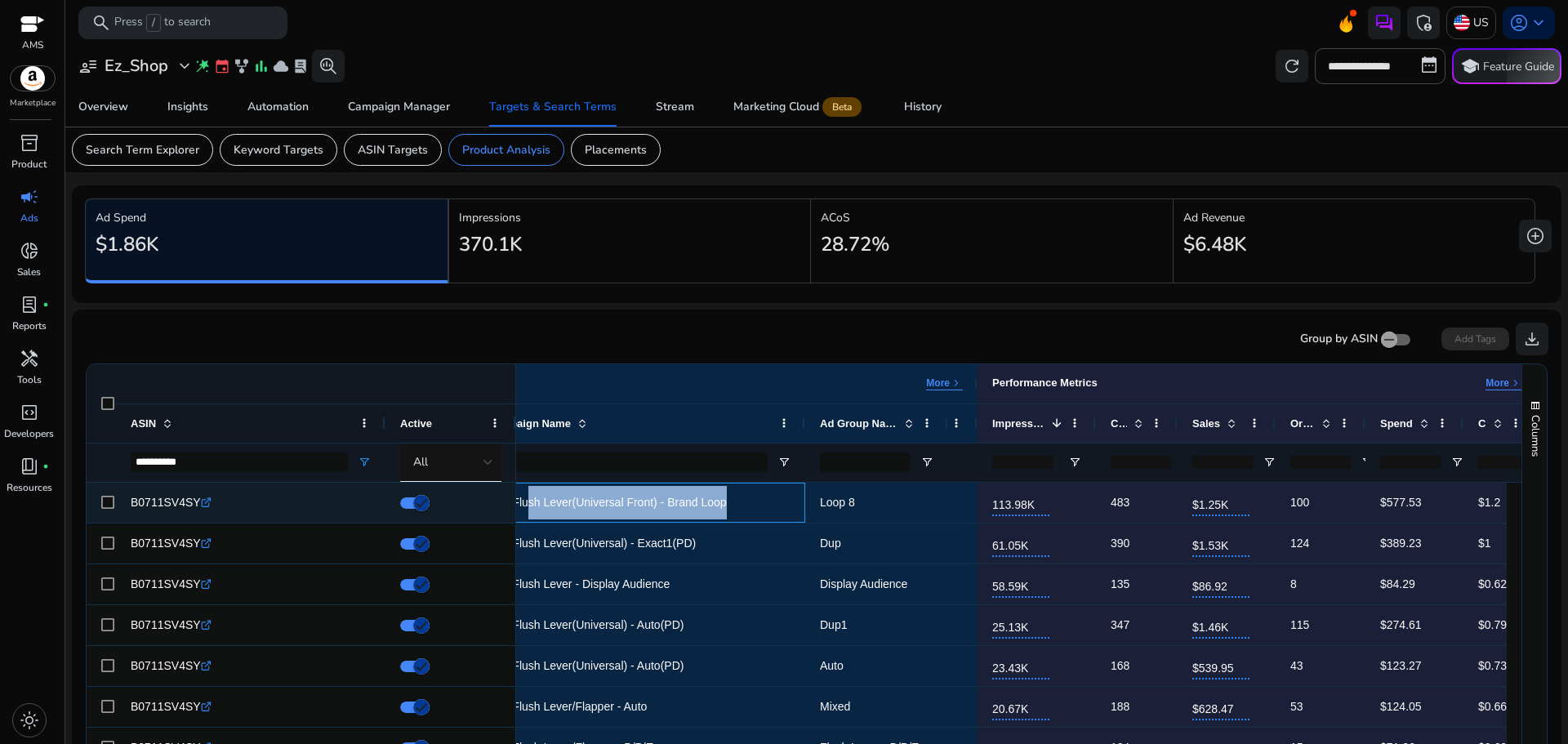
scroll to position [0, 444]
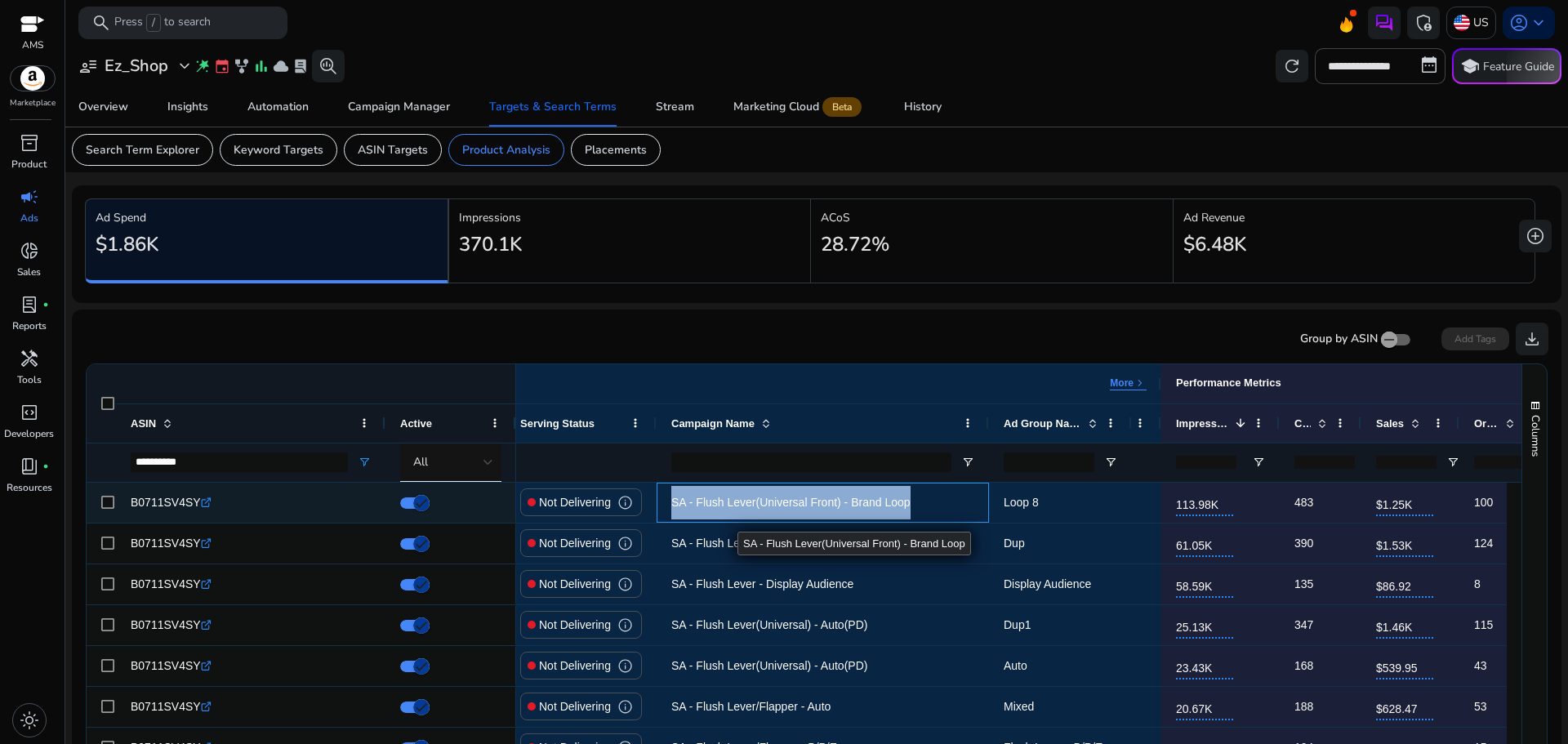
drag, startPoint x: 760, startPoint y: 504, endPoint x: 673, endPoint y: 510, distance: 87.2
click at [673, 510] on span "SA - Flush Lever(Universal Front) - Brand Loop" at bounding box center [823, 502] width 303 height 33
copy span "SA - Flush Lever(Universal Front) - Brand Loop"
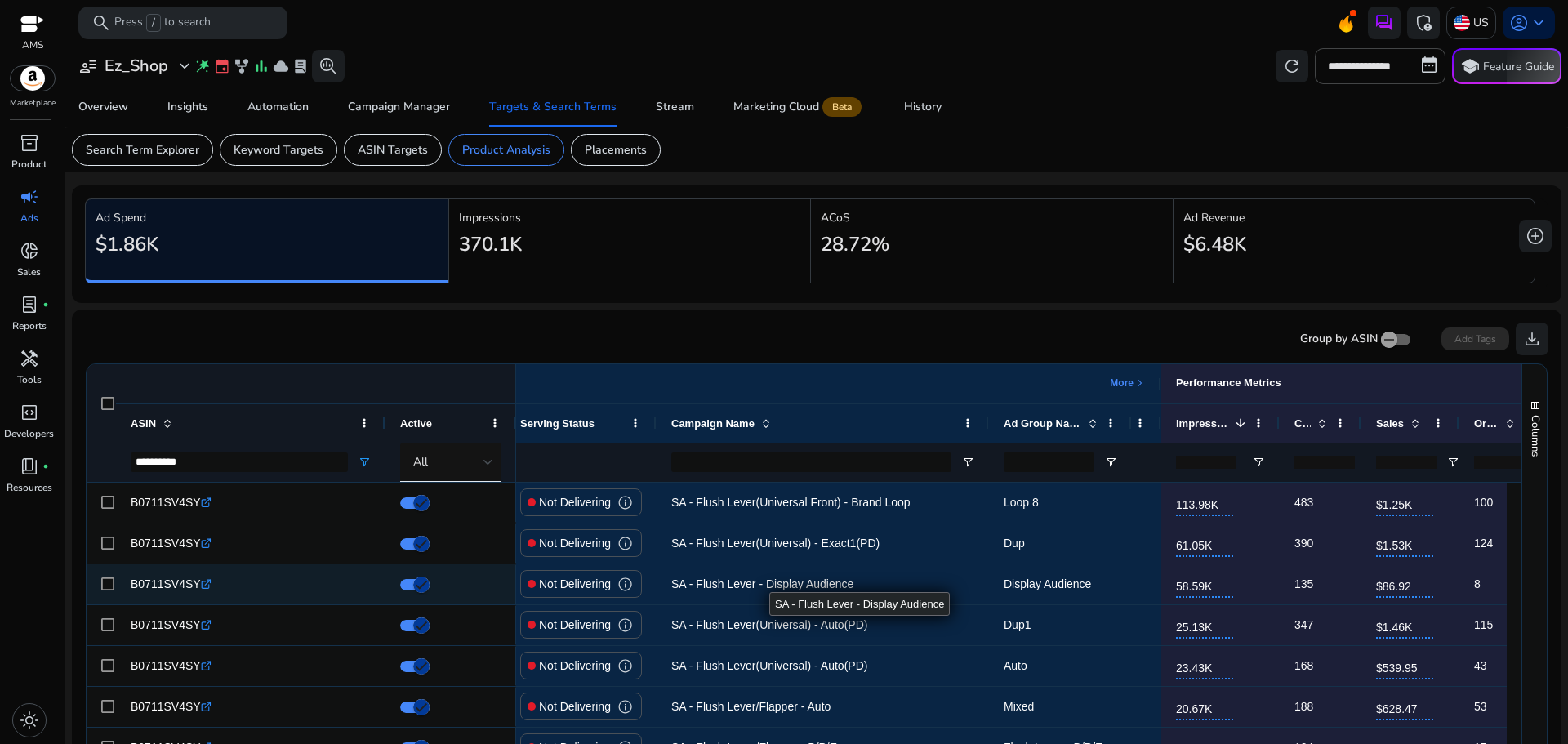
click at [867, 581] on span "SA - Flush Lever - Display Audience" at bounding box center [823, 584] width 303 height 33
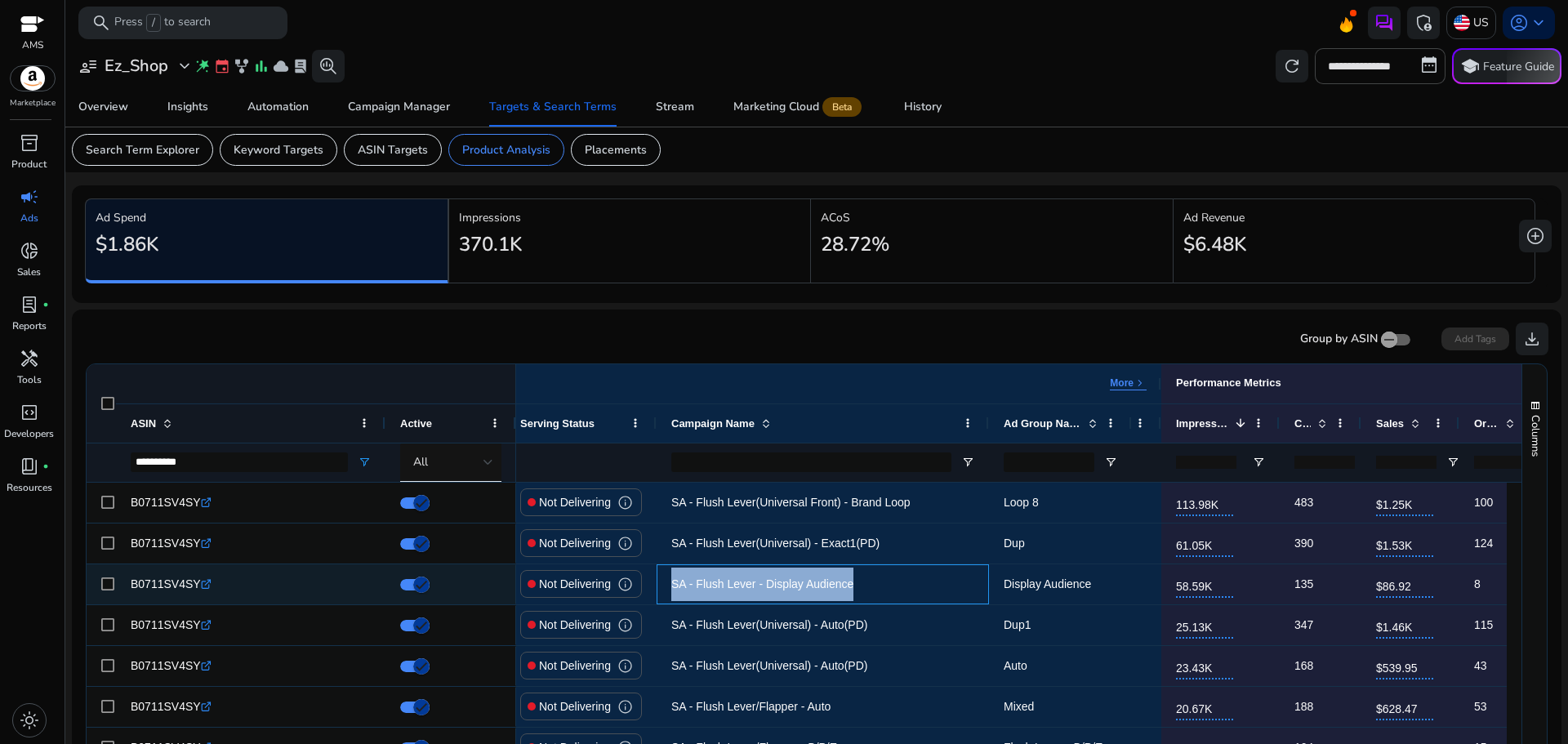
click at [867, 581] on span "SA - Flush Lever - Display Audience" at bounding box center [823, 584] width 303 height 33
copy span "SA - Flush Lever - Display Audience"
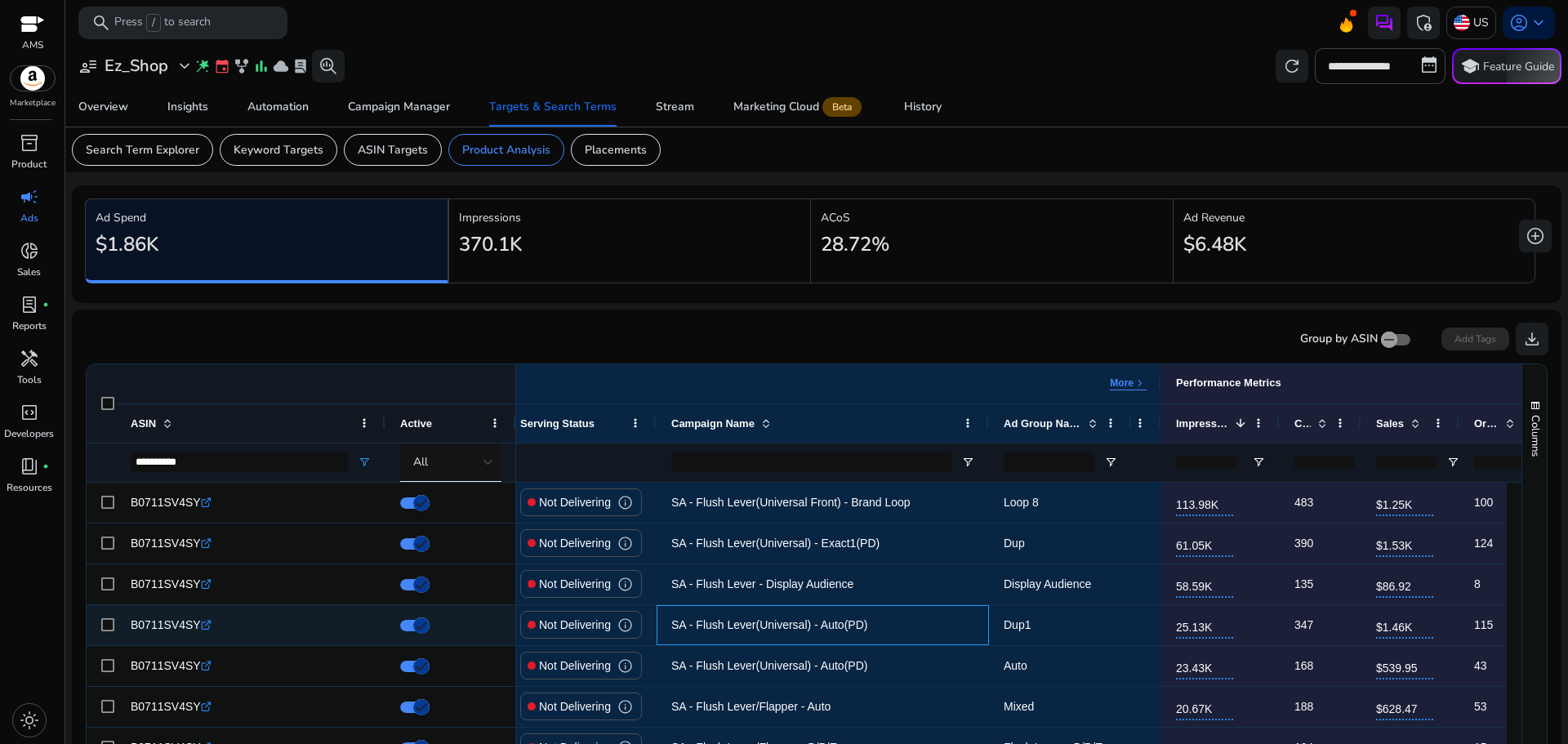
click at [881, 615] on span "SA - Flush Lever(Universal) - Auto(PD)" at bounding box center [823, 625] width 303 height 33
copy span "SA - Flush Lever(Universal) - Auto(PD)"
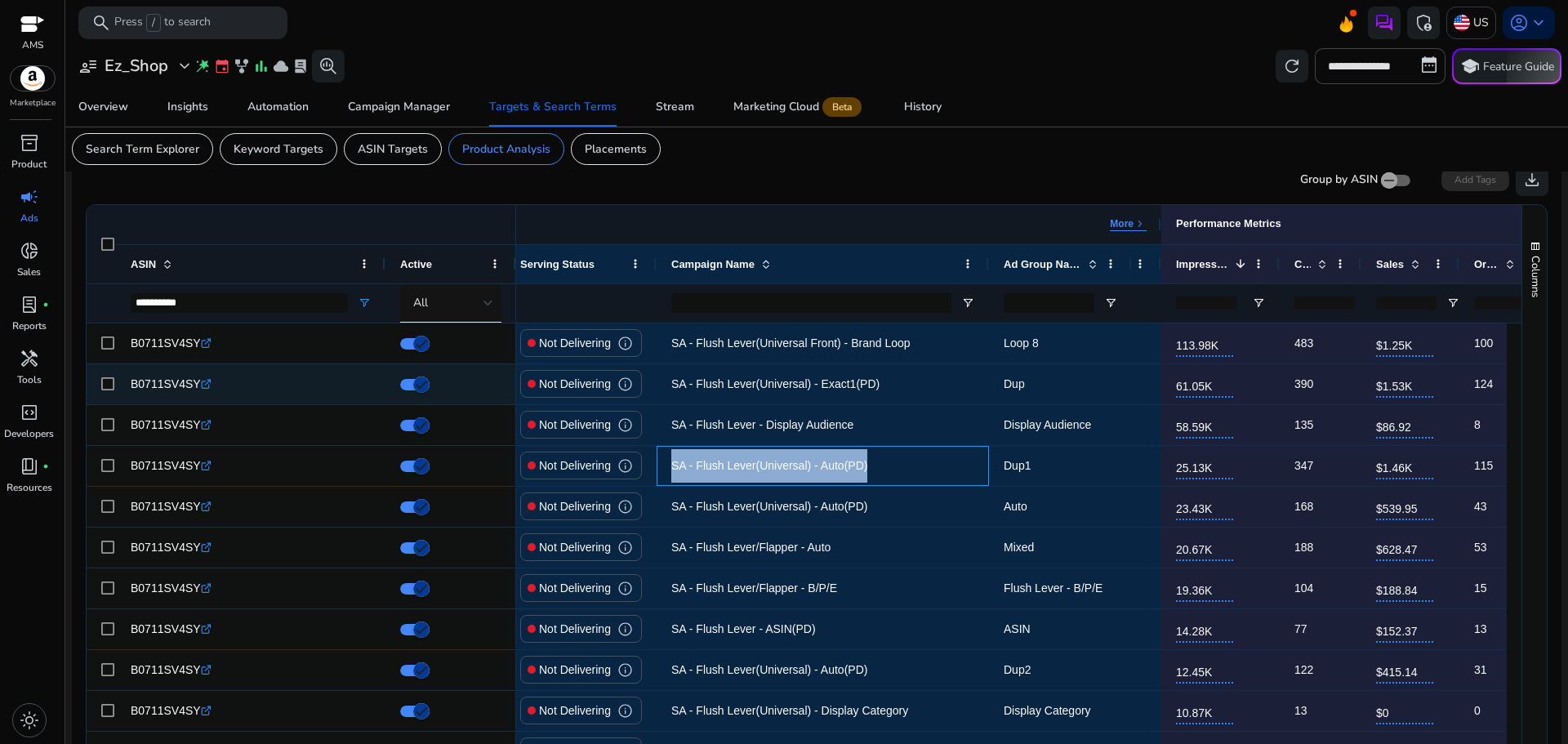
scroll to position [161, 0]
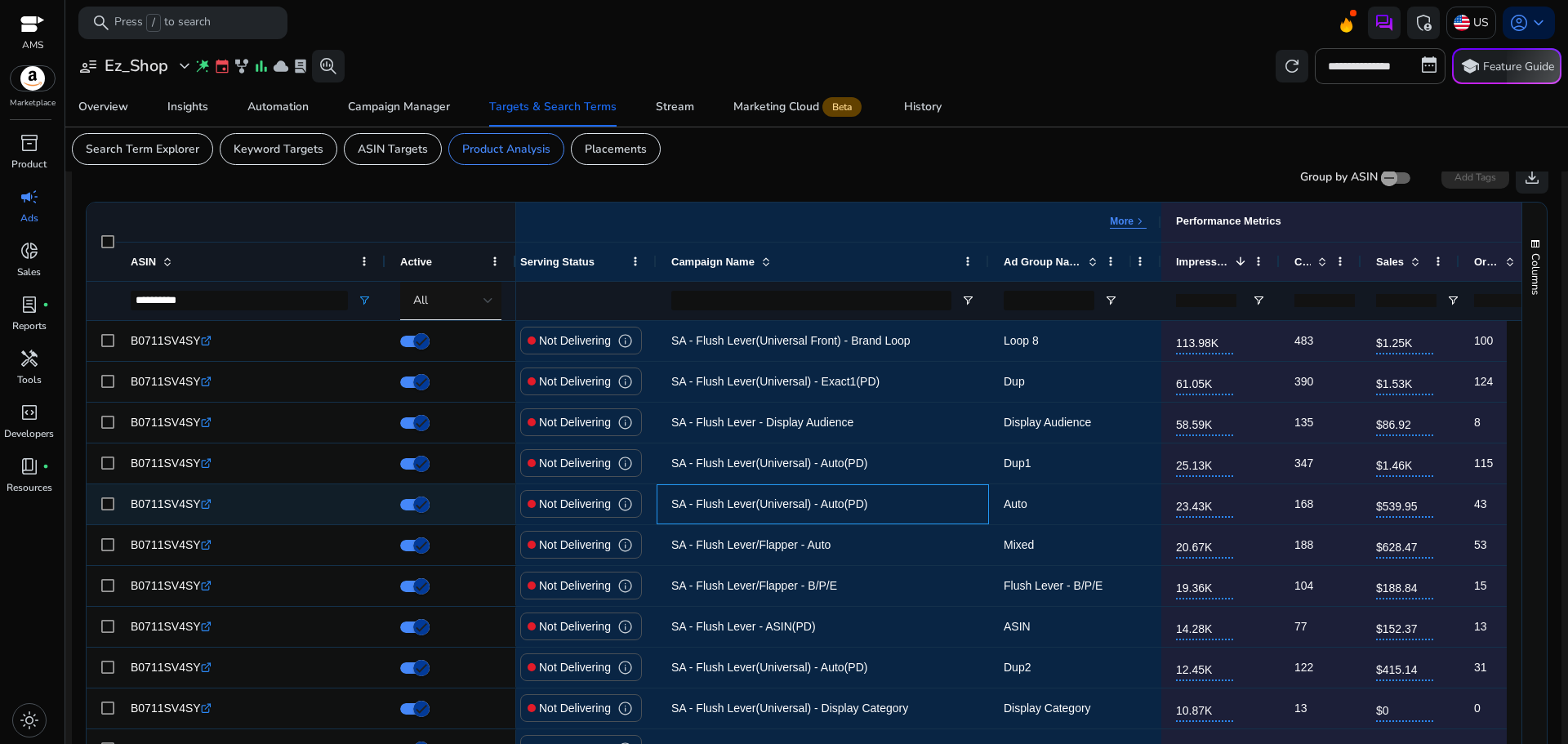
click at [867, 503] on span "SA - Flush Lever(Universal) - Auto(PD)" at bounding box center [823, 504] width 303 height 33
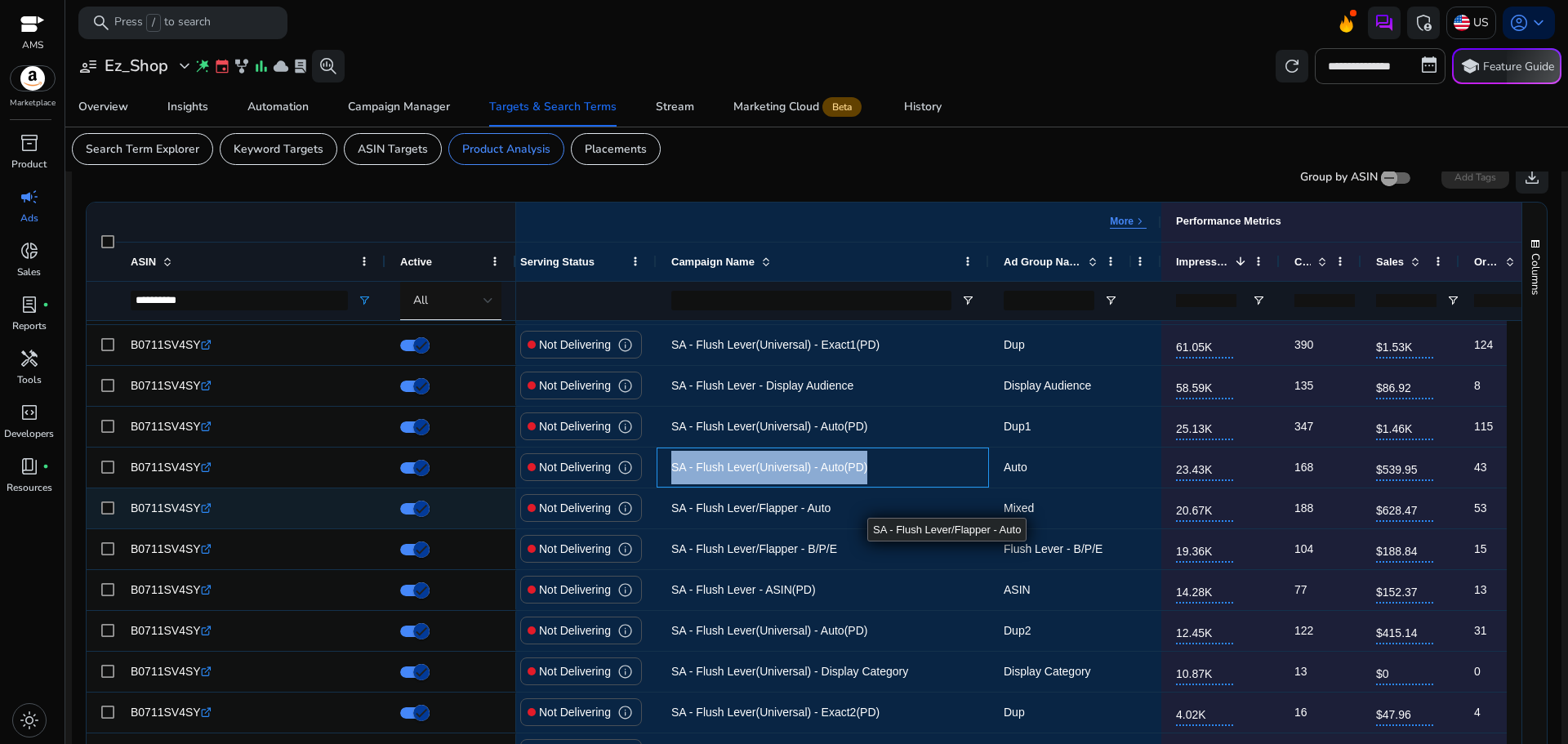
scroll to position [55, 0]
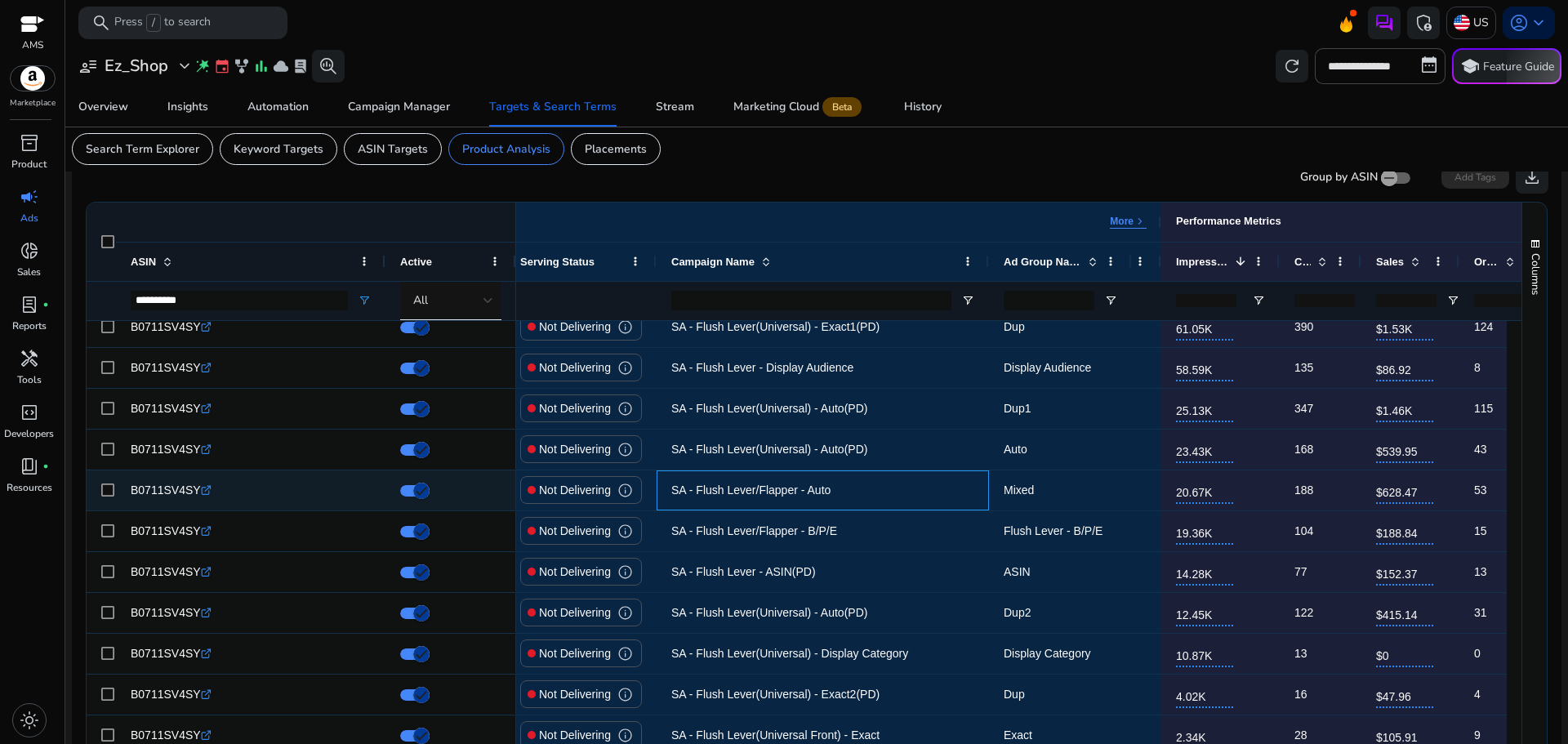
click at [809, 502] on span "SA - Flush Lever/Flapper - Auto" at bounding box center [823, 490] width 303 height 33
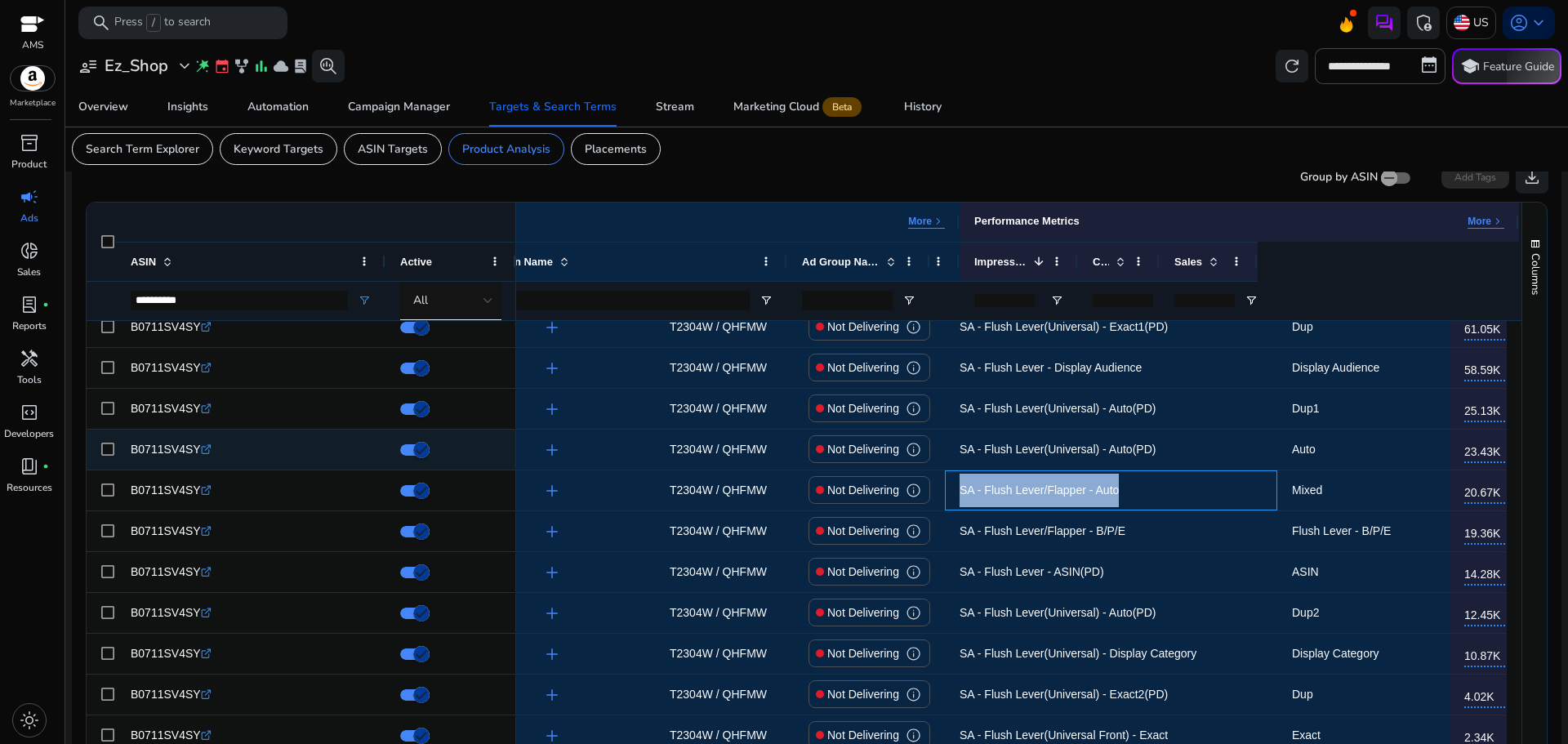
scroll to position [0, 0]
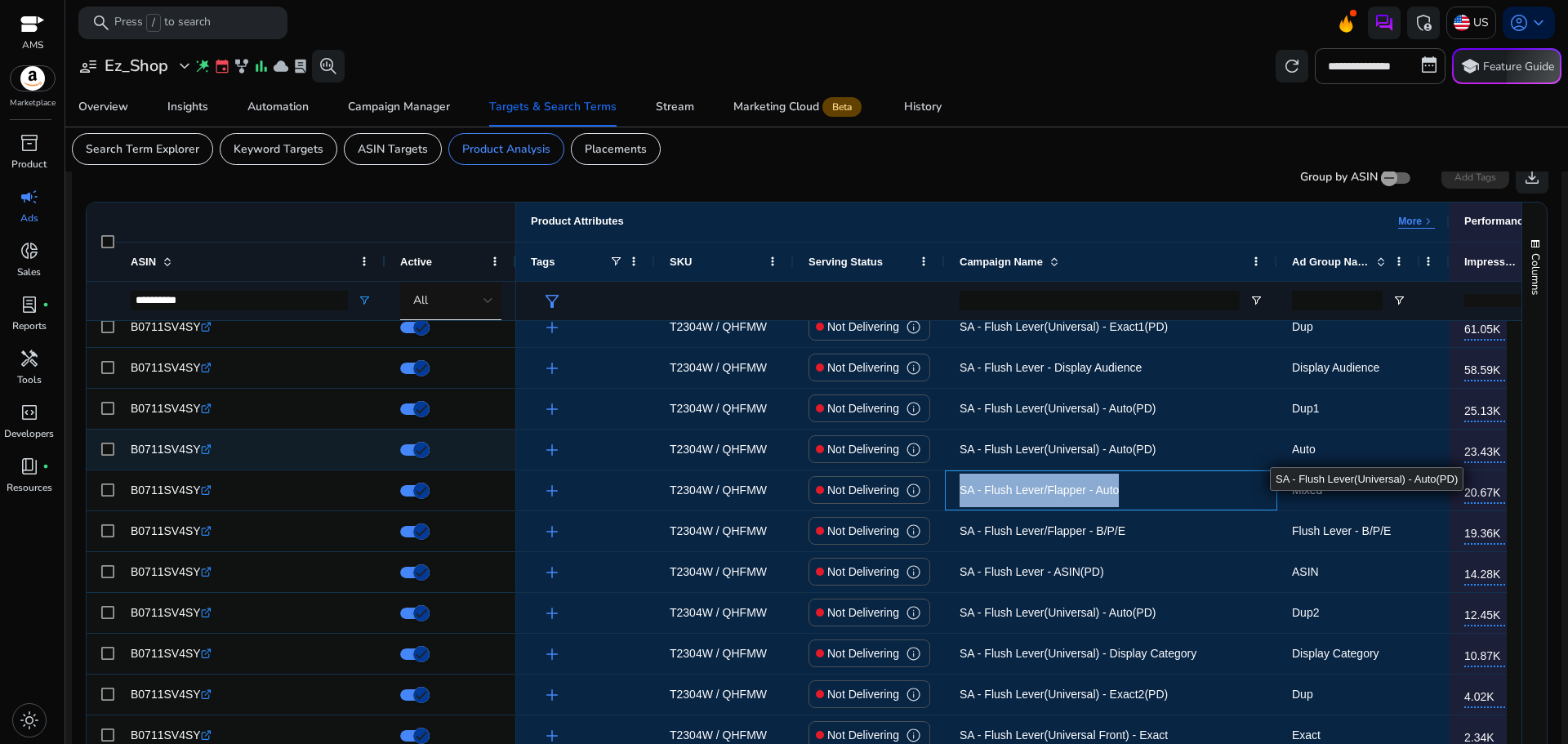
copy span "SA - Flush Lever/Flapper - Auto"
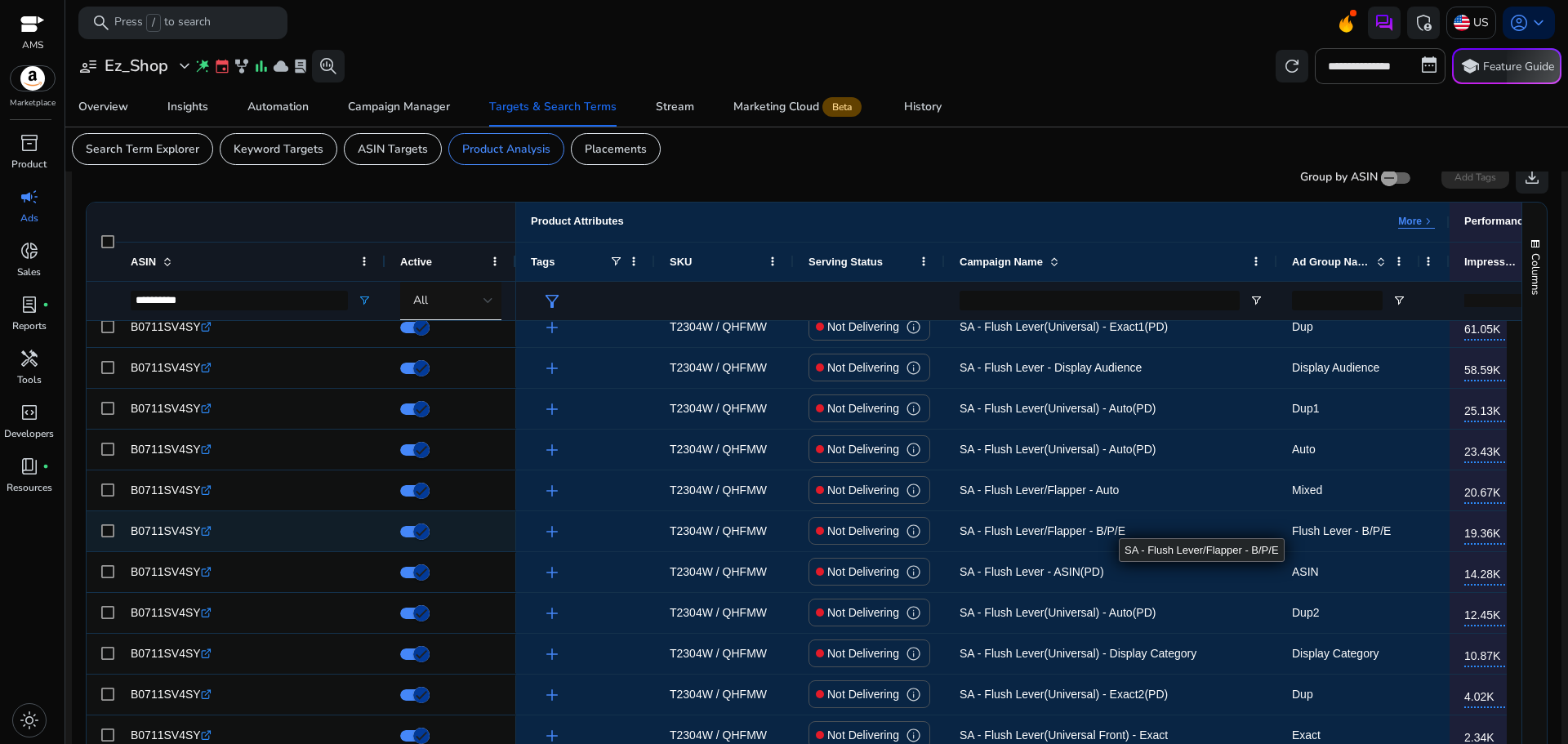
click at [1122, 529] on span "SA - Flush Lever/Flapper - B/P/E" at bounding box center [1111, 531] width 303 height 33
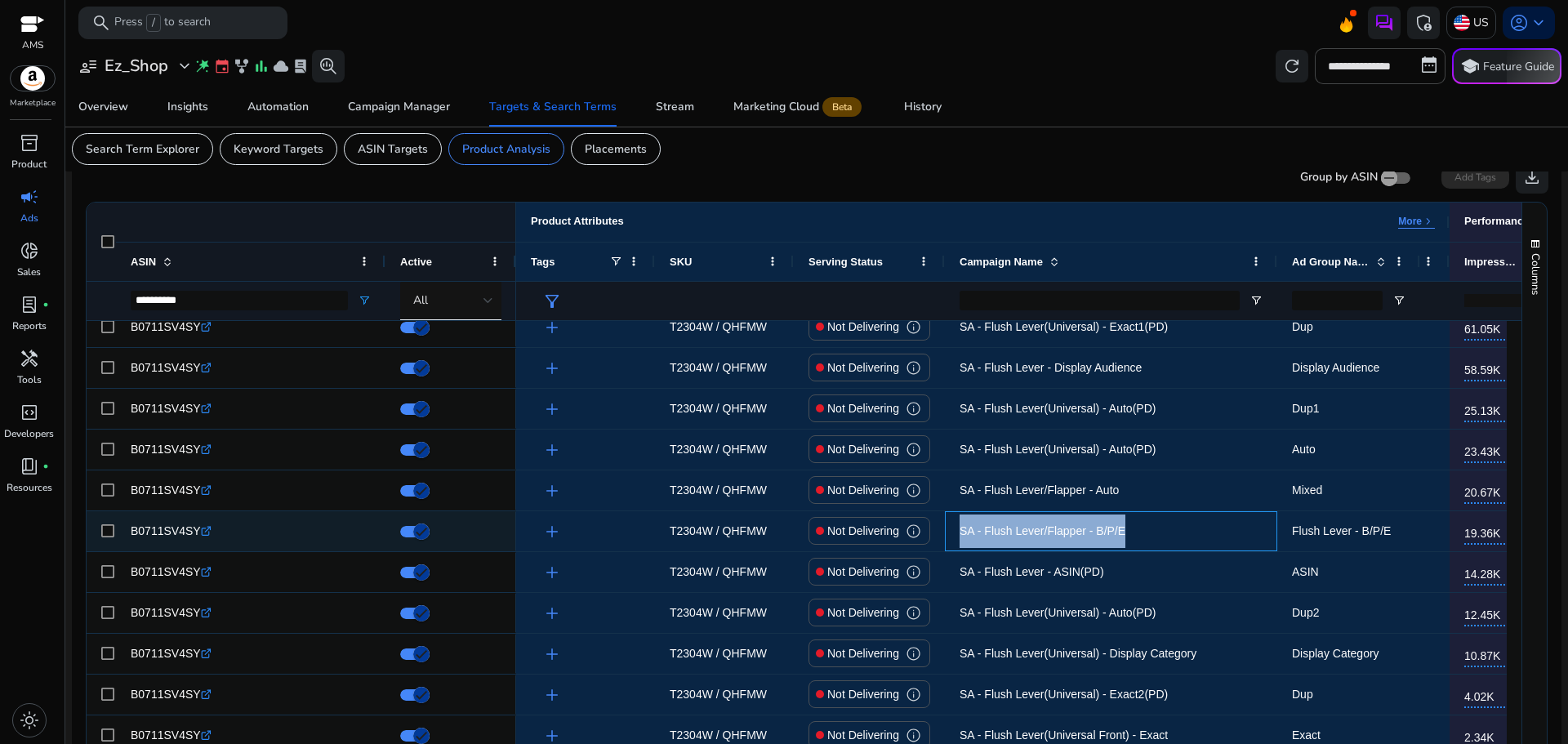
click at [1122, 529] on span "SA - Flush Lever/Flapper - B/P/E" at bounding box center [1111, 531] width 303 height 33
copy span "SA - Flush Lever/Flapper - B/P/E"
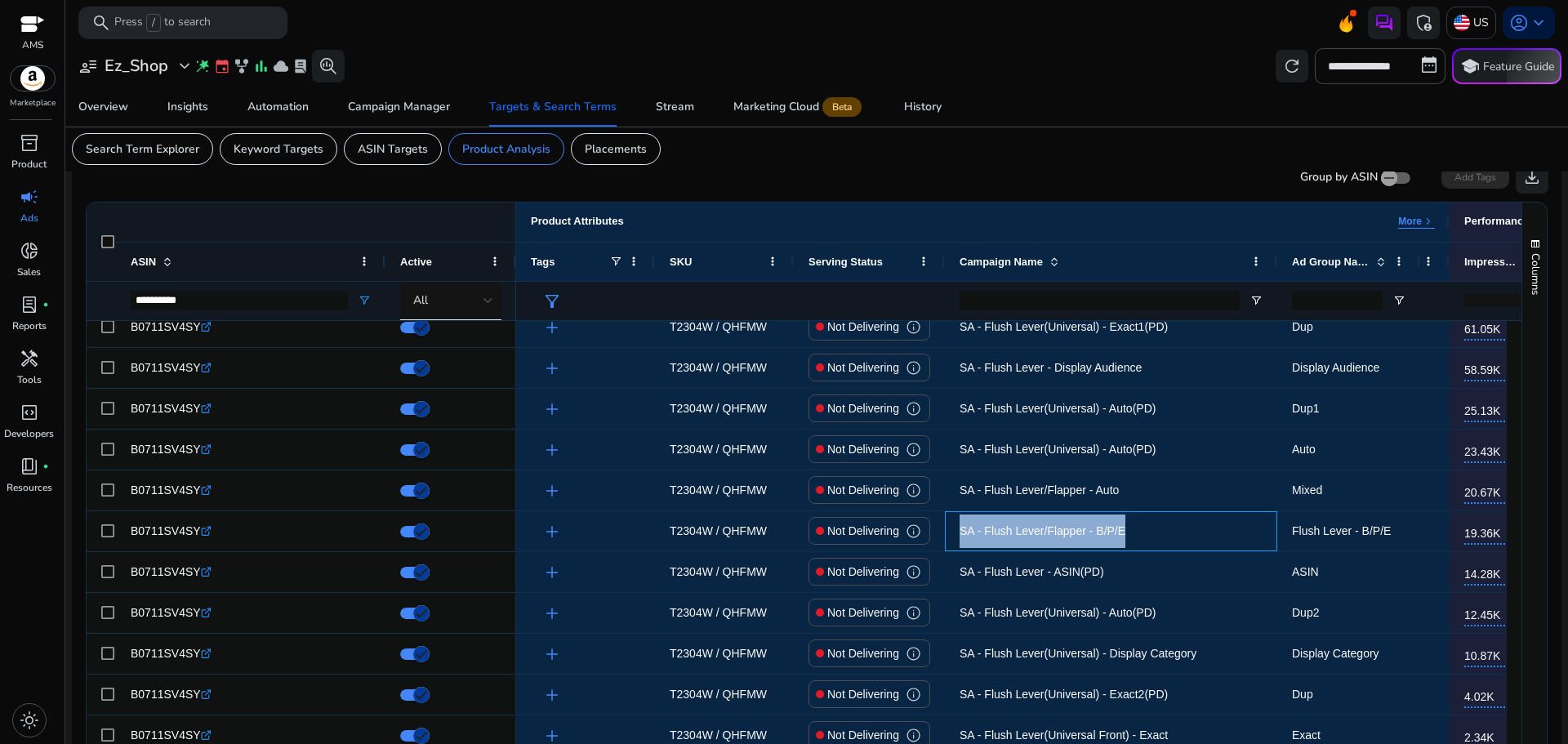
copy span "SA - Flush Lever/Flapper - B/P/E"
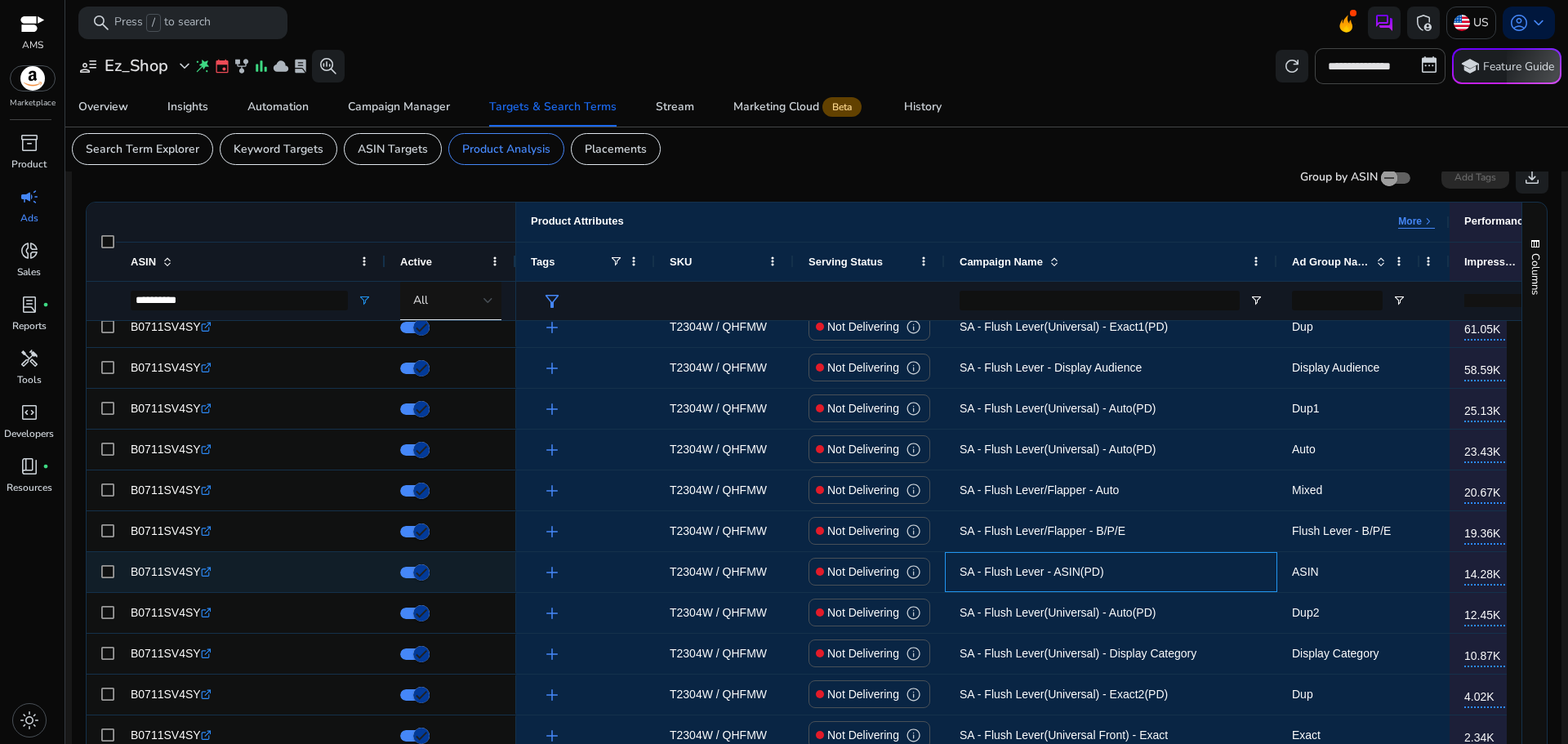
click at [1105, 563] on span "SA - Flush Lever - ASIN(PD)" at bounding box center [1111, 572] width 303 height 33
copy span "SA - Flush Lever - ASIN(PD)"
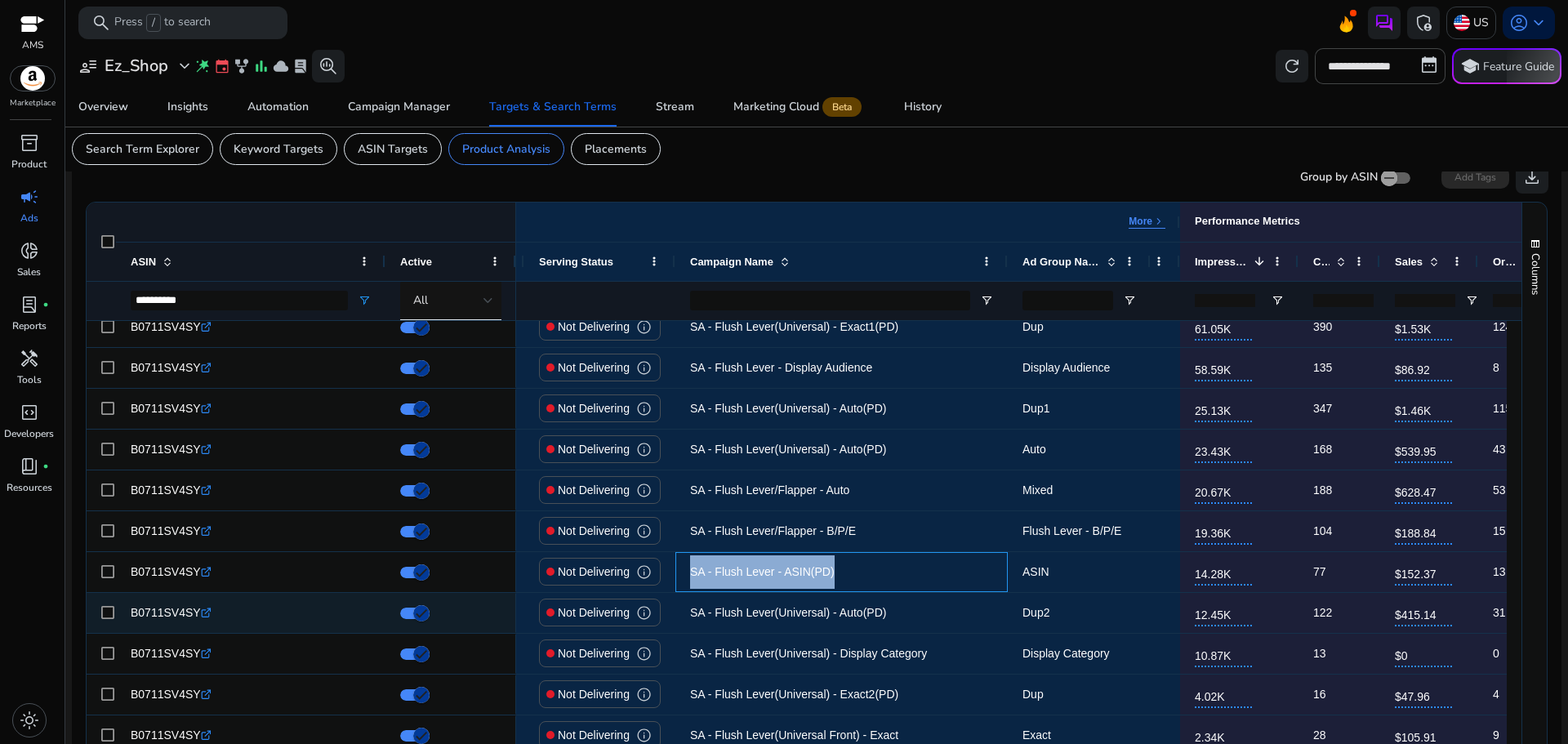
scroll to position [0, 363]
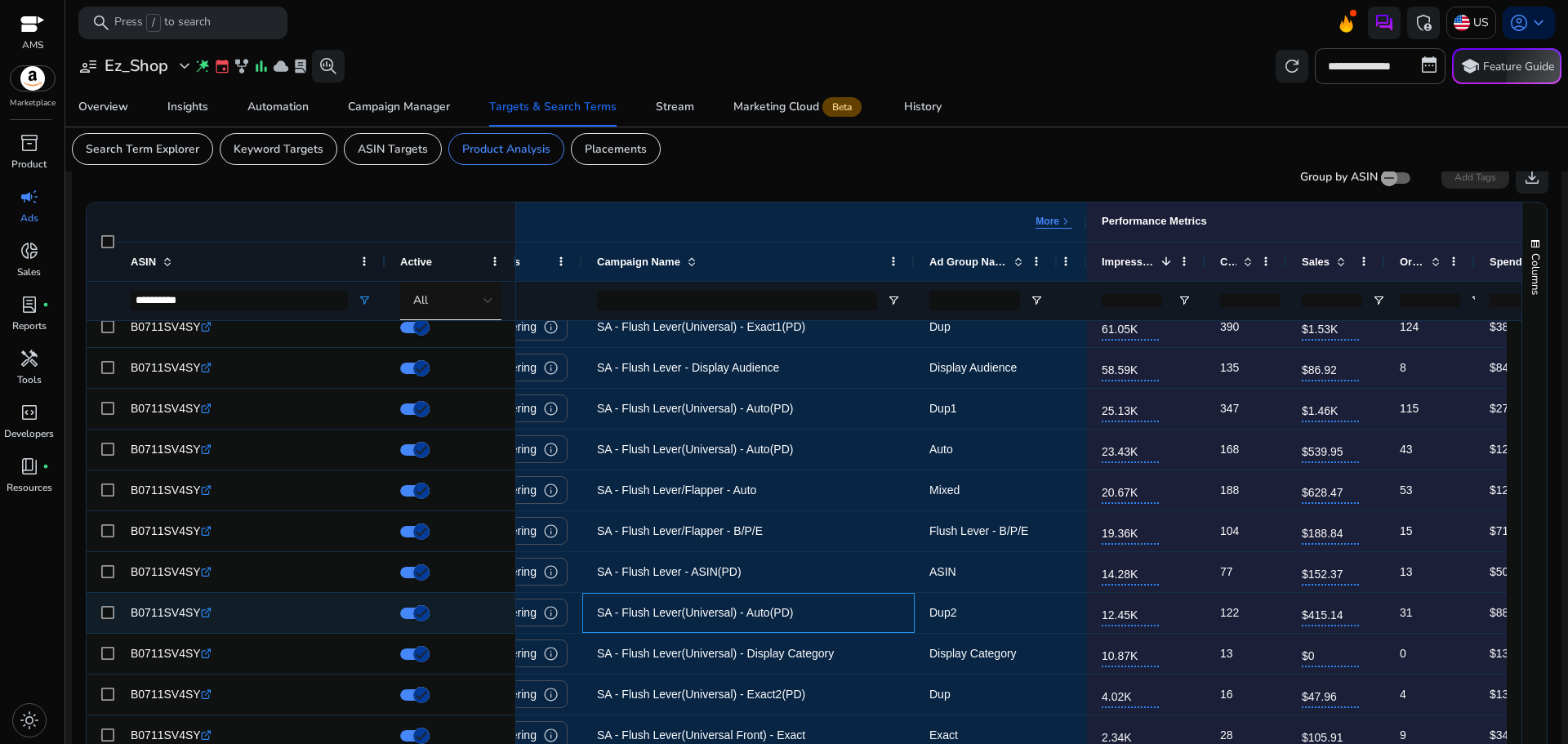
click at [836, 611] on span "SA - Flush Lever(Universal) - Auto(PD)" at bounding box center [748, 612] width 303 height 33
copy span "SA - Flush Lever(Universal) - Auto(PD)"
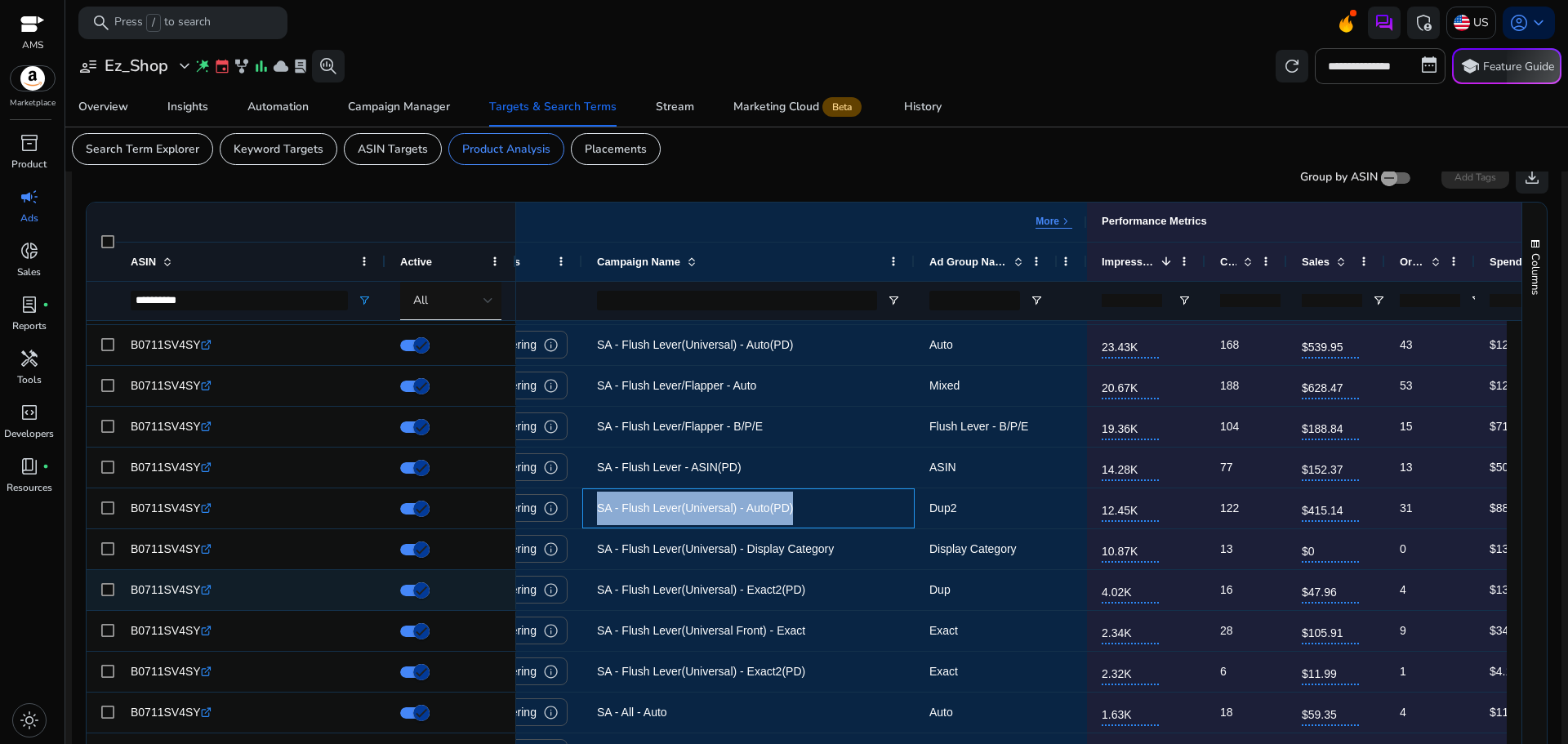
scroll to position [159, 0]
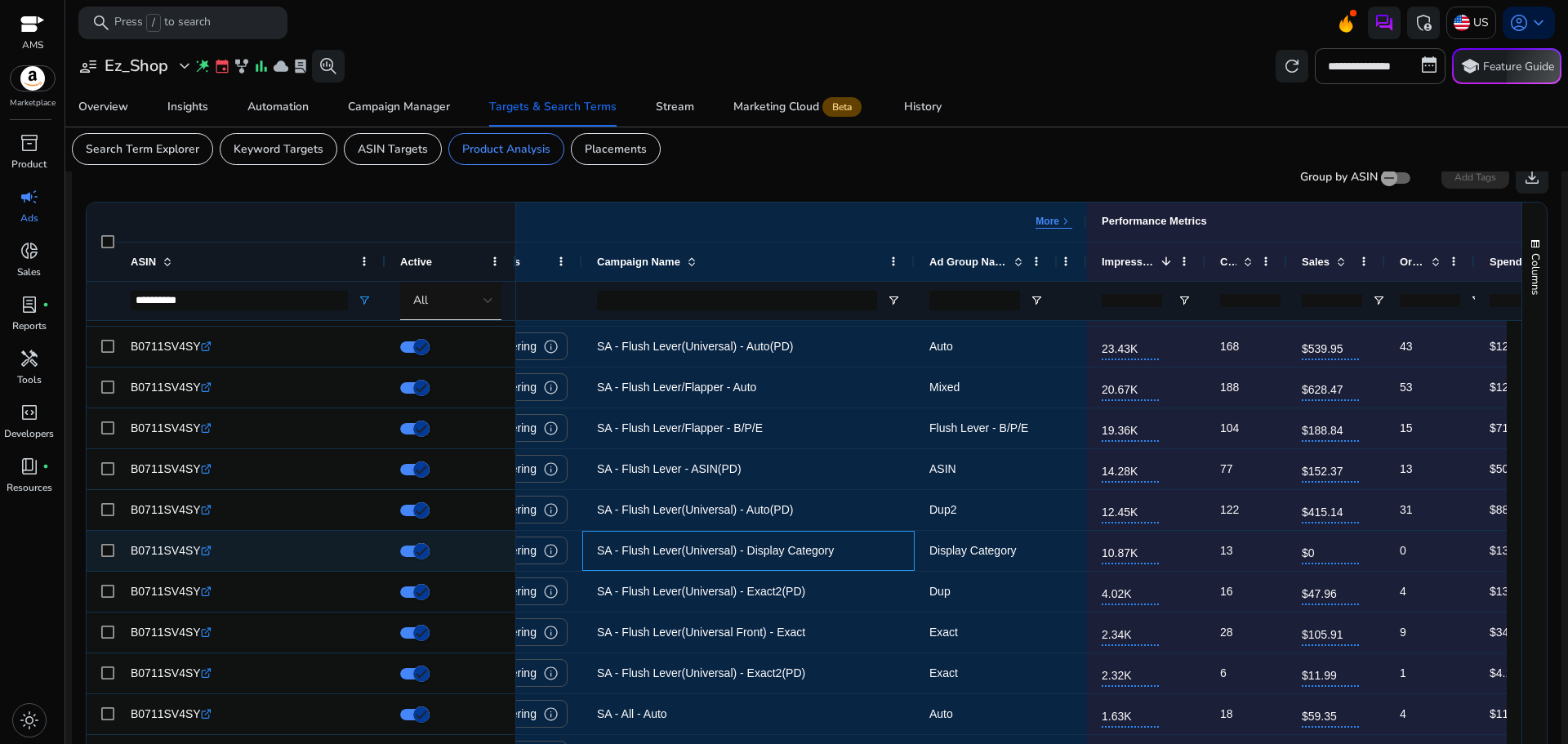
click at [848, 554] on span "SA - Flush Lever(Universal) - Display Category" at bounding box center [748, 550] width 303 height 33
copy span "SA - Flush Lever(Universal) - Display Category"
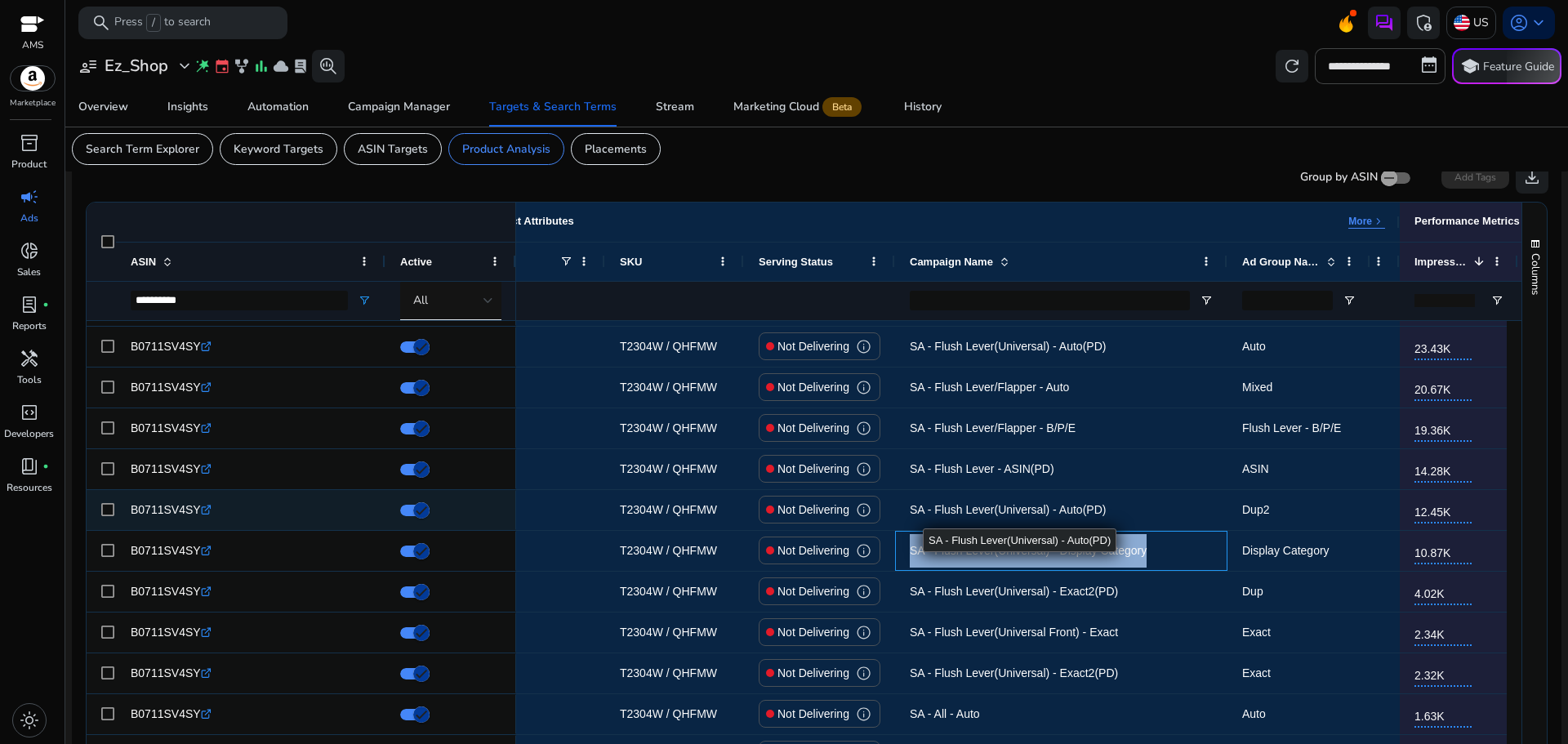
scroll to position [0, 0]
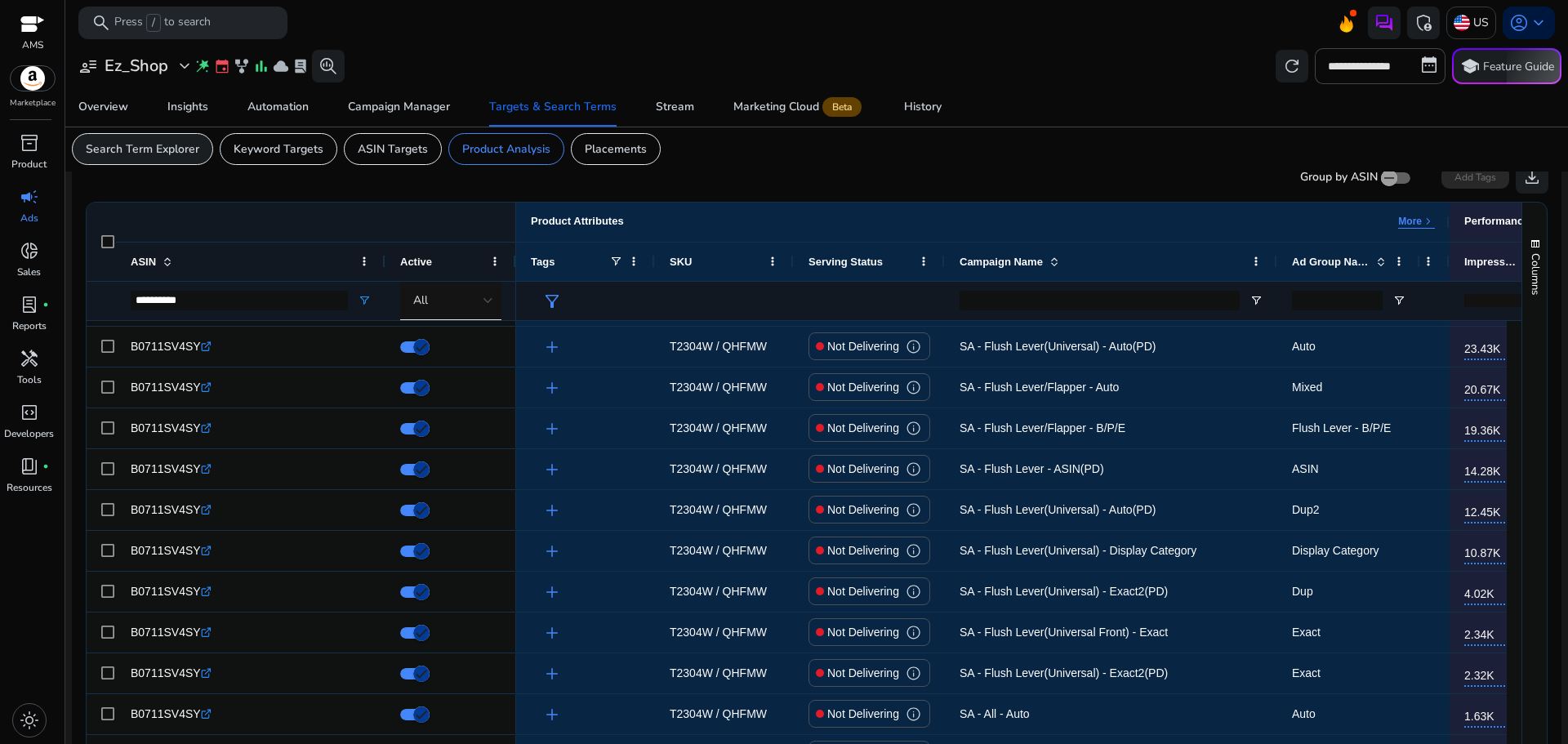
click at [183, 140] on div "Search Term Explorer" at bounding box center [143, 148] width 142 height 31
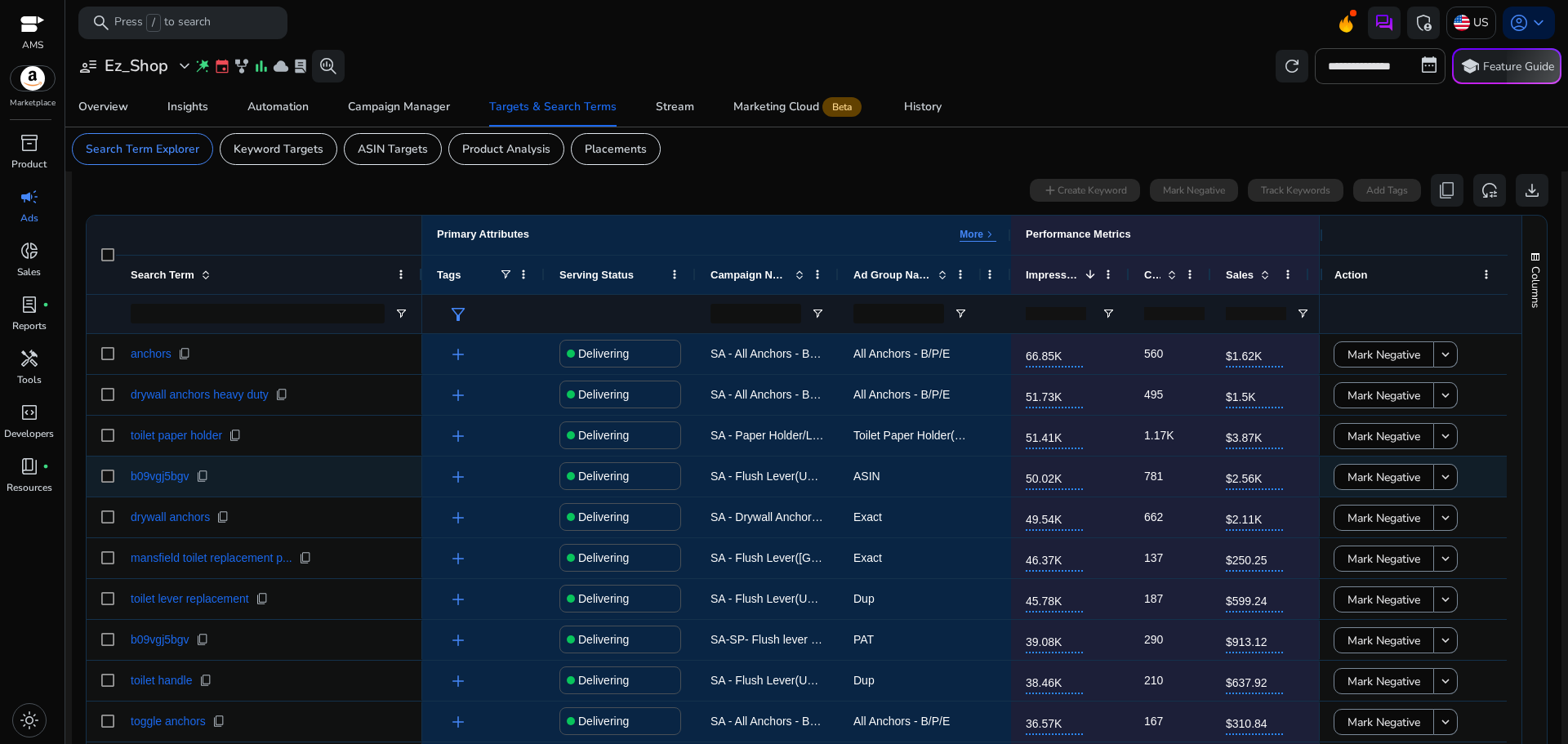
scroll to position [488, 0]
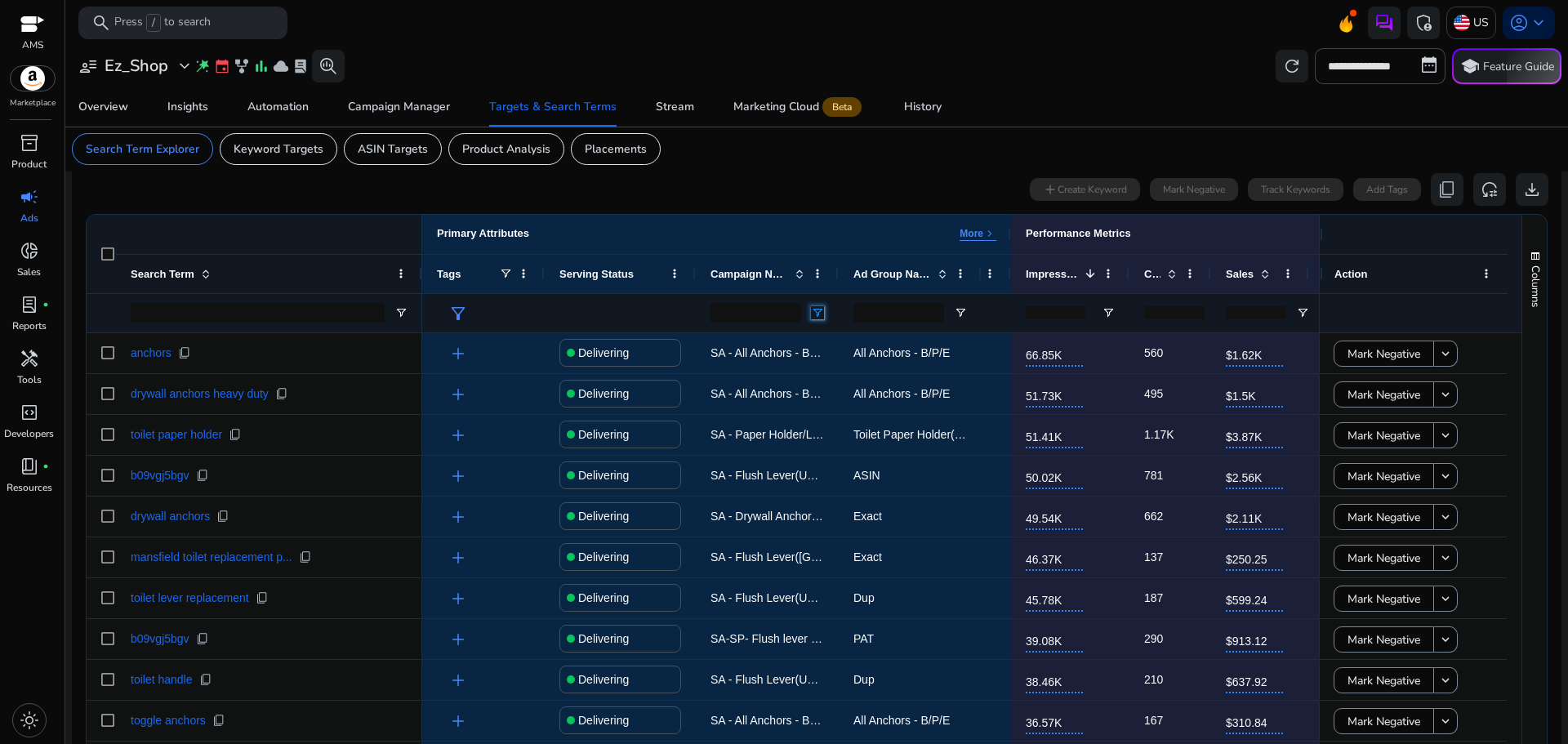
click at [819, 313] on span "Open Filter Menu" at bounding box center [817, 313] width 13 height 13
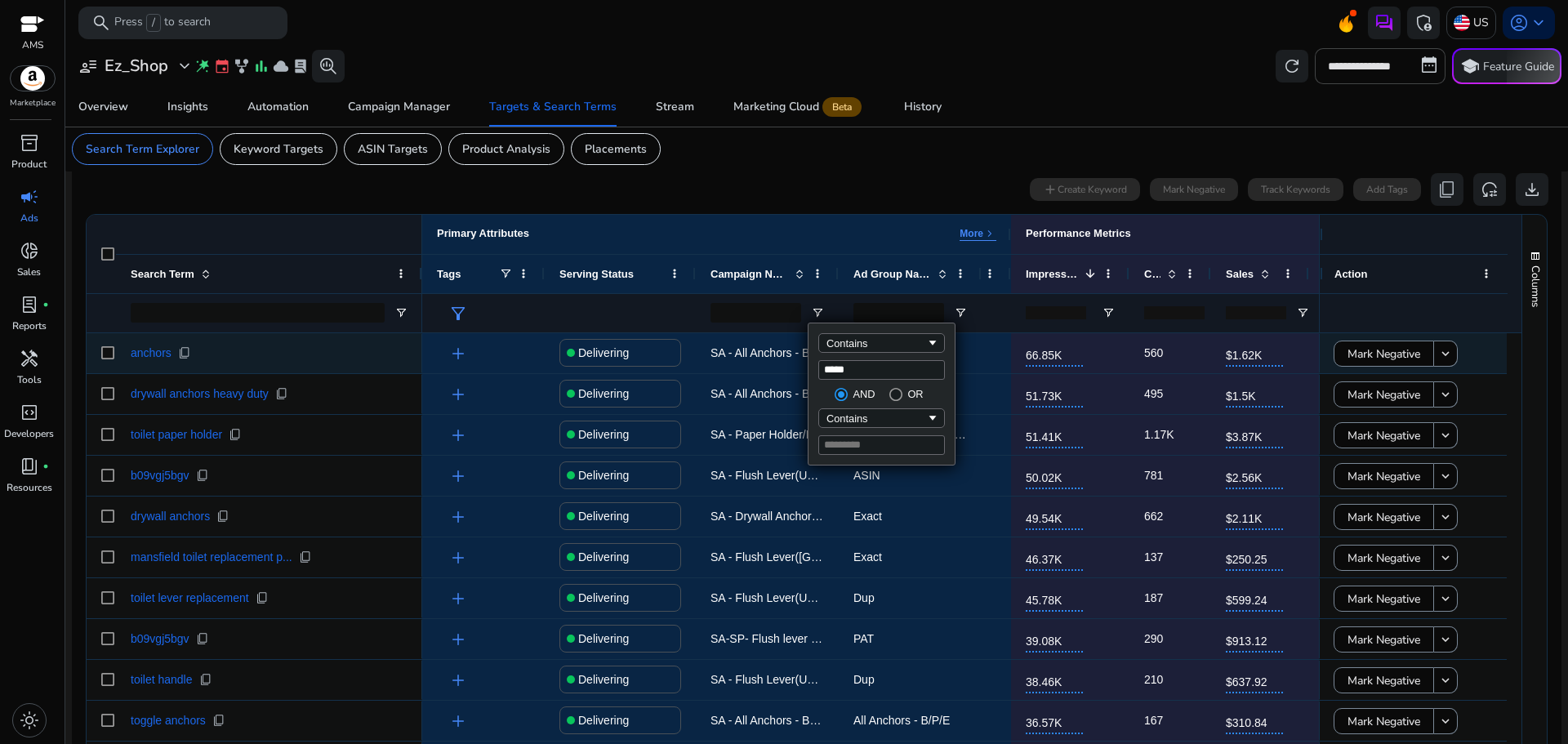
type input "*****"
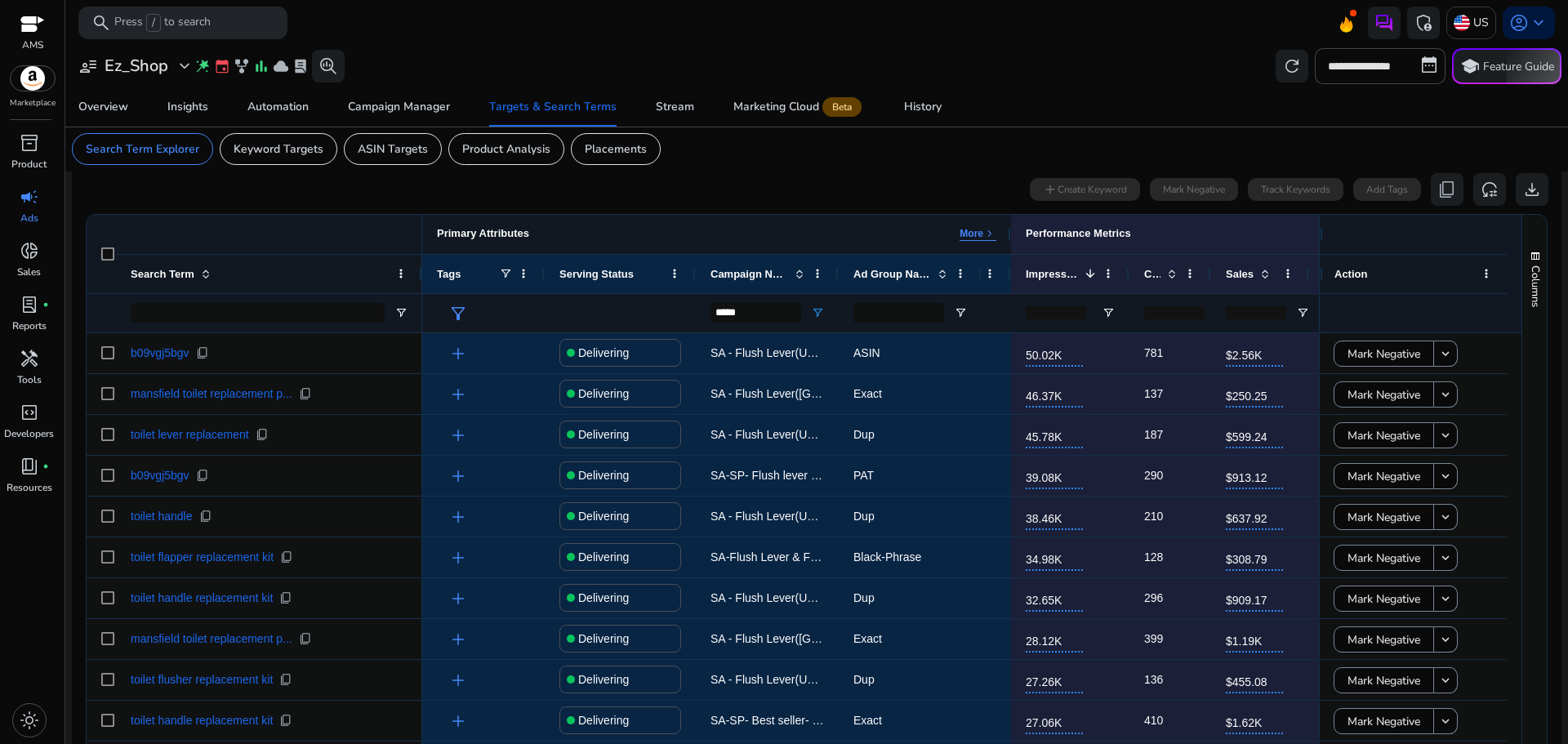
click at [629, 216] on div "Primary Attributes More keyboard_arrow_right" at bounding box center [716, 234] width 589 height 39
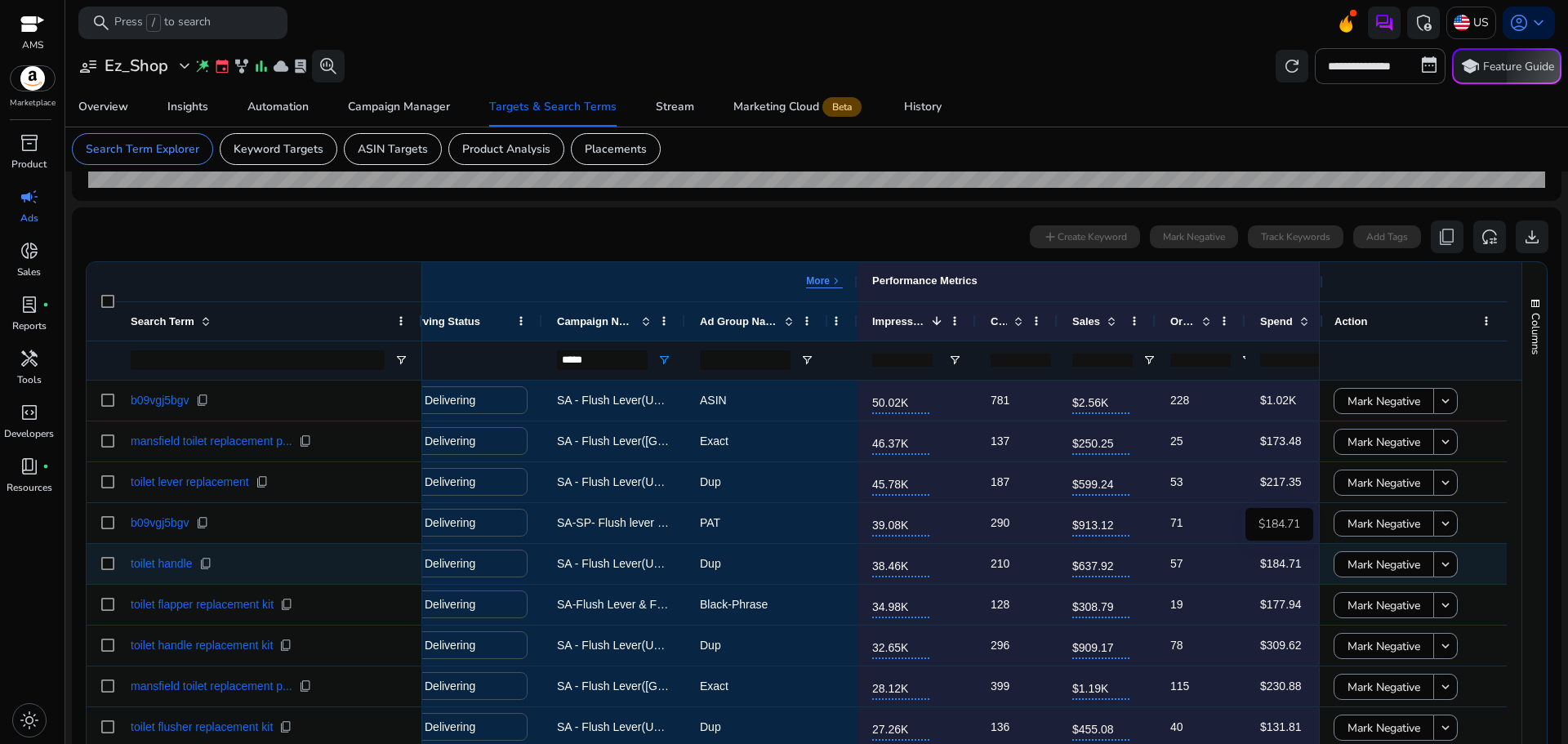
scroll to position [0, 154]
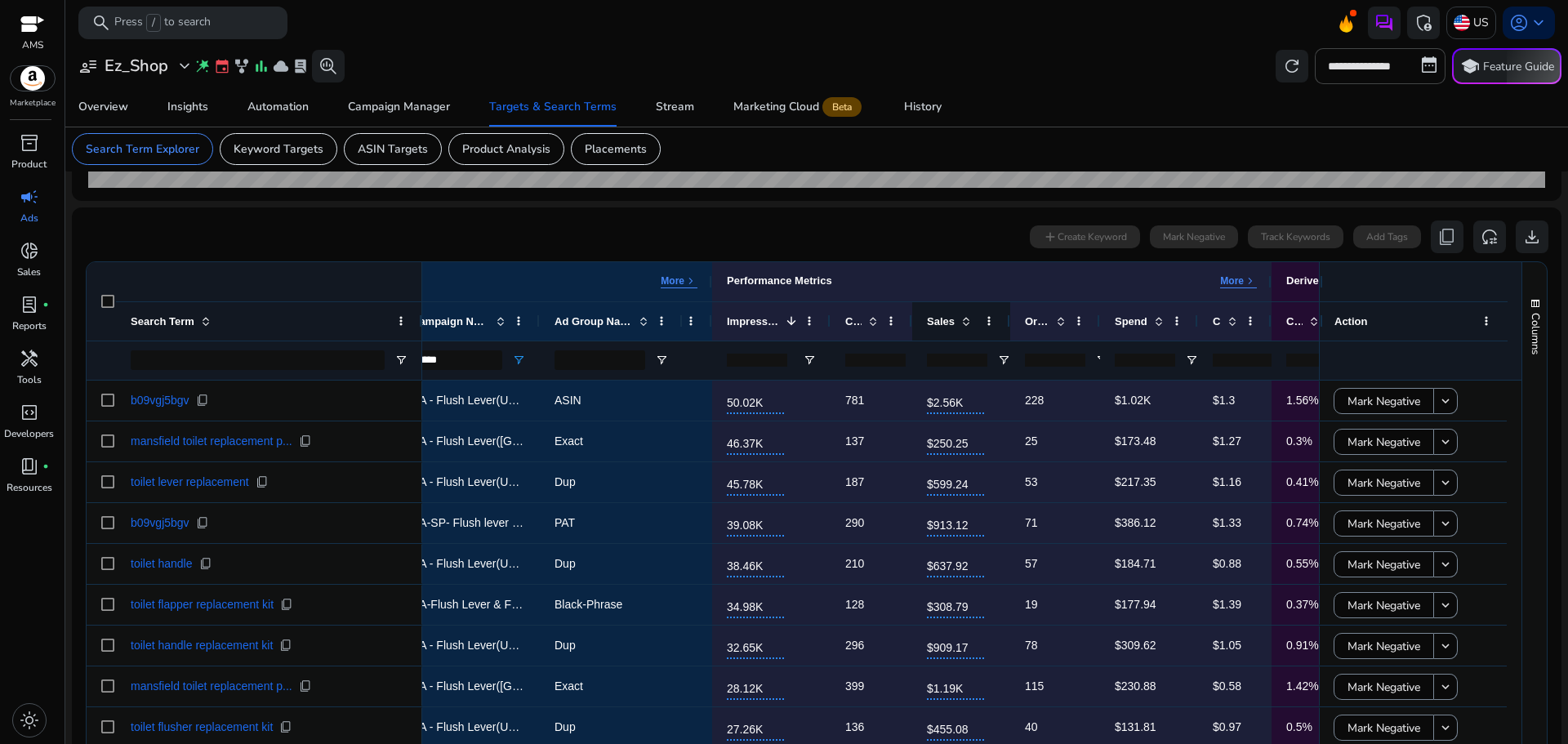
click at [965, 317] on span at bounding box center [965, 320] width 13 height 13
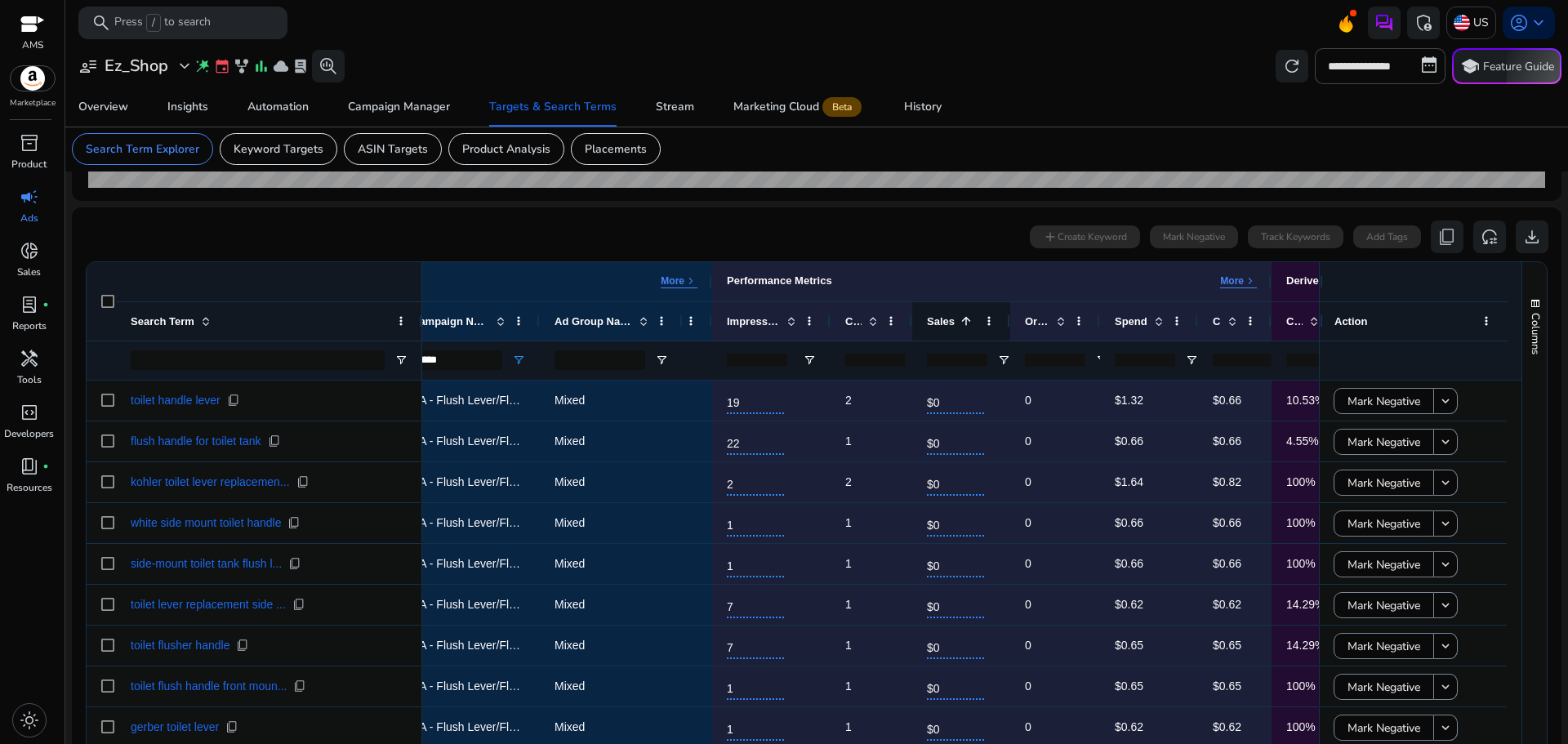
click at [965, 317] on span at bounding box center [965, 320] width 13 height 13
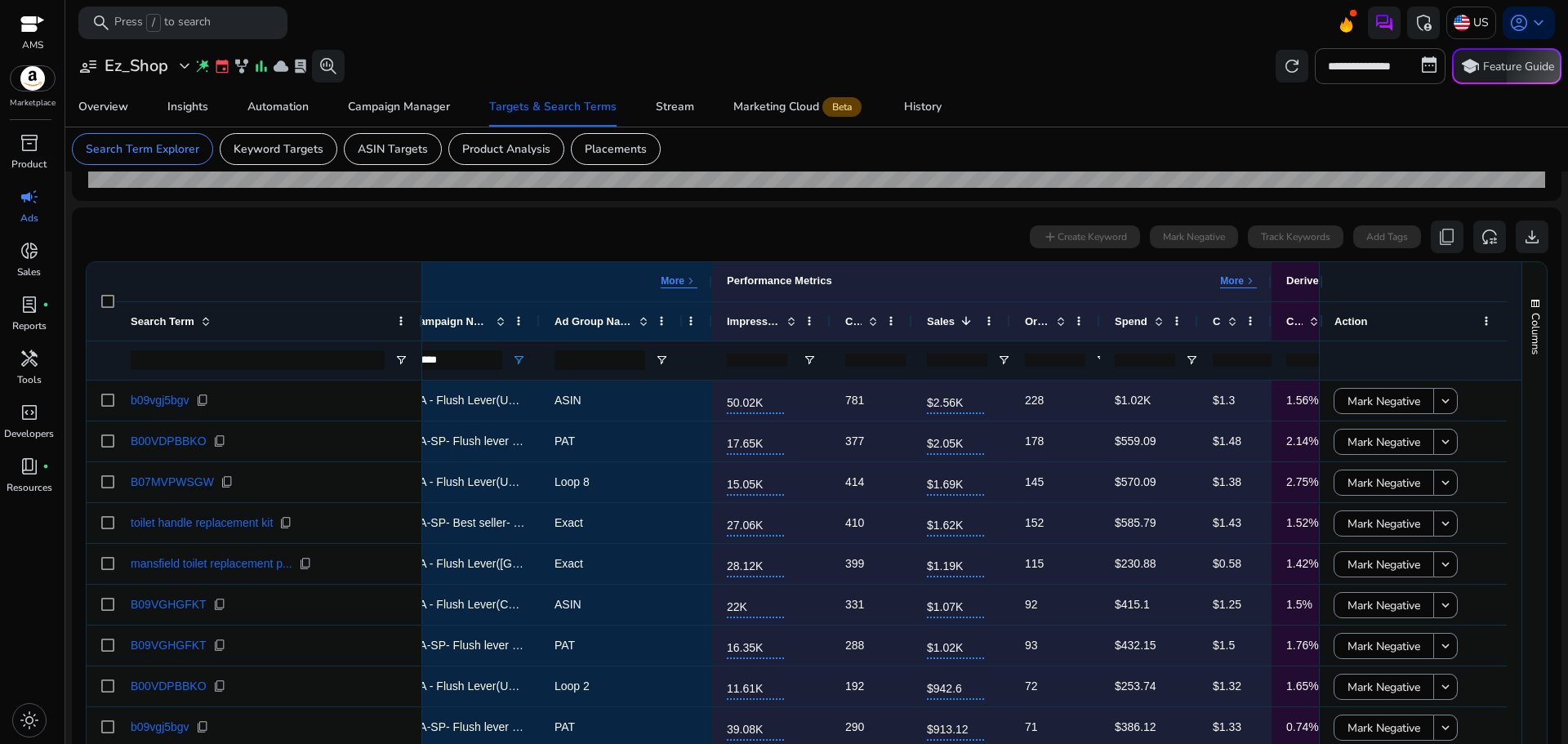
scroll to position [585, 0]
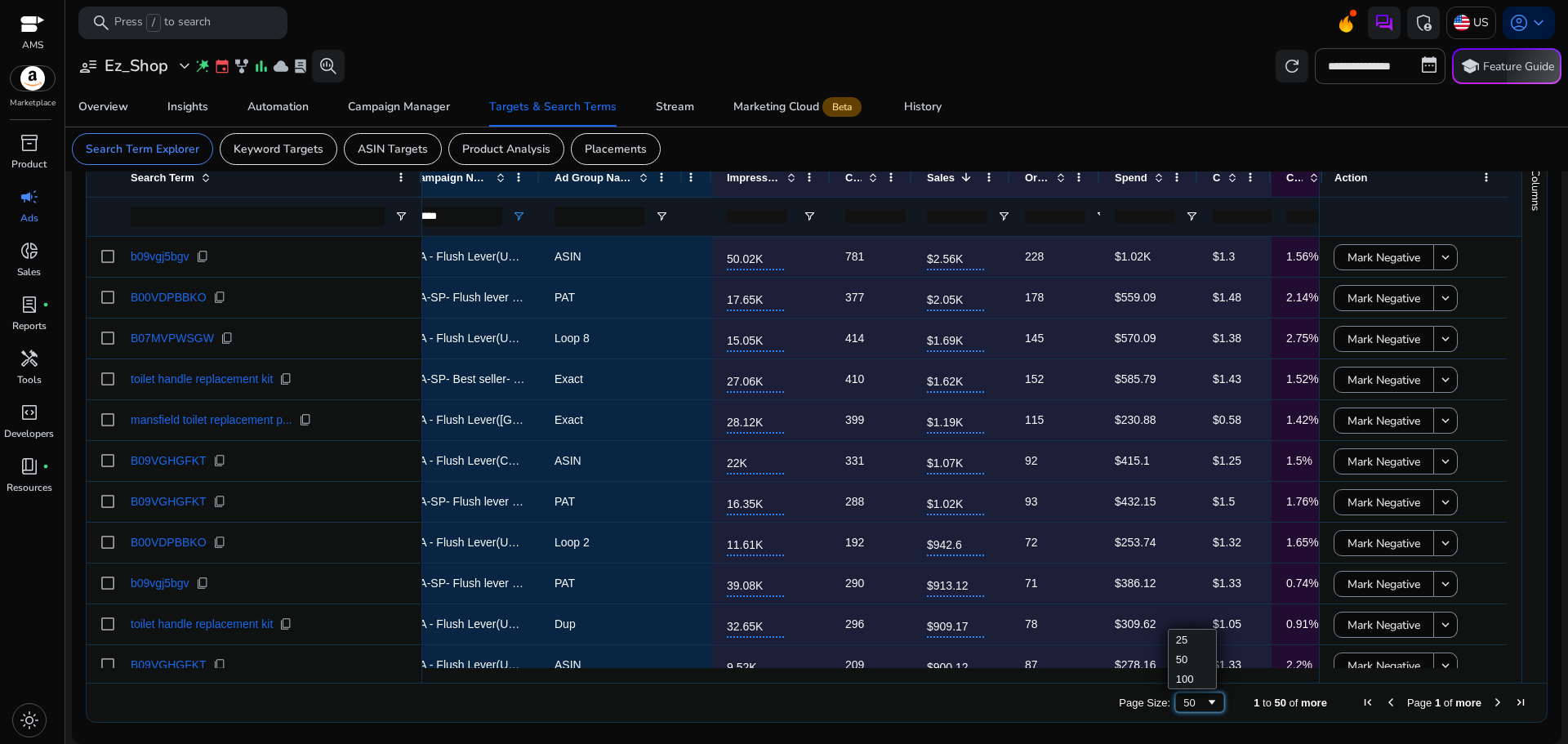
click at [1186, 707] on div "50" at bounding box center [1194, 703] width 22 height 12
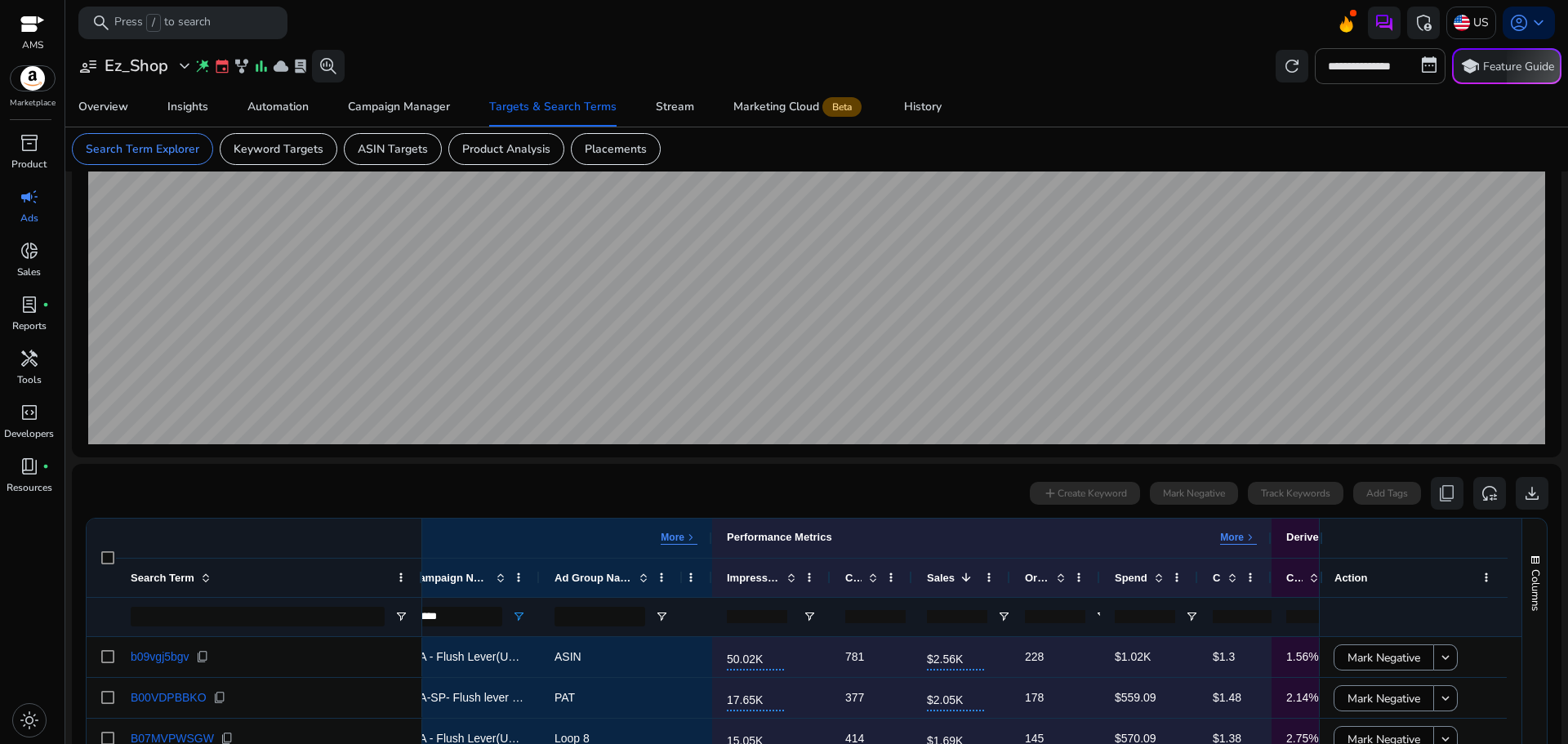
scroll to position [184, 0]
click at [1522, 498] on span "download" at bounding box center [1532, 494] width 20 height 20
